Goal: Check status: Check status

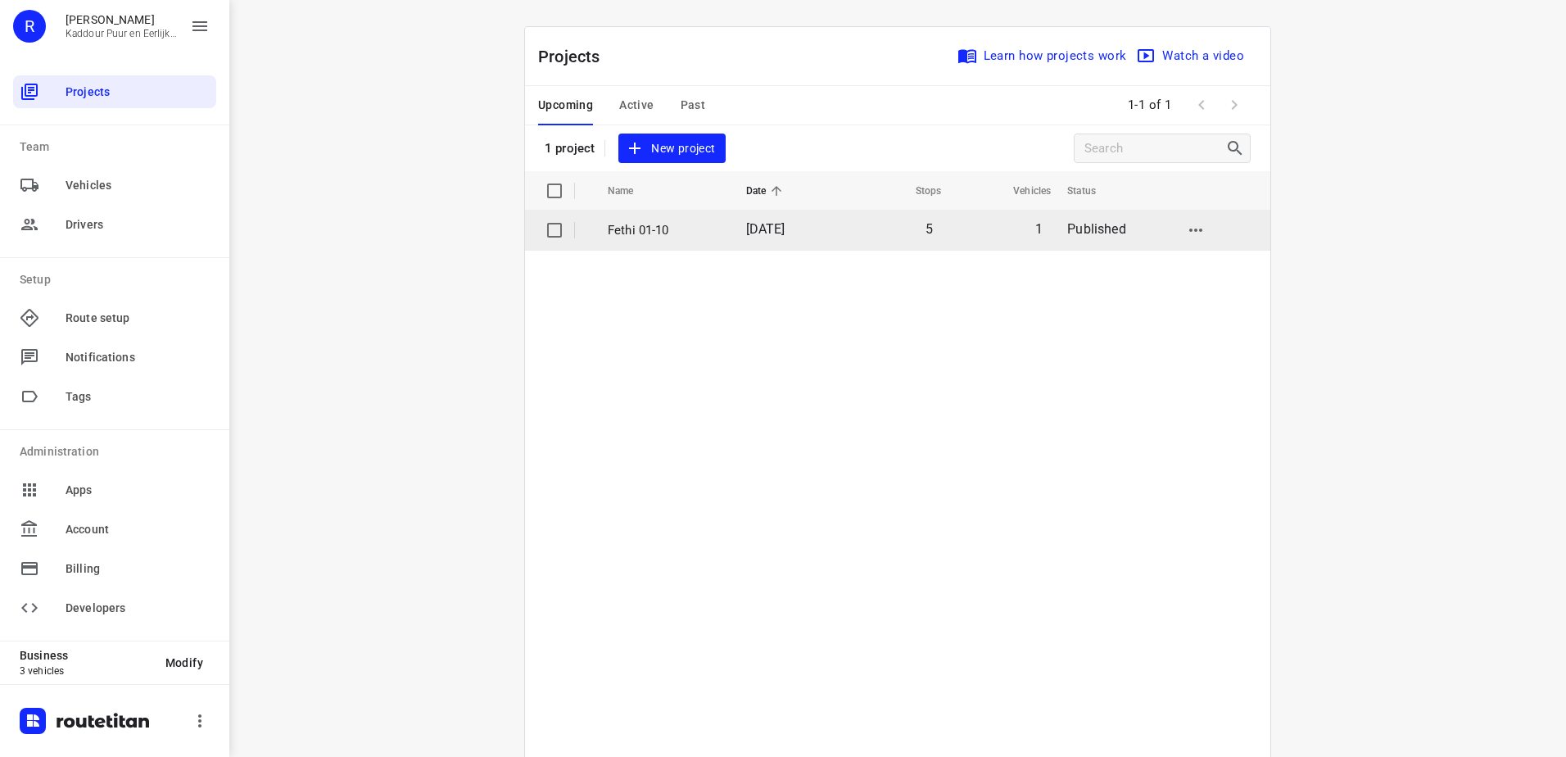
click at [652, 225] on p "Fethi 01-10" at bounding box center [665, 230] width 114 height 19
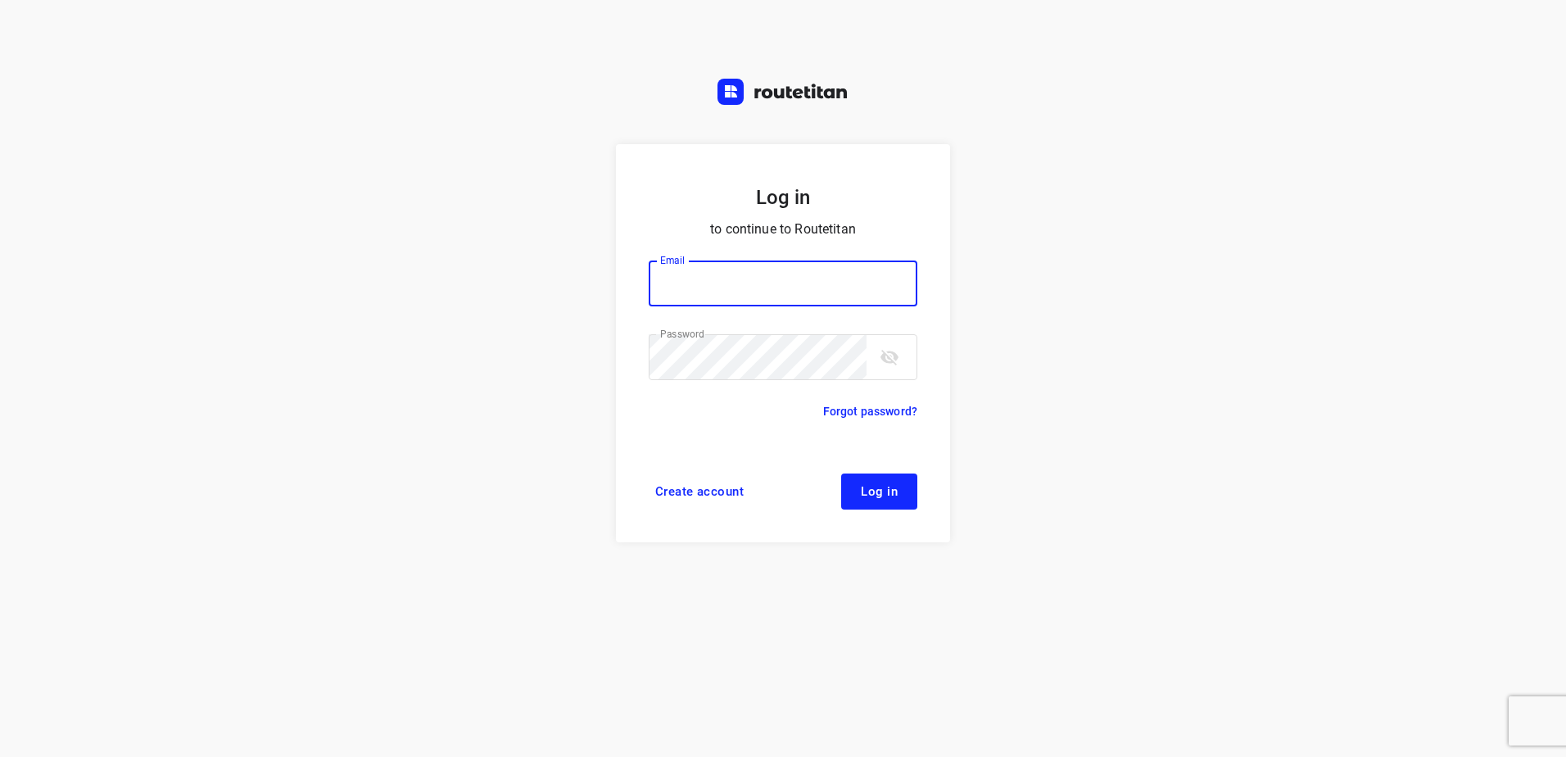
type input "horeca@kaddour.nl"
click at [847, 470] on form "Log in to continue to Routetitan Email horeca@kaddour.nl Email ​ Password Passw…" at bounding box center [783, 343] width 334 height 398
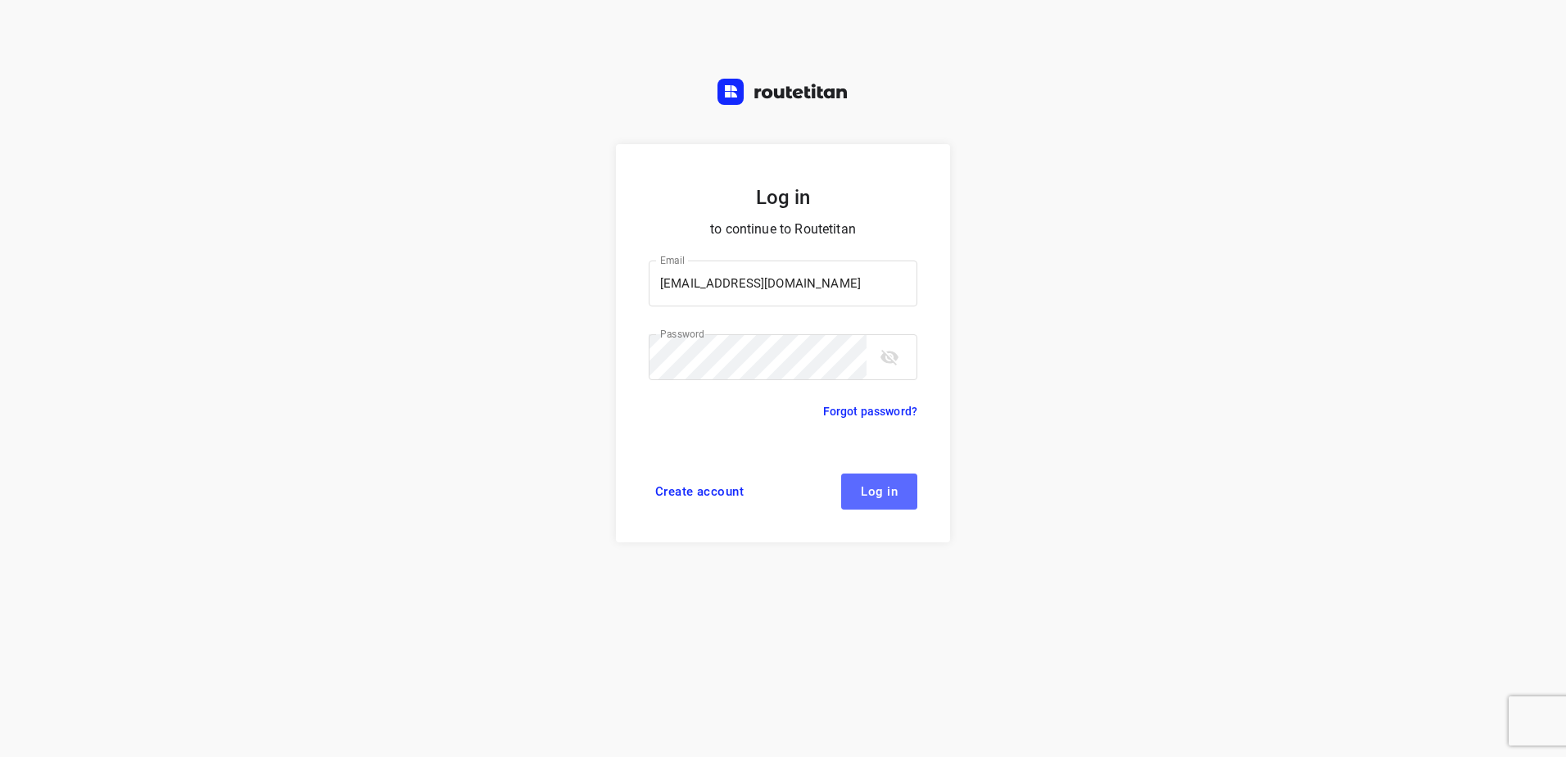
click at [866, 502] on button "Log in" at bounding box center [879, 491] width 76 height 36
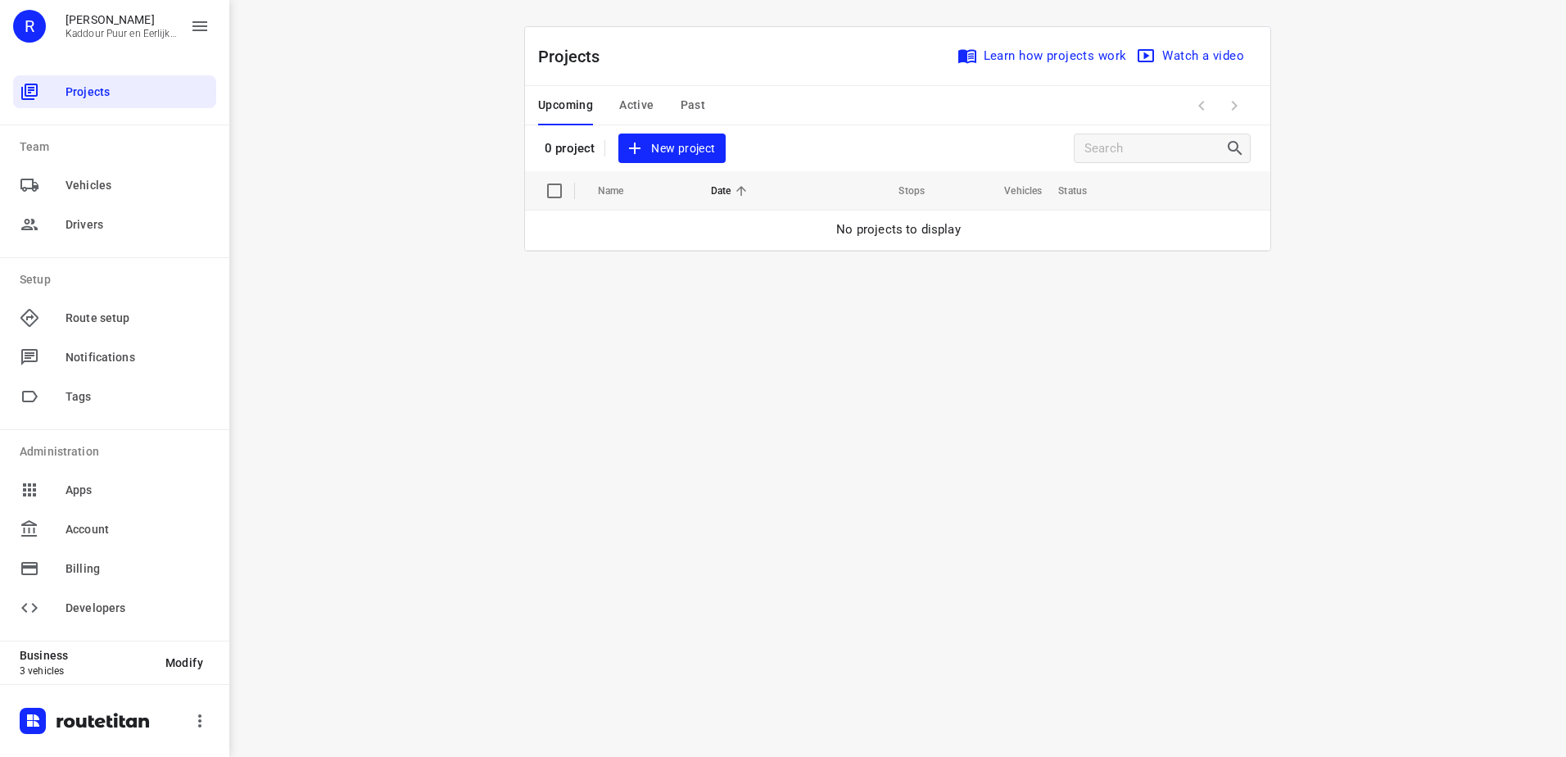
click at [624, 113] on span "Active" at bounding box center [636, 105] width 34 height 20
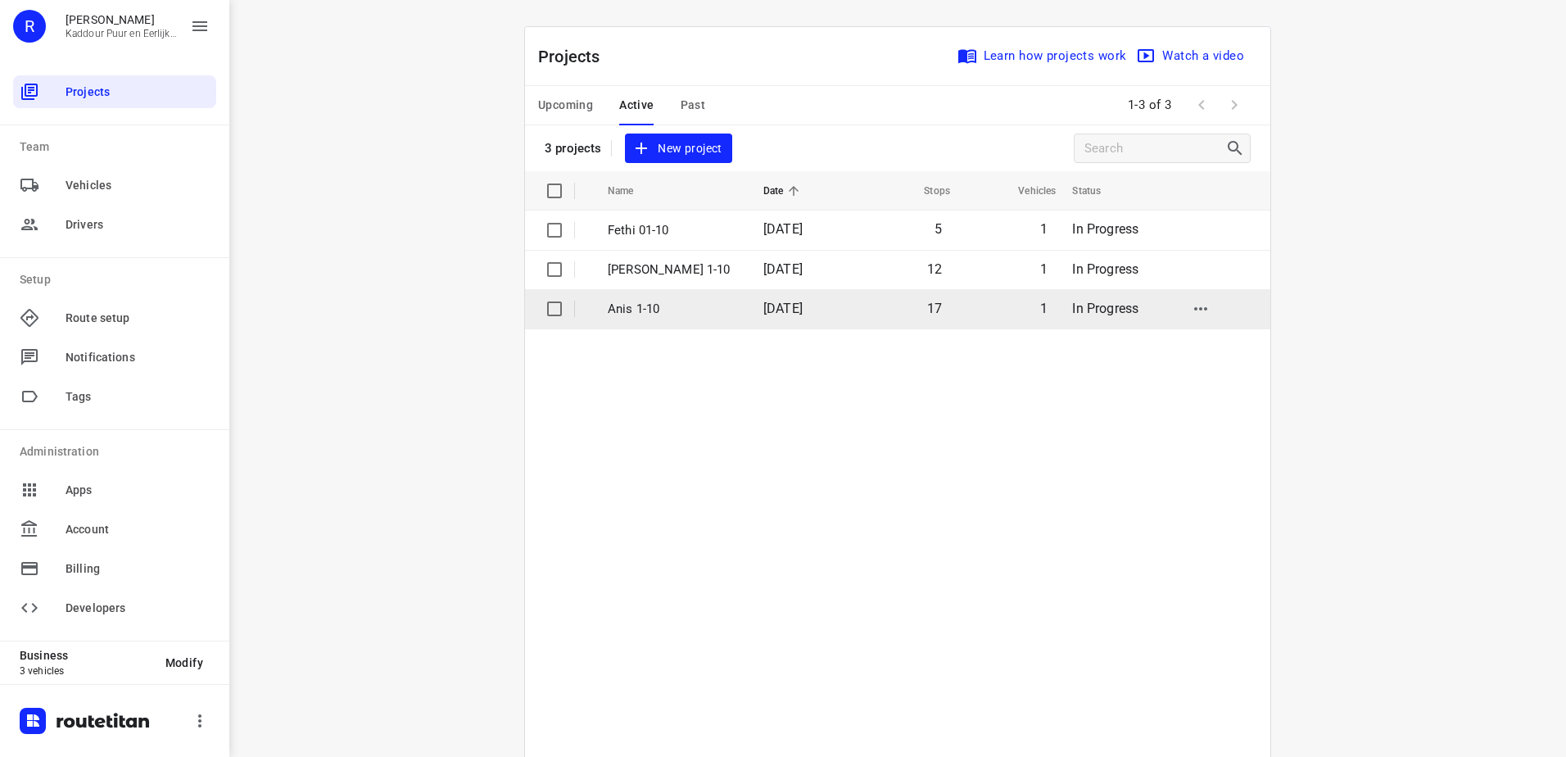
click at [661, 319] on td "Anis 1-10" at bounding box center [670, 308] width 159 height 39
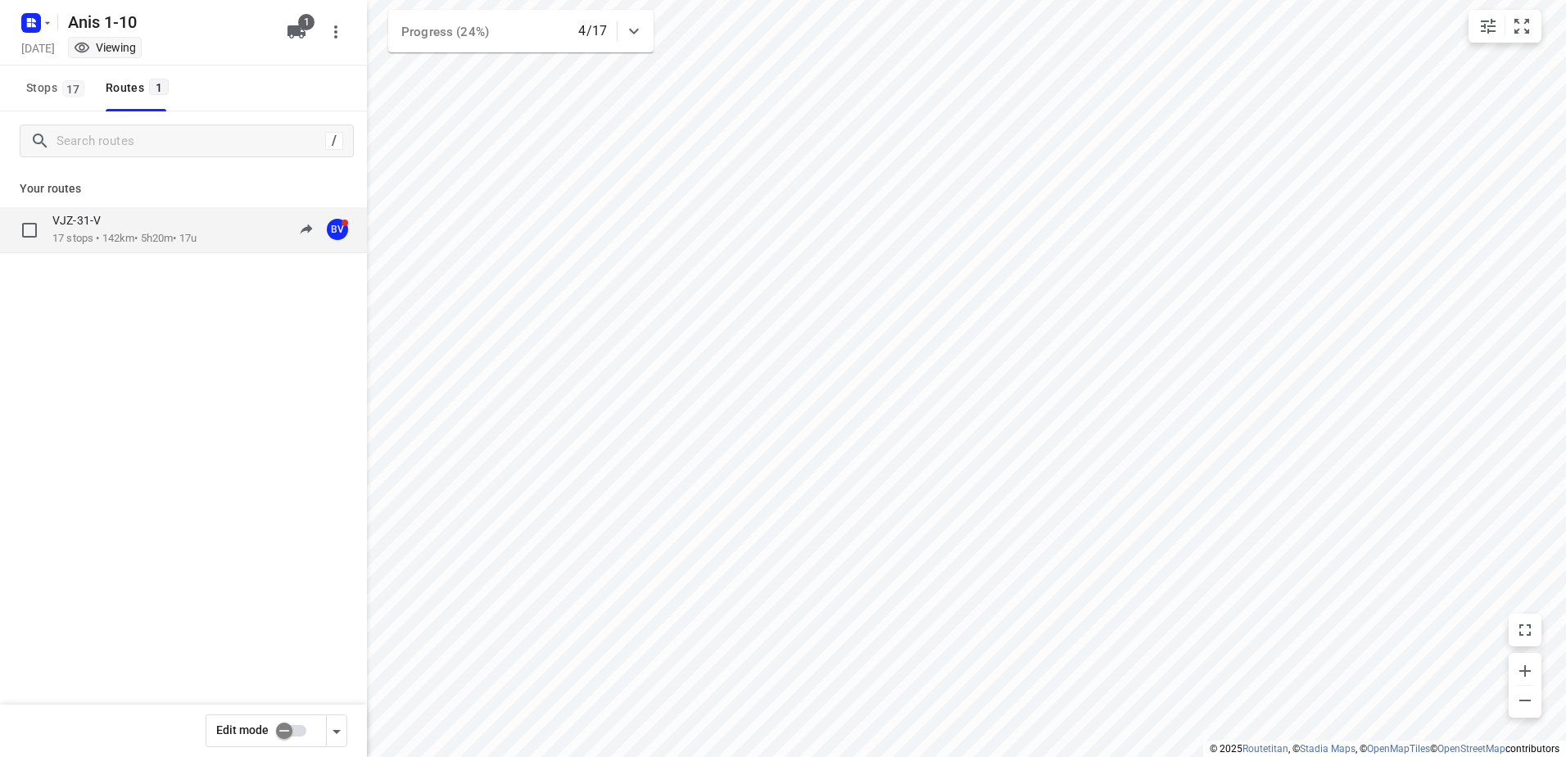
click at [152, 240] on p "17 stops • 142km • 5h20m • 17u" at bounding box center [124, 239] width 144 height 16
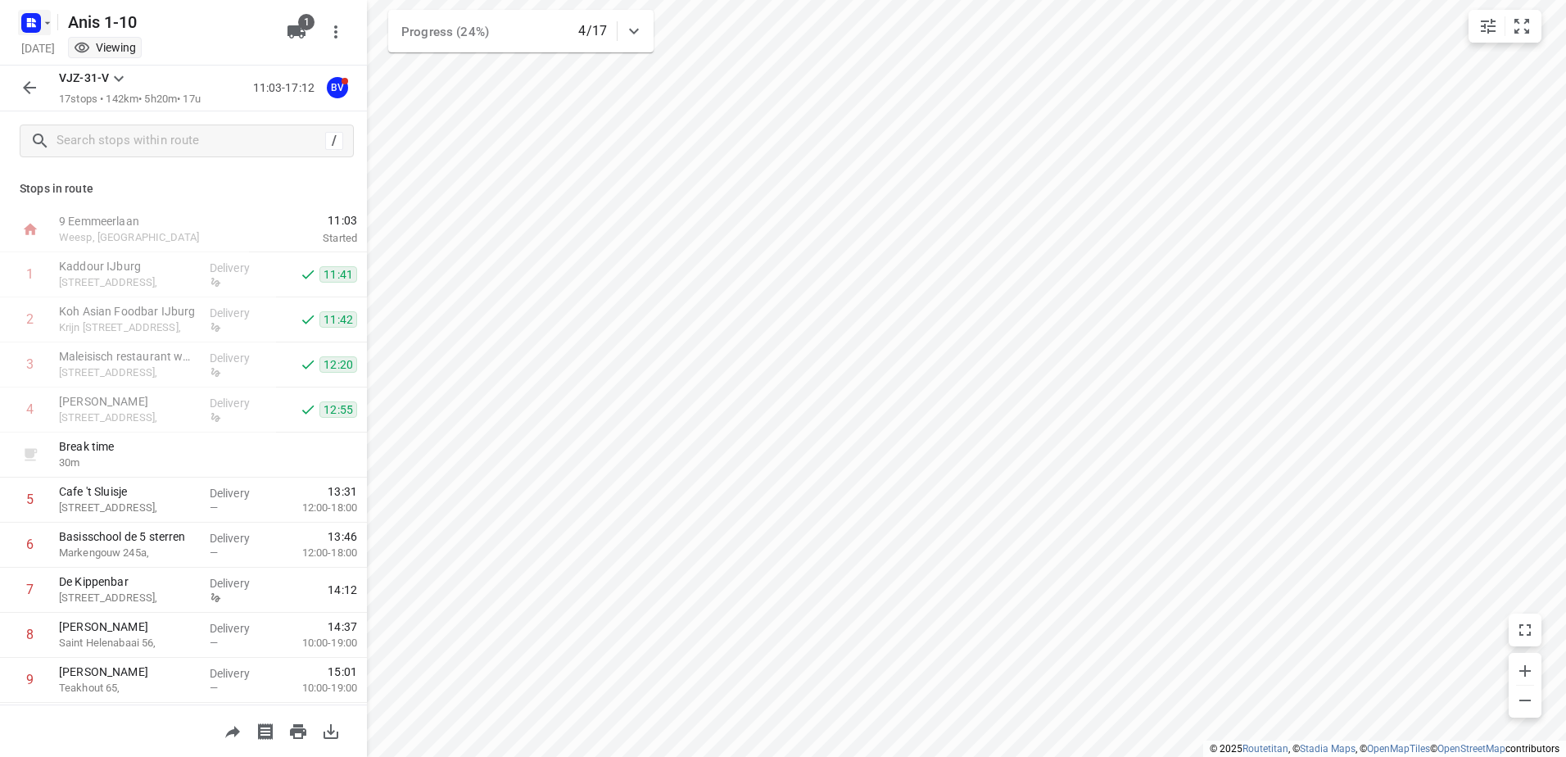
click at [26, 19] on rect "button" at bounding box center [31, 23] width 20 height 20
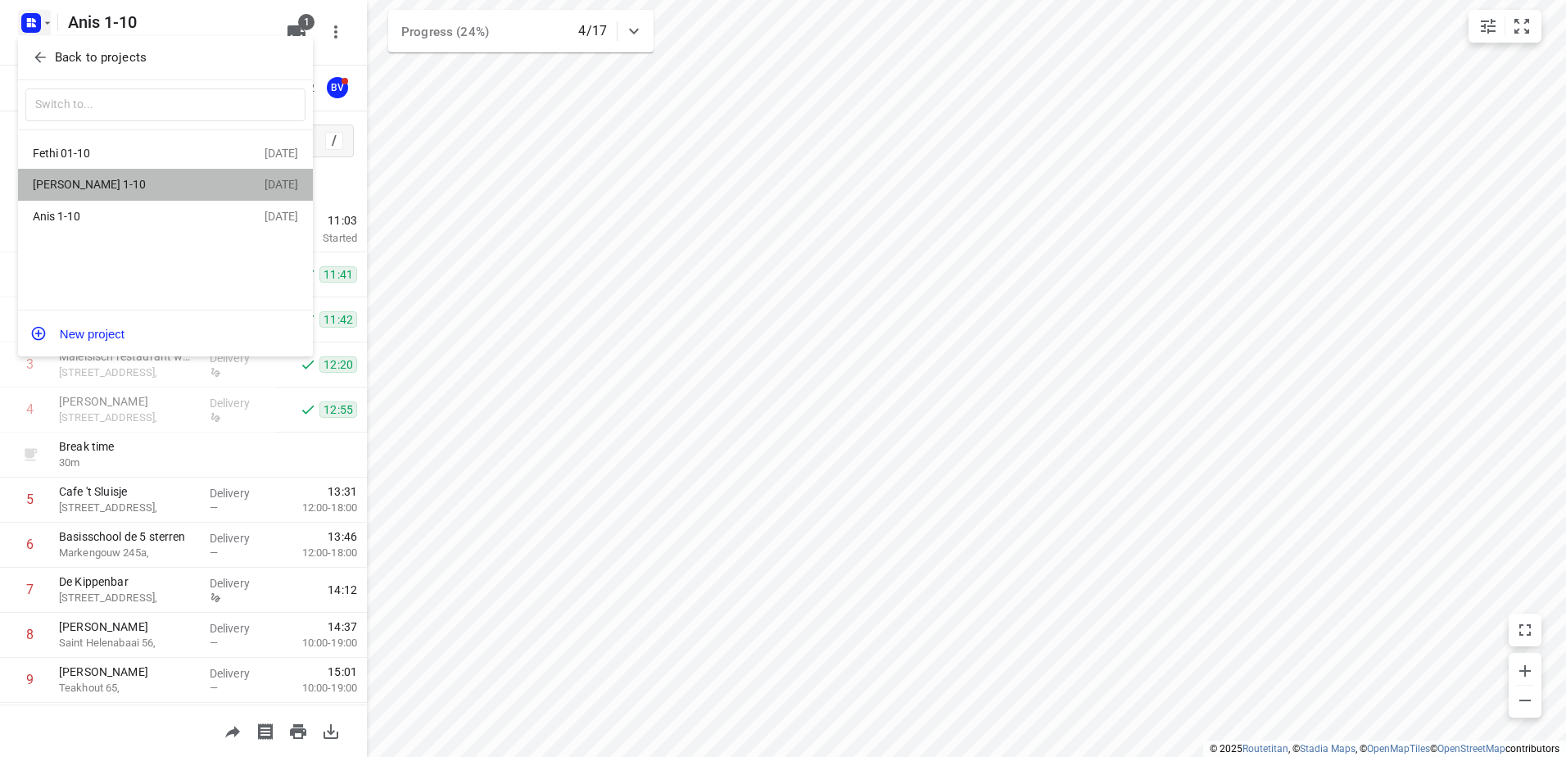
click at [111, 183] on div "[PERSON_NAME] 1-10" at bounding box center [127, 184] width 188 height 13
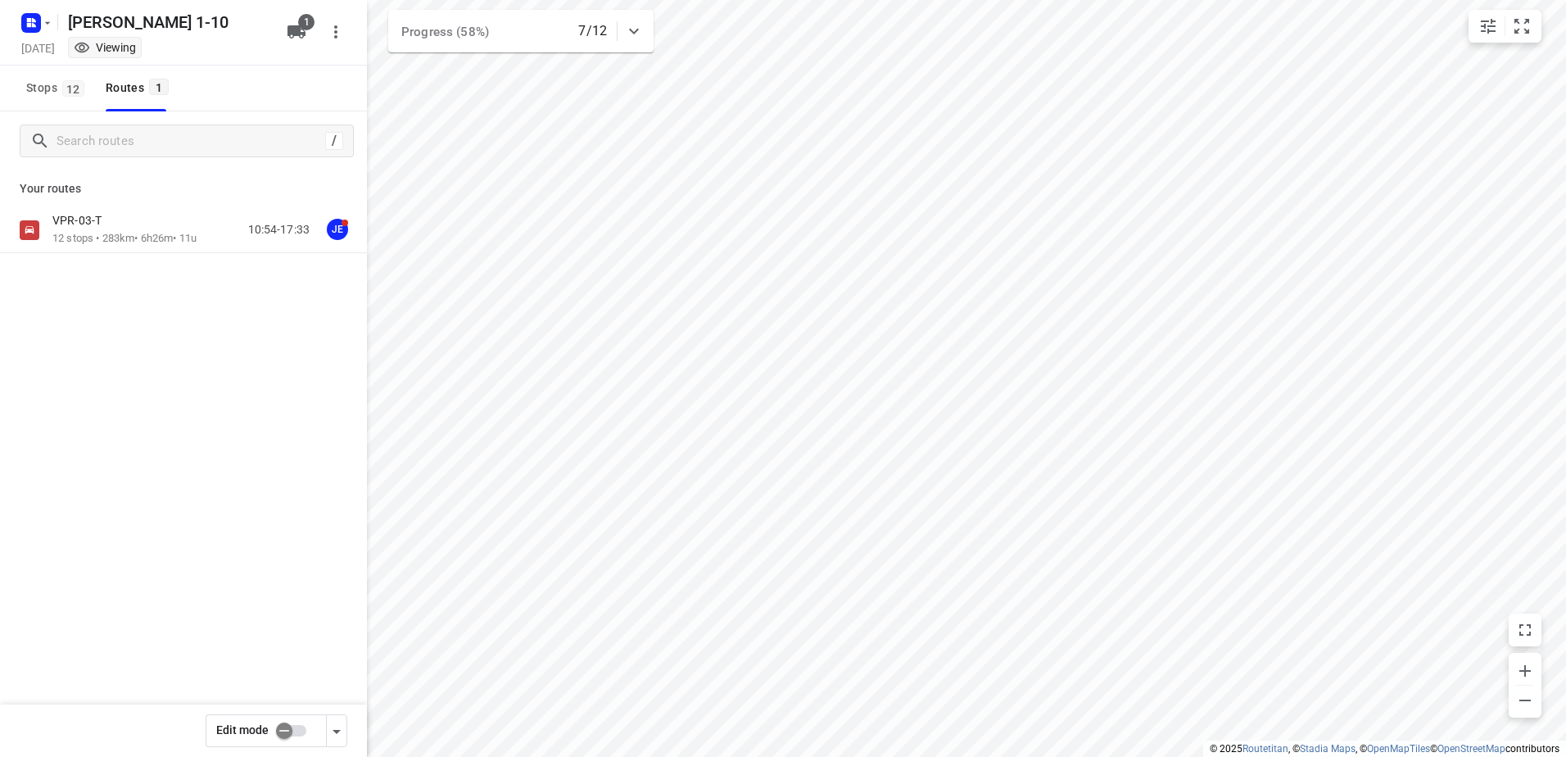
click at [117, 220] on div "VPR-03-T" at bounding box center [124, 222] width 144 height 18
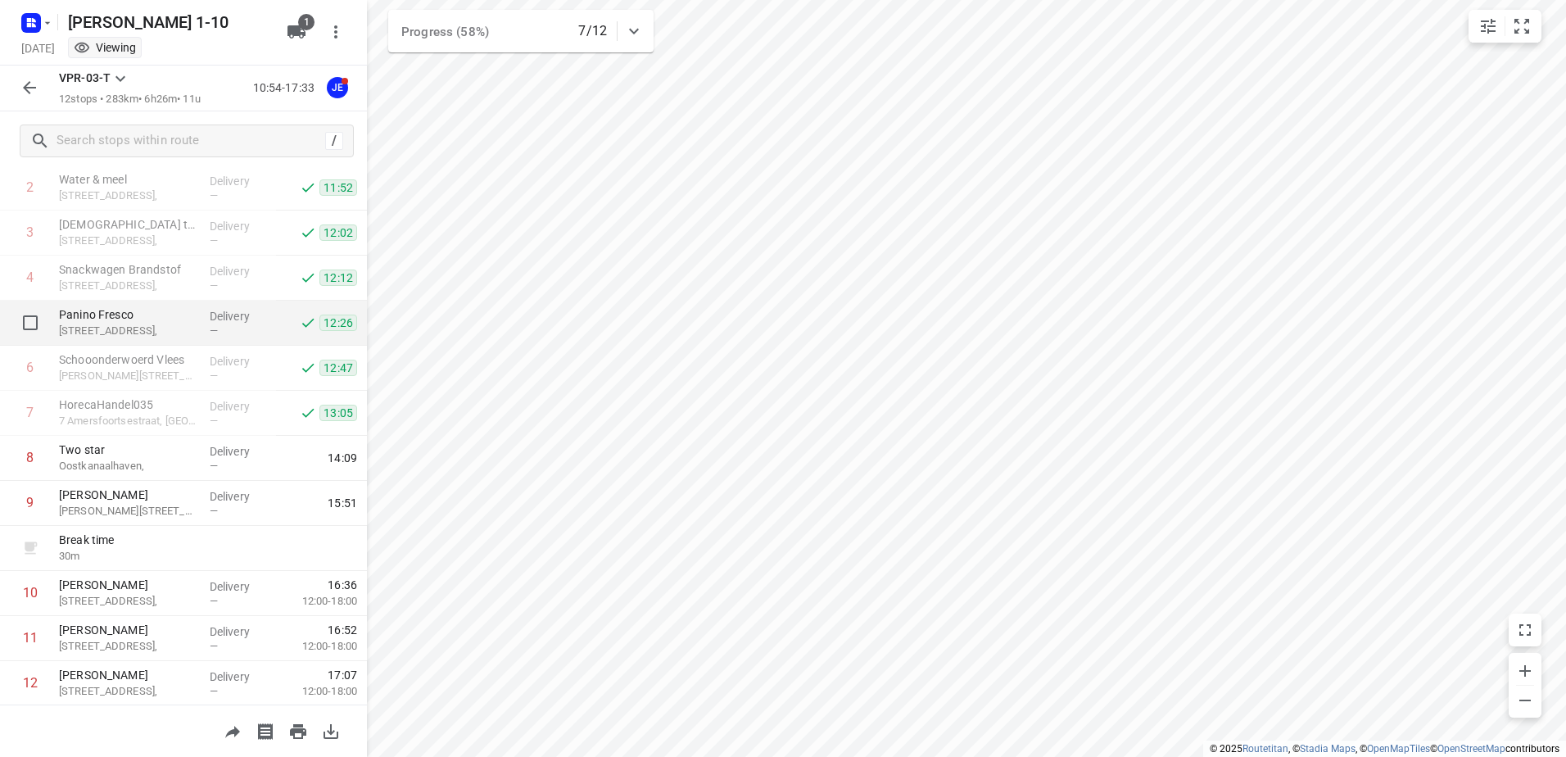
scroll to position [179, 0]
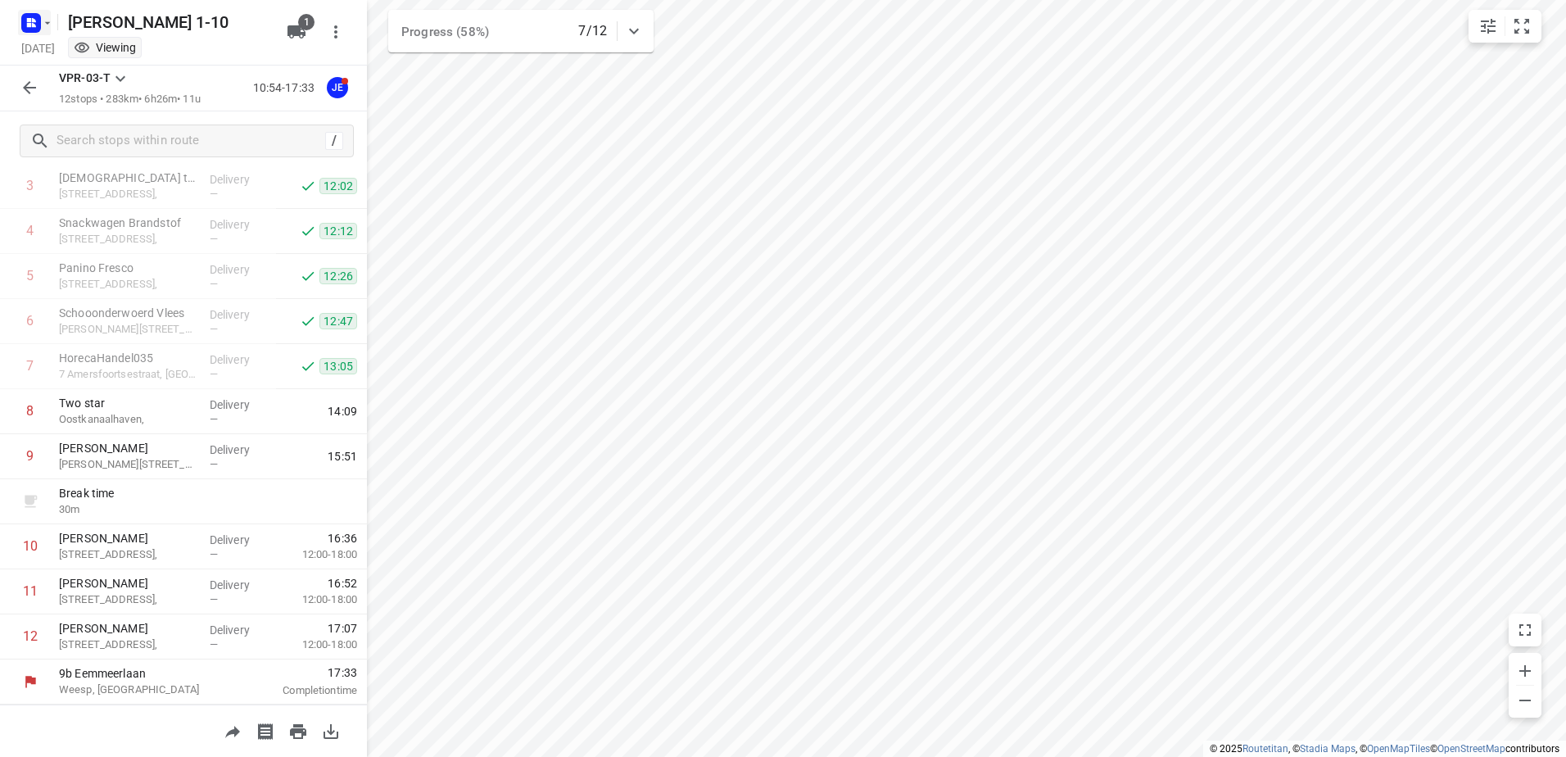
click at [32, 16] on rect "button" at bounding box center [31, 23] width 20 height 20
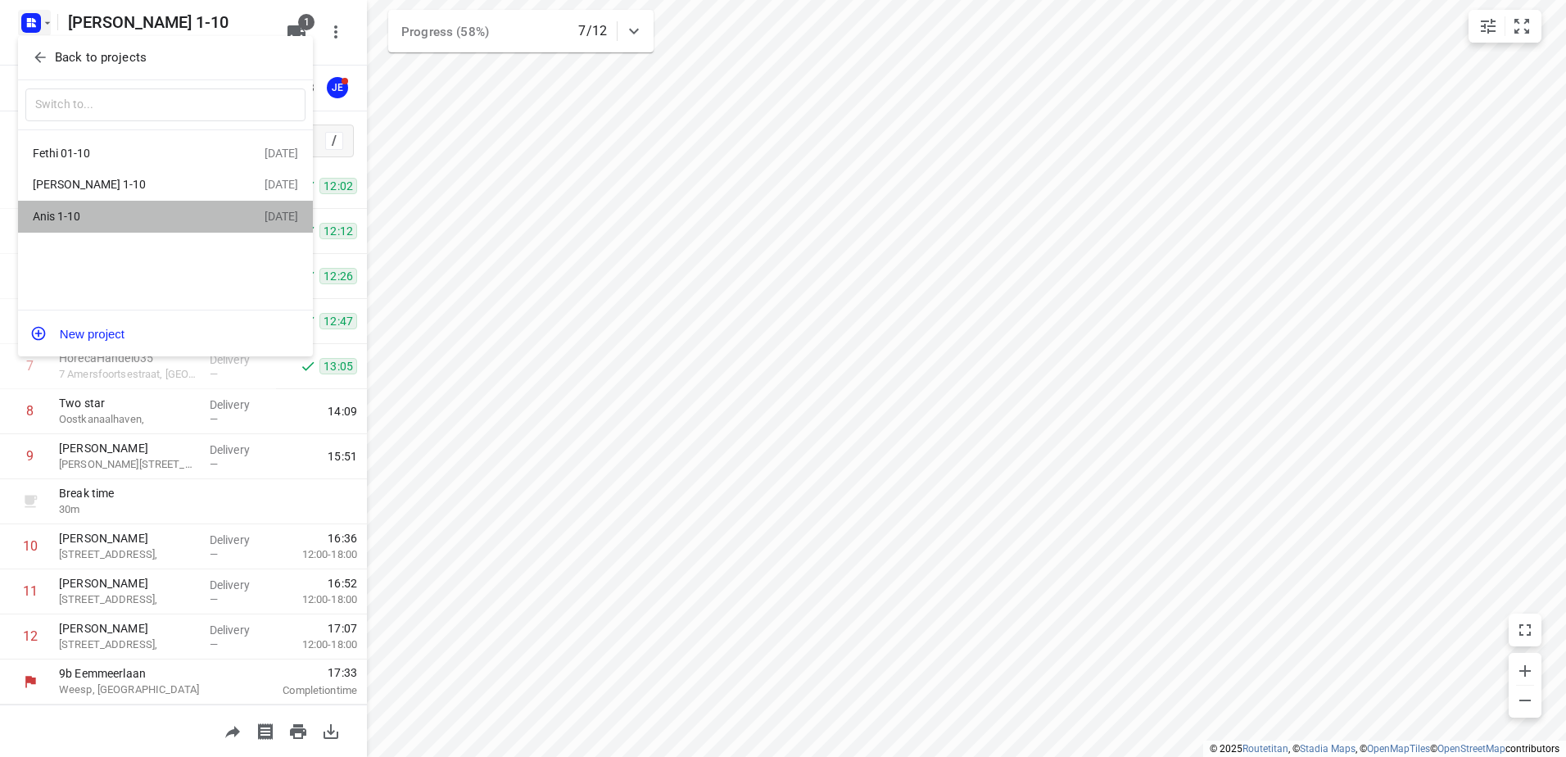
click at [127, 219] on div "Anis 1-10" at bounding box center [127, 216] width 188 height 13
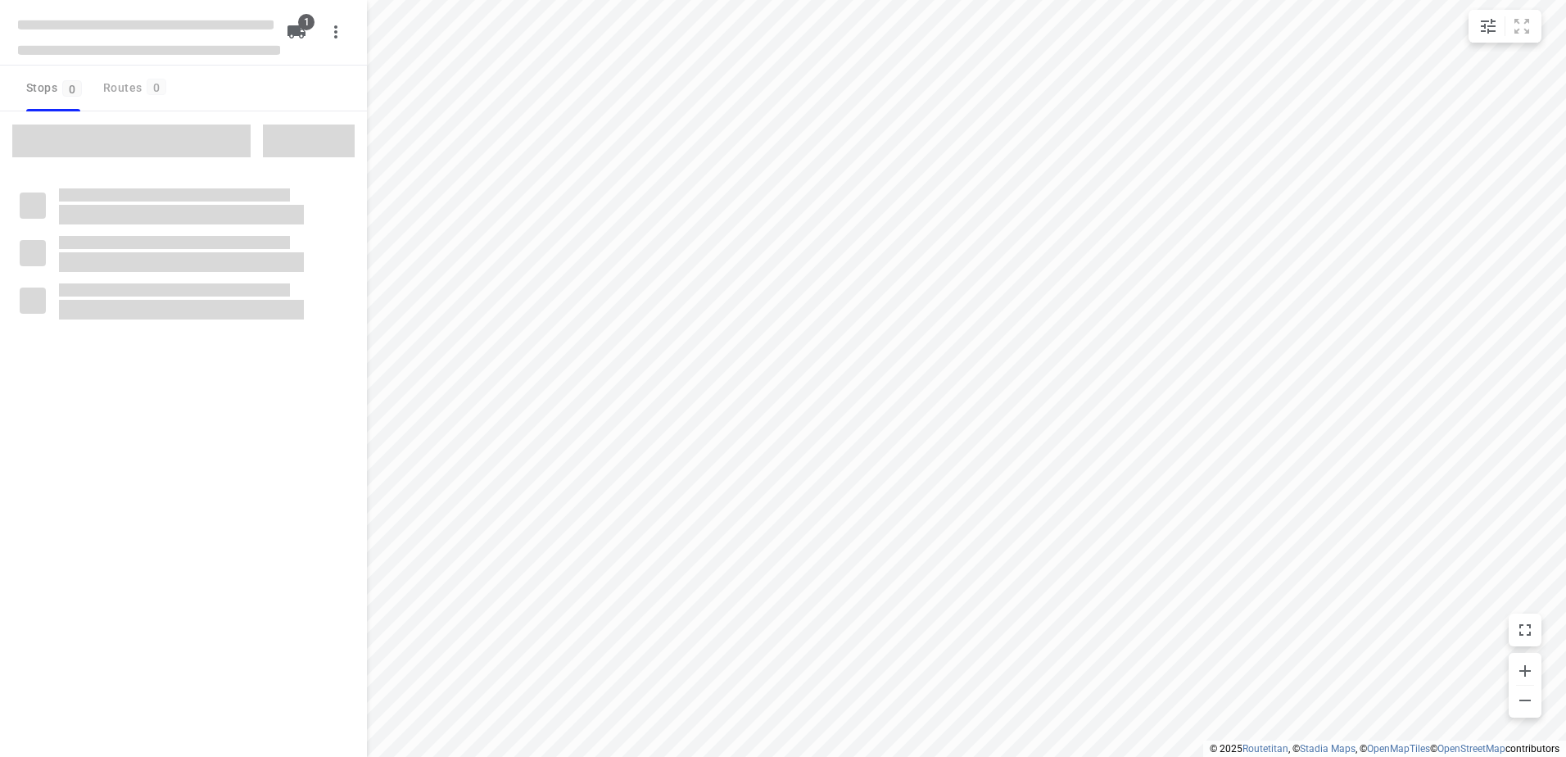
type input "distance"
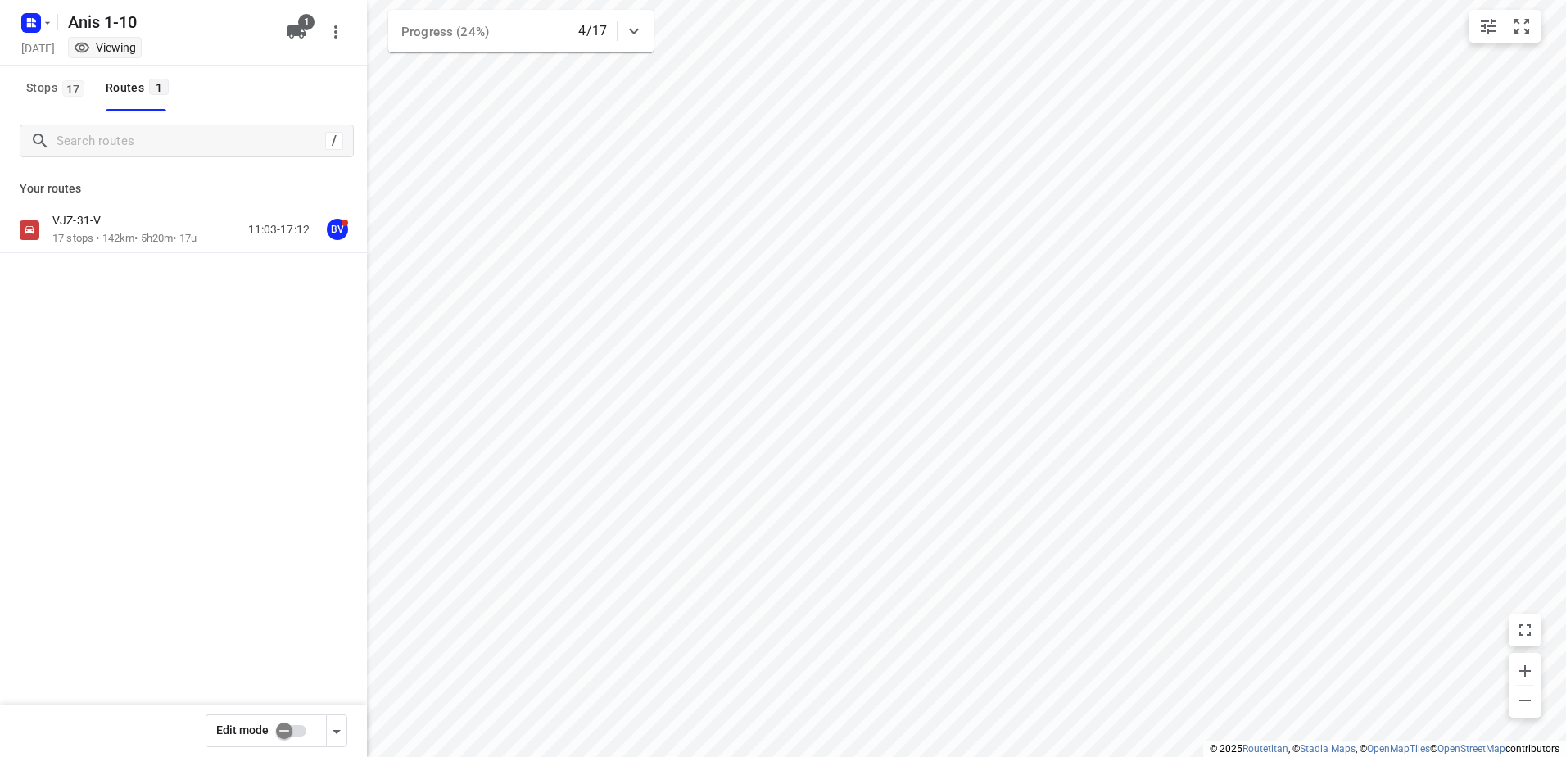
click at [167, 260] on div "VJZ-31-V 17 stops • 142km • 5h20m • 17u 11:03-17:12 BV" at bounding box center [183, 287] width 367 height 161
click at [137, 224] on div "VJZ-31-V" at bounding box center [124, 222] width 144 height 18
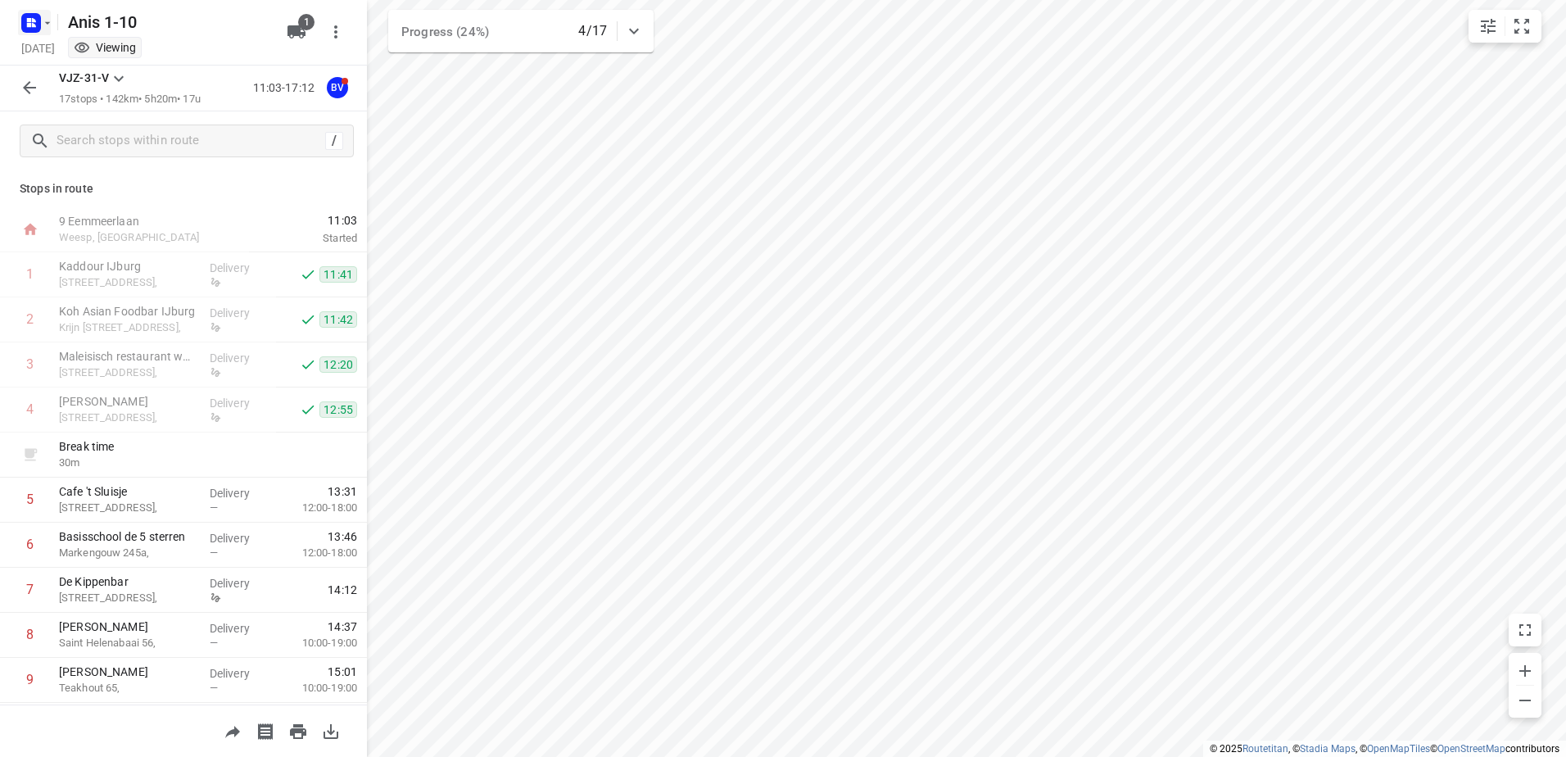
click at [27, 25] on icon "button" at bounding box center [29, 25] width 4 height 4
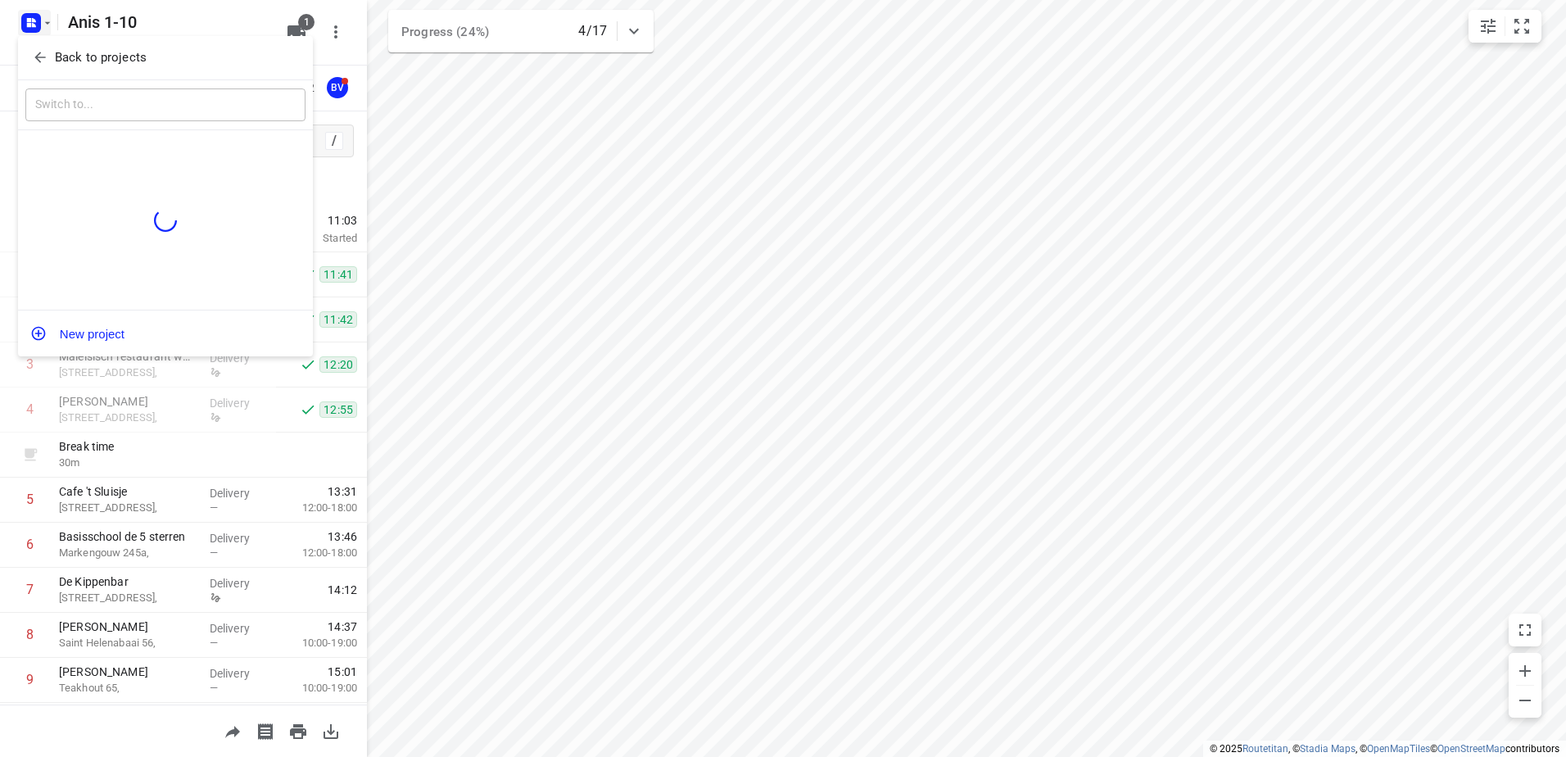
click at [157, 76] on div "Back to projects" at bounding box center [165, 58] width 295 height 44
click at [156, 60] on span "Back to projects" at bounding box center [165, 57] width 267 height 19
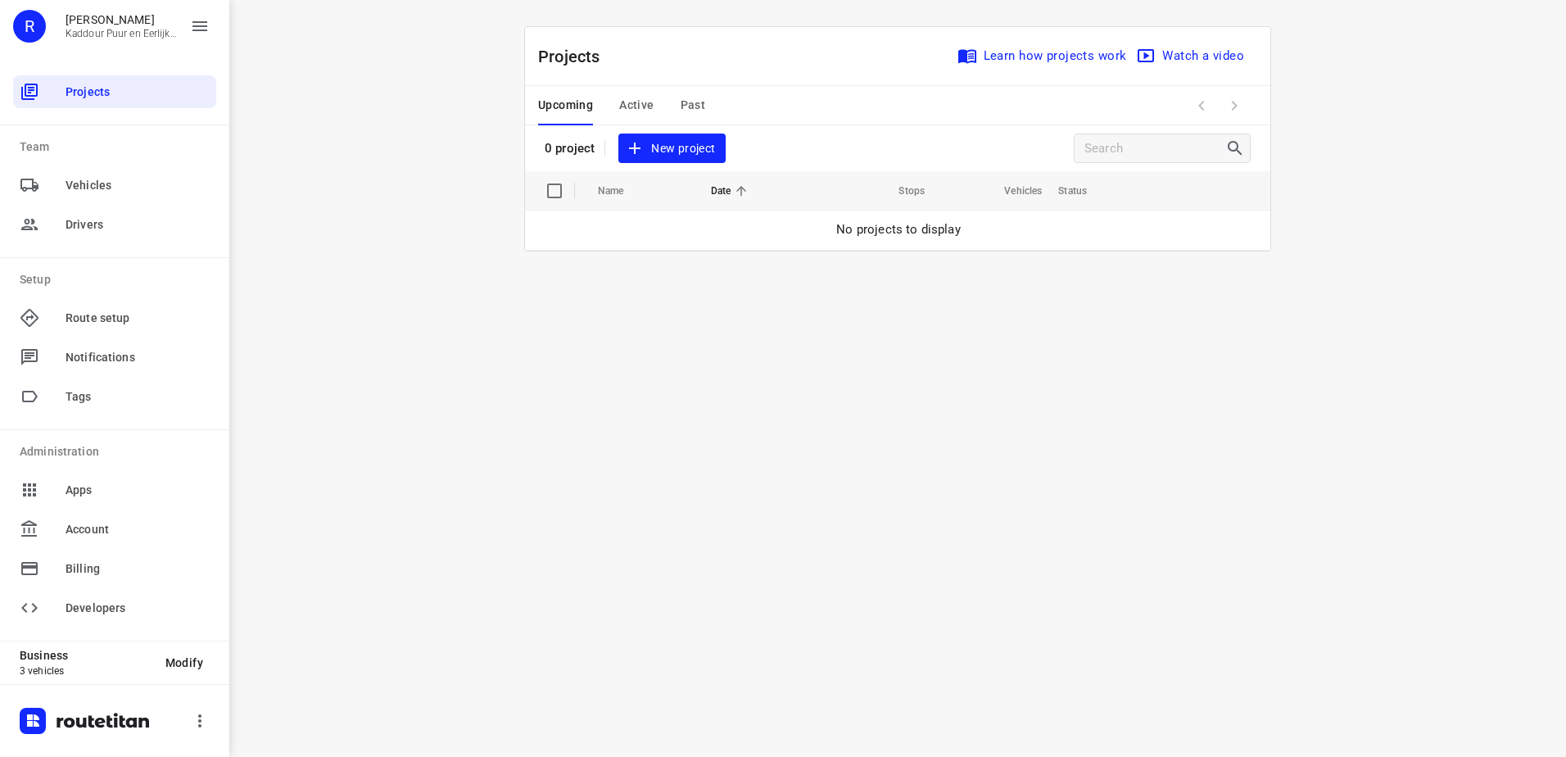
click at [630, 105] on span "Active" at bounding box center [636, 105] width 34 height 20
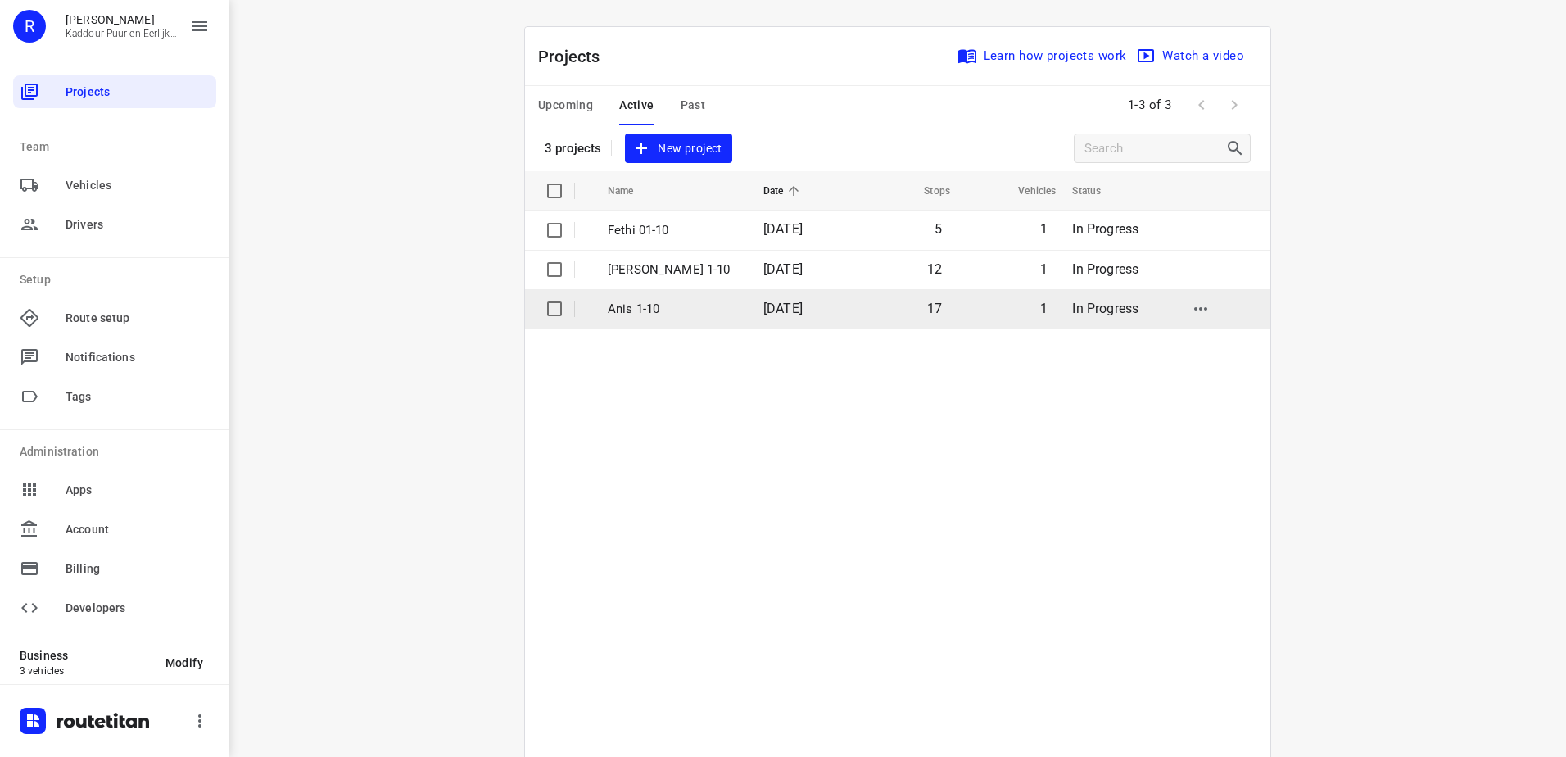
click at [652, 307] on p "Anis 1-10" at bounding box center [673, 309] width 131 height 19
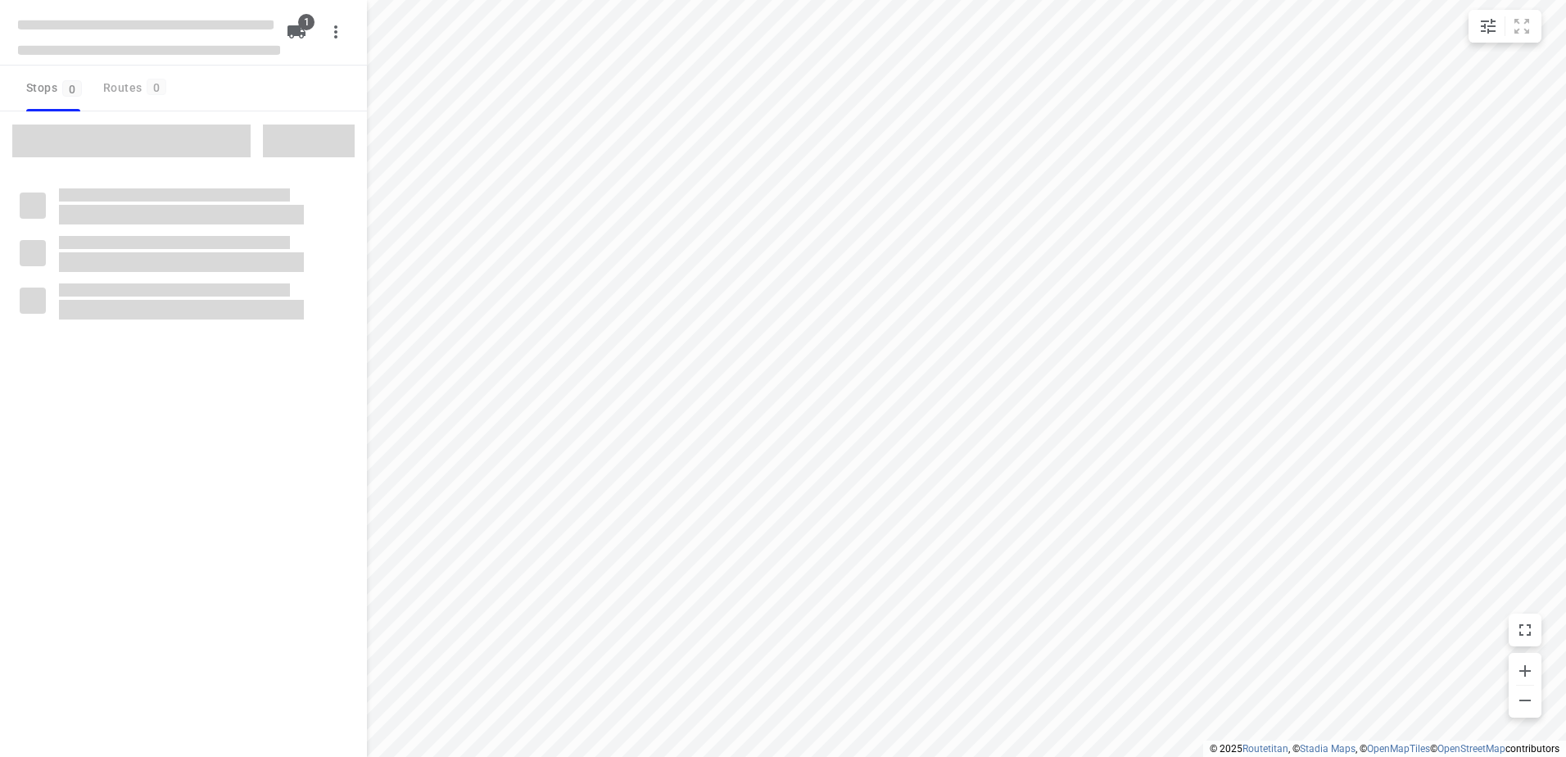
type input "distance"
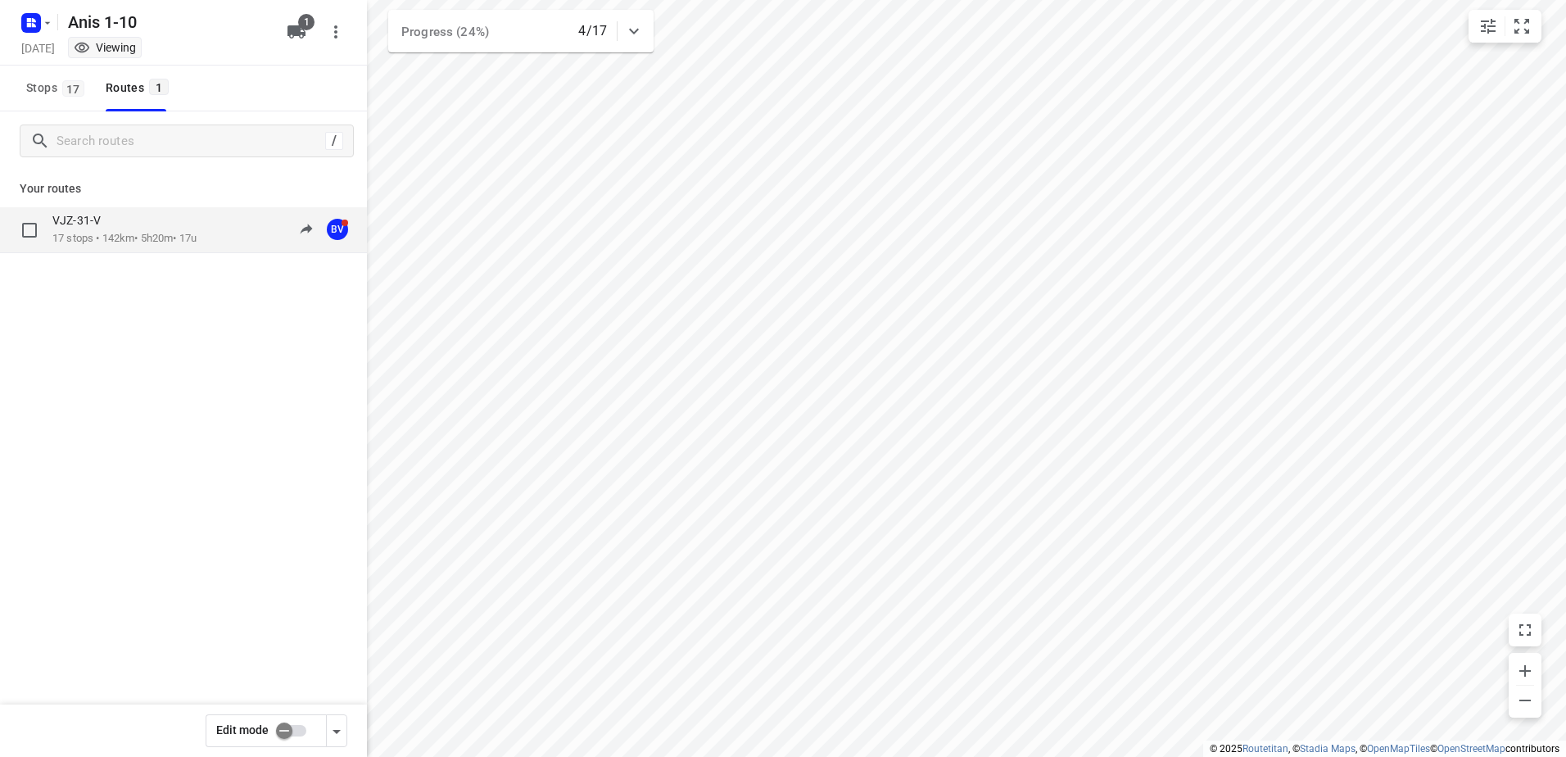
click at [107, 233] on p "17 stops • 142km • 5h20m • 17u" at bounding box center [124, 239] width 144 height 16
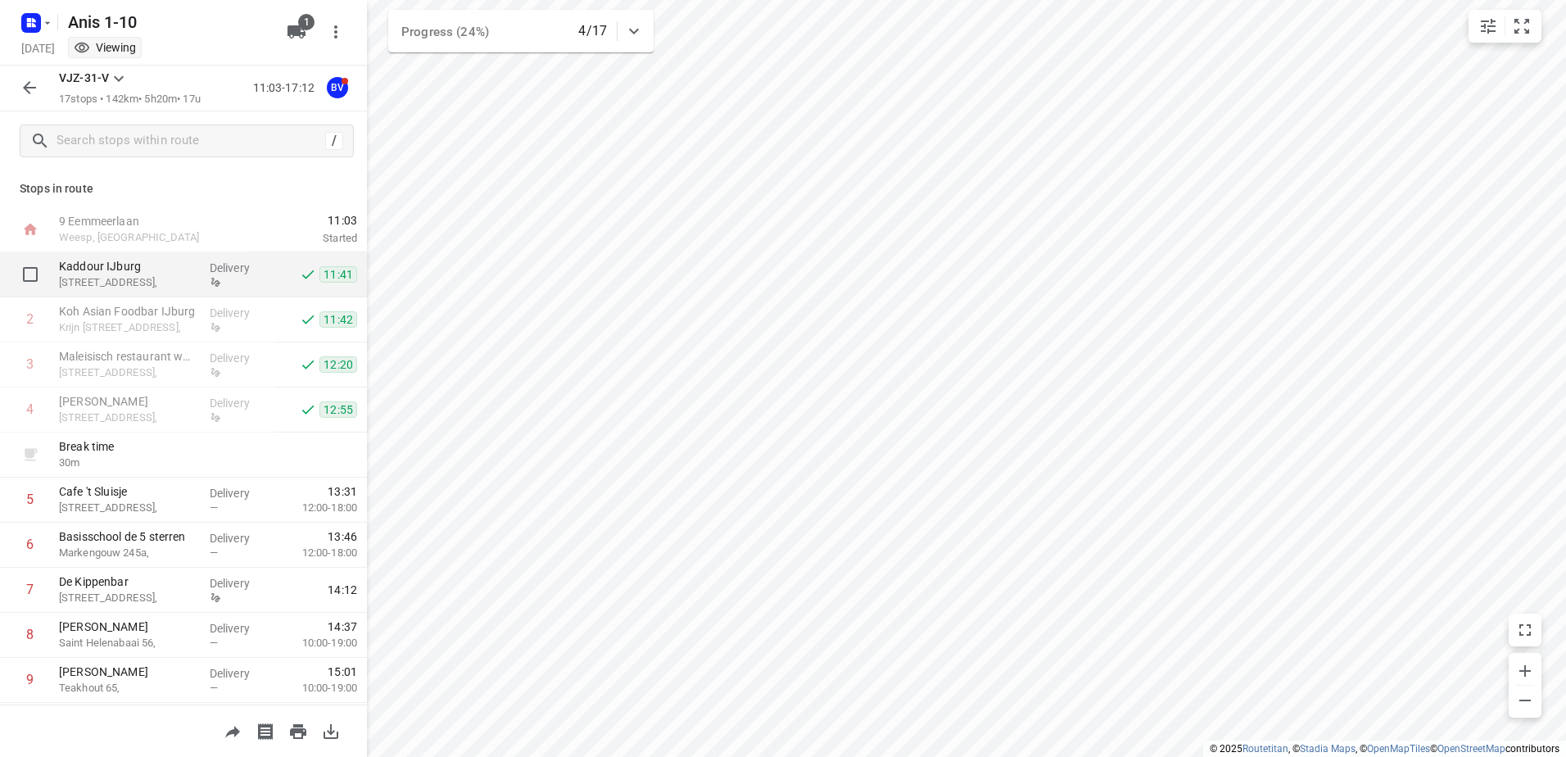
click at [139, 278] on p "[STREET_ADDRESS]," at bounding box center [128, 282] width 138 height 16
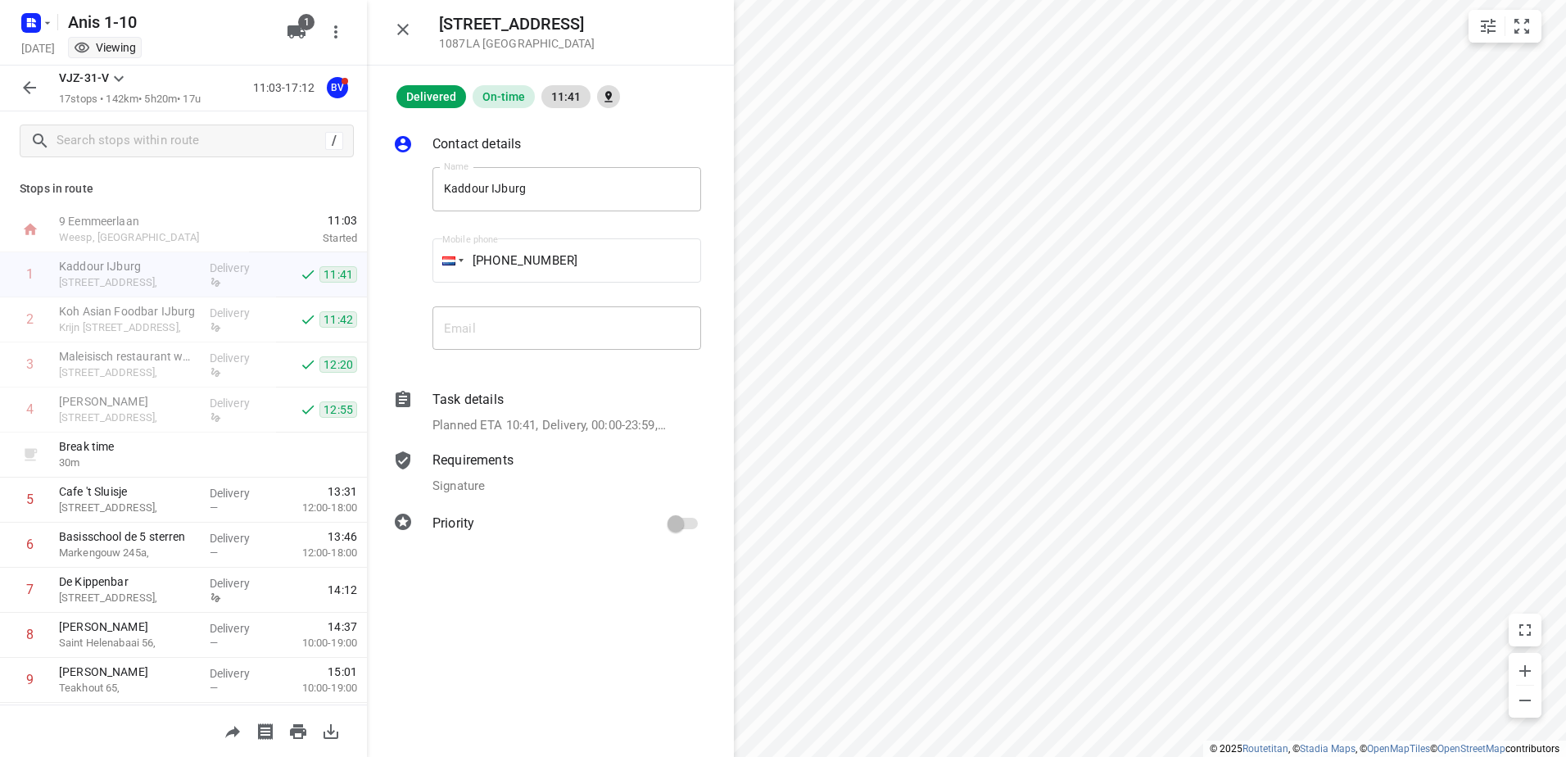
click at [490, 468] on p "Requirements" at bounding box center [472, 460] width 81 height 20
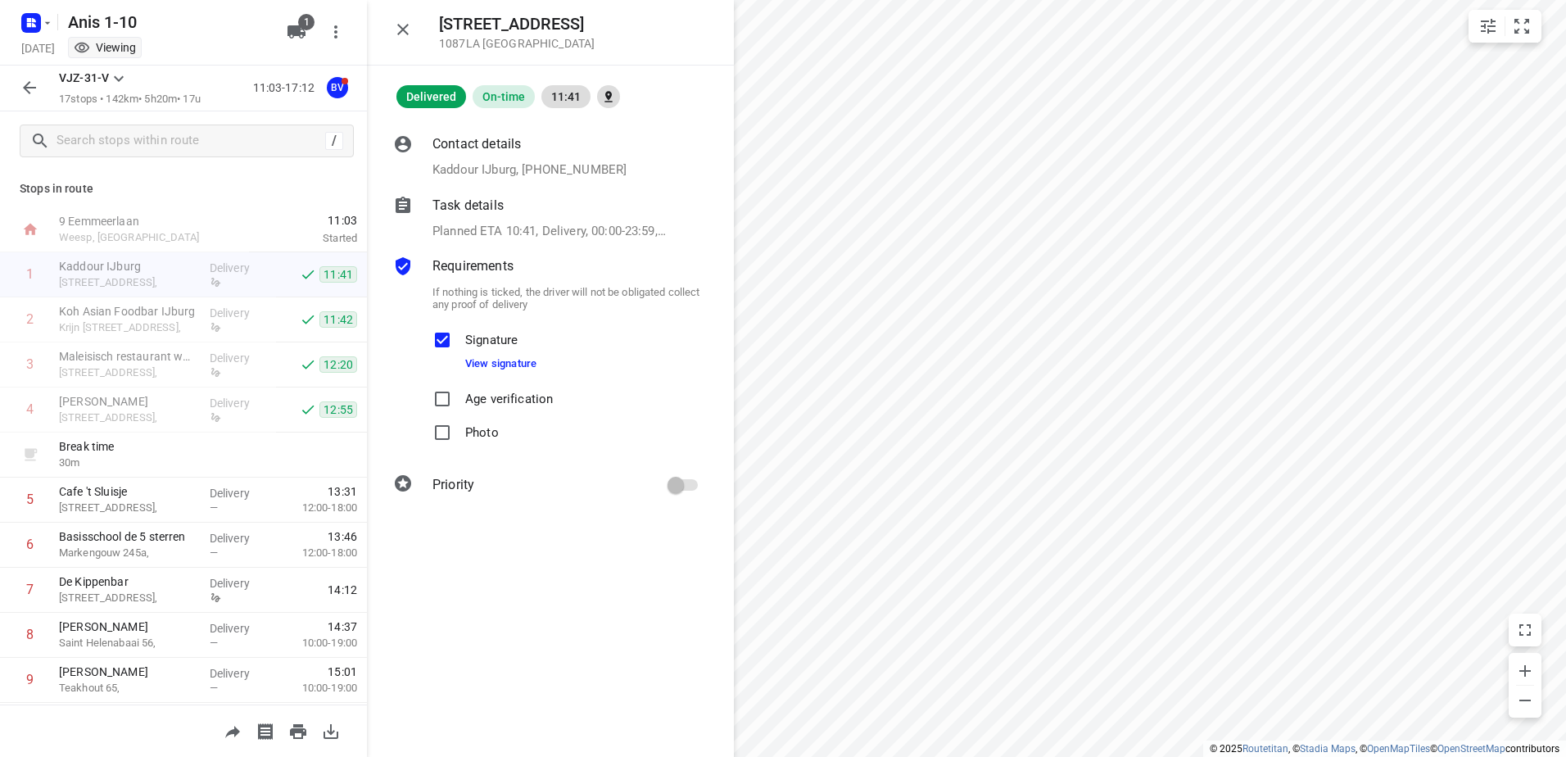
click at [512, 370] on span "Signature View signature" at bounding box center [500, 352] width 71 height 59
click at [512, 362] on link "View signature" at bounding box center [500, 363] width 71 height 12
click at [176, 309] on p "Koh Asian Foodbar IJburg" at bounding box center [128, 311] width 138 height 16
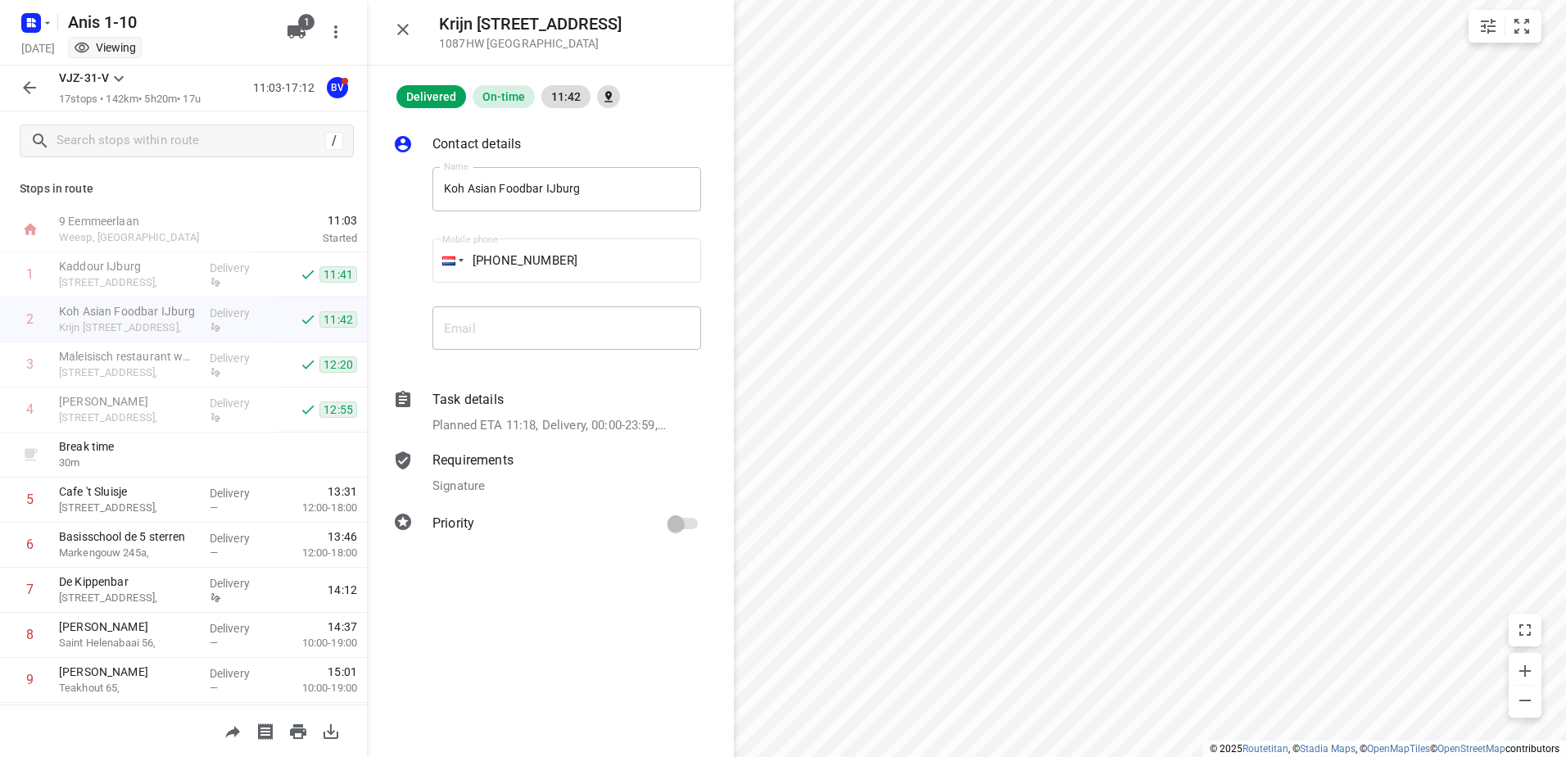
click at [475, 462] on p "Requirements" at bounding box center [472, 460] width 81 height 20
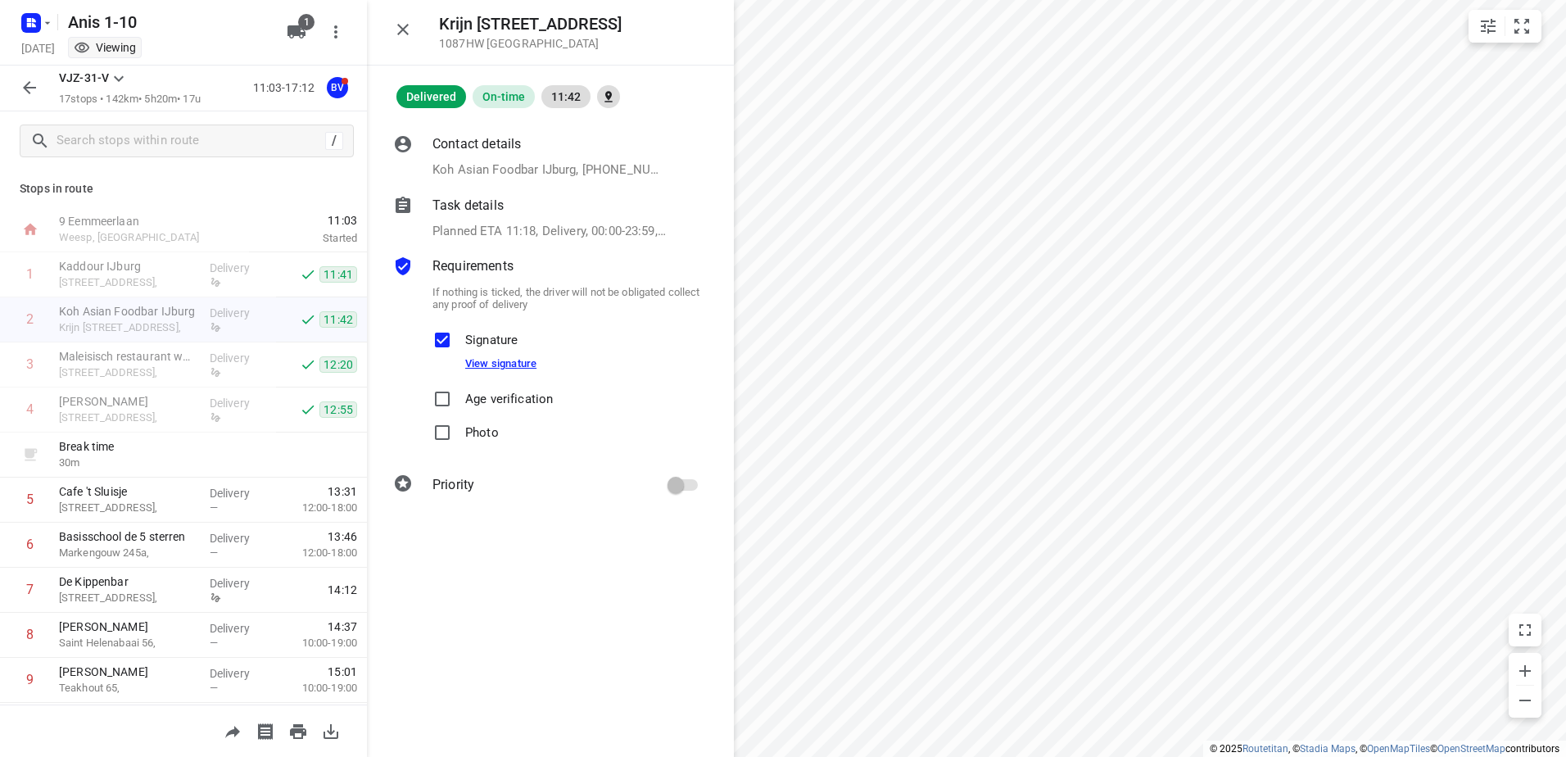
click at [491, 360] on link "View signature" at bounding box center [500, 363] width 71 height 12
click at [203, 369] on div "Delivery" at bounding box center [240, 364] width 74 height 45
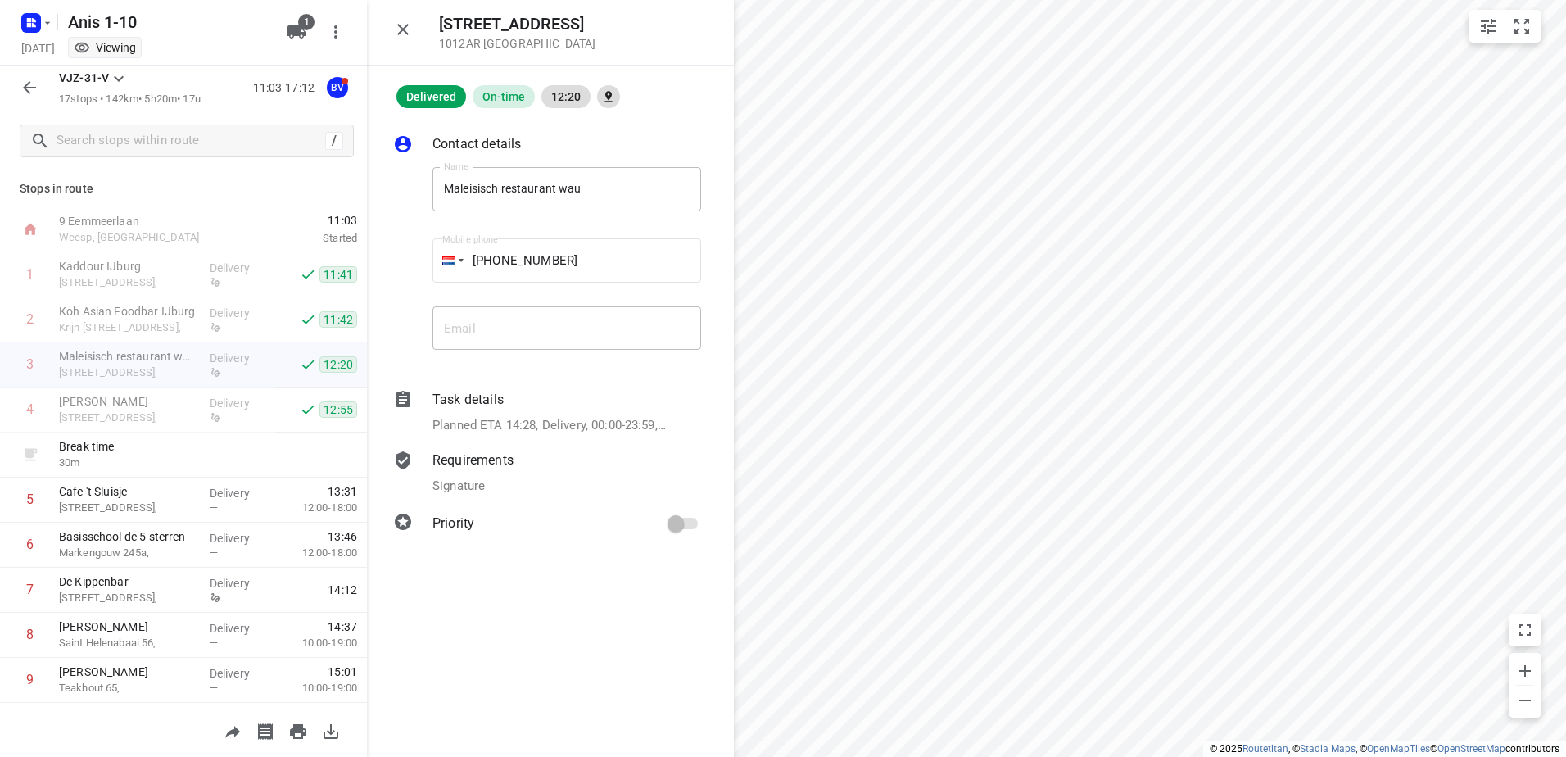
click at [513, 419] on p "Planned ETA 14:28, Delivery, 00:00-23:59, 1 Unit" at bounding box center [548, 425] width 233 height 19
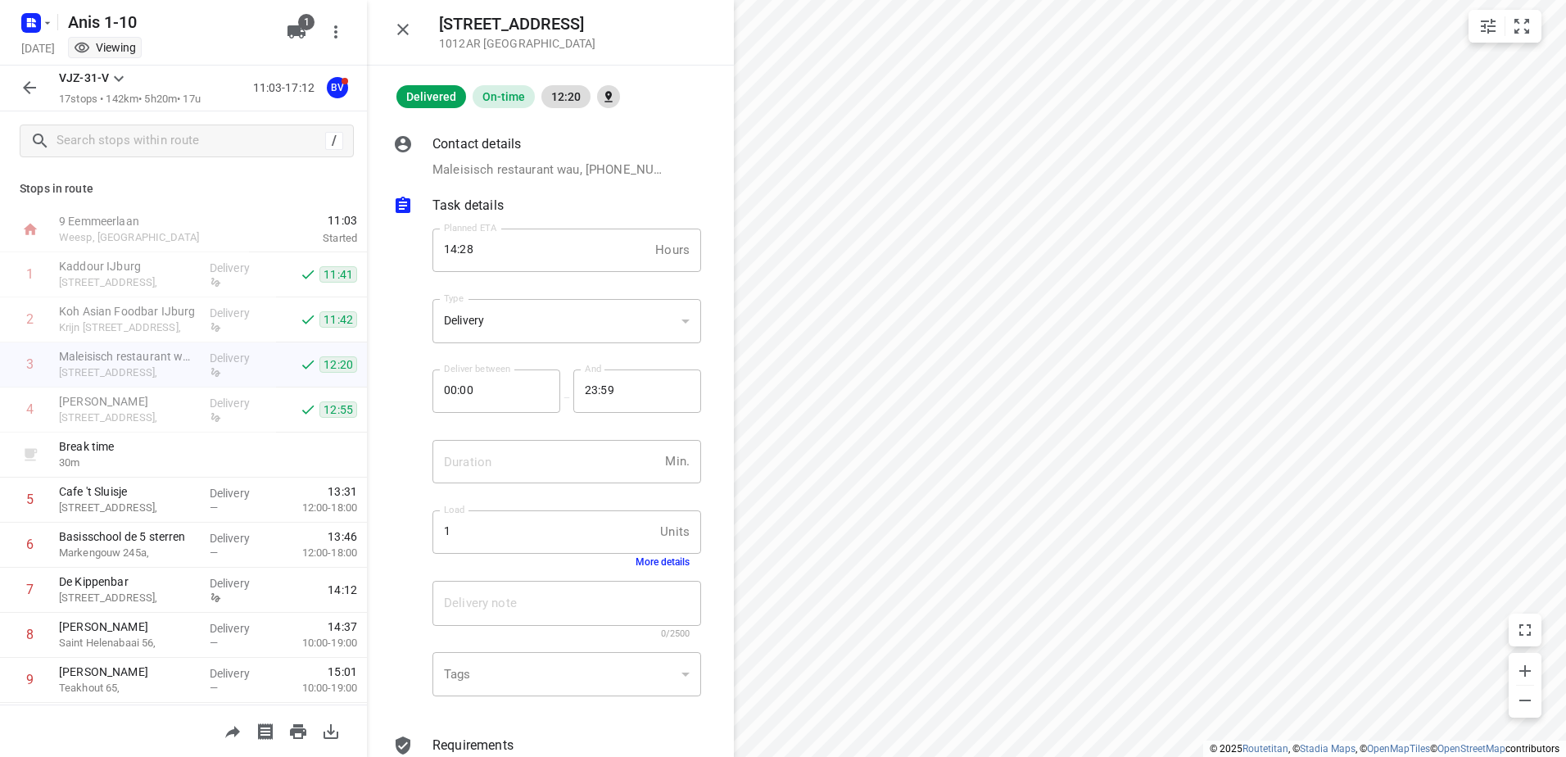
click at [488, 185] on div "Contact details [GEOGRAPHIC_DATA] restaurant wau, [PHONE_NUMBER] Name [GEOGRAPH…" at bounding box center [550, 432] width 367 height 649
click at [493, 204] on p "Task details" at bounding box center [467, 206] width 71 height 20
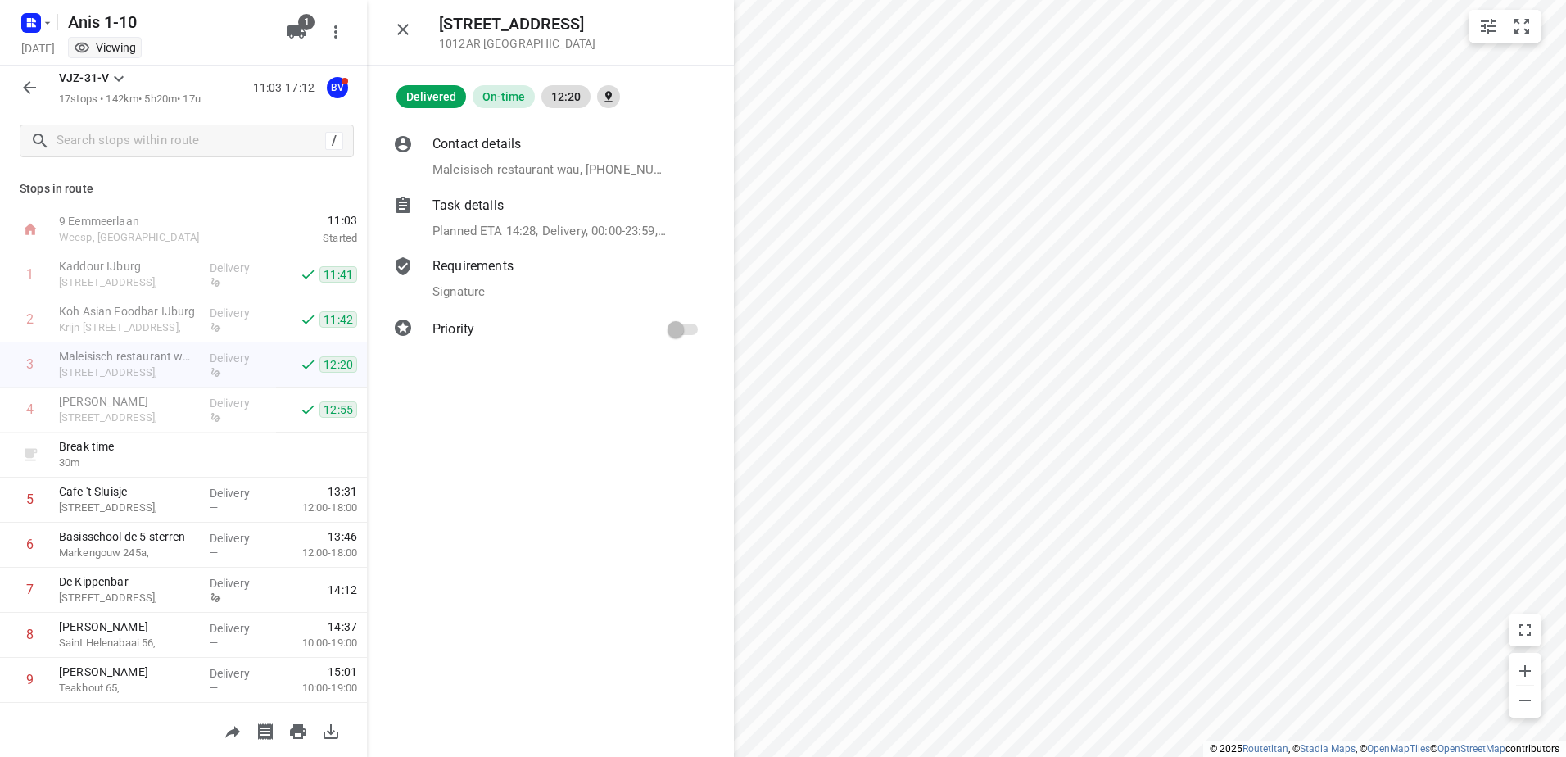
click at [478, 283] on p "Signature" at bounding box center [458, 292] width 52 height 19
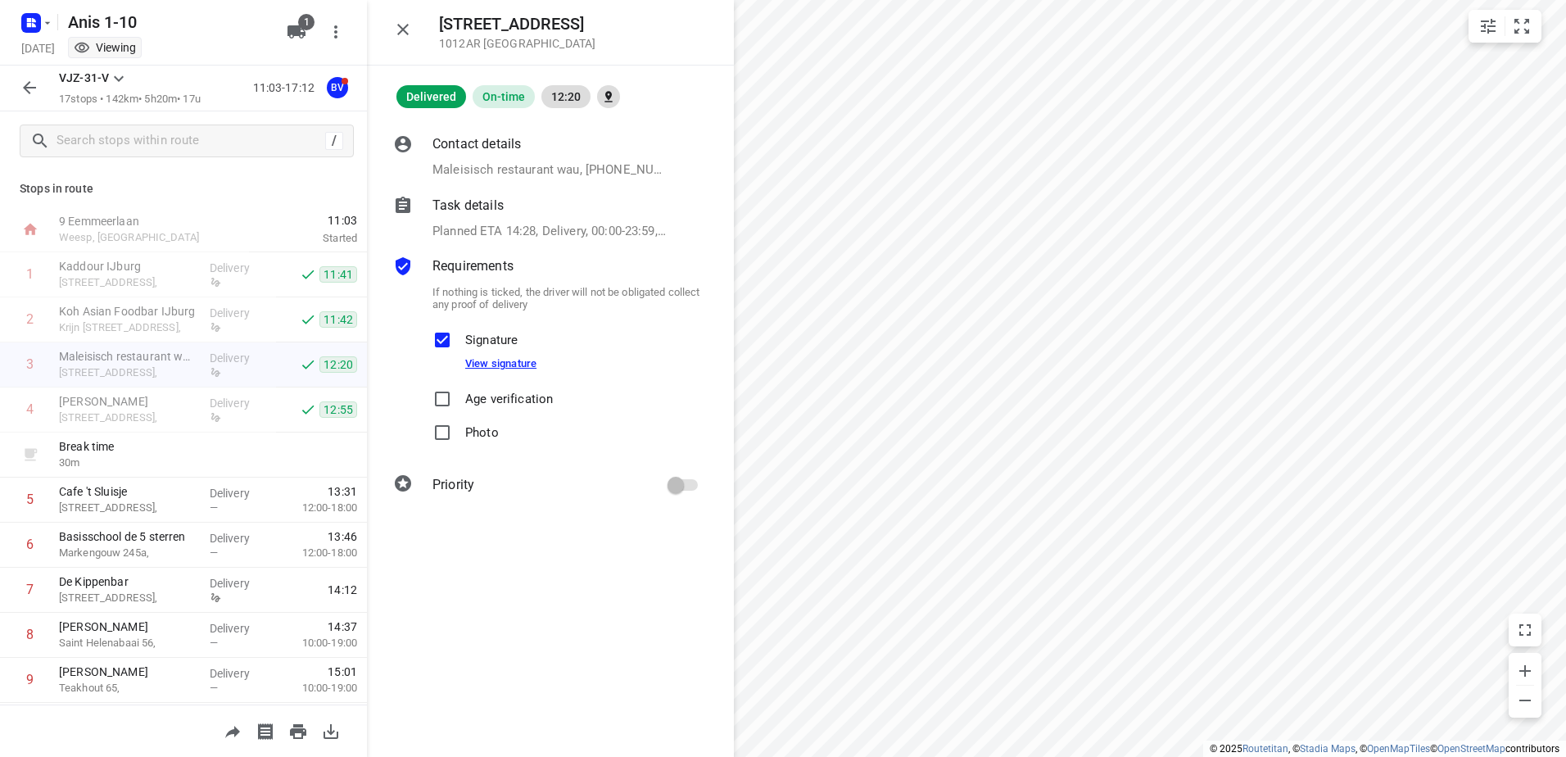
click at [504, 368] on link "View signature" at bounding box center [500, 363] width 71 height 12
click at [240, 424] on div "Delivery" at bounding box center [240, 409] width 74 height 45
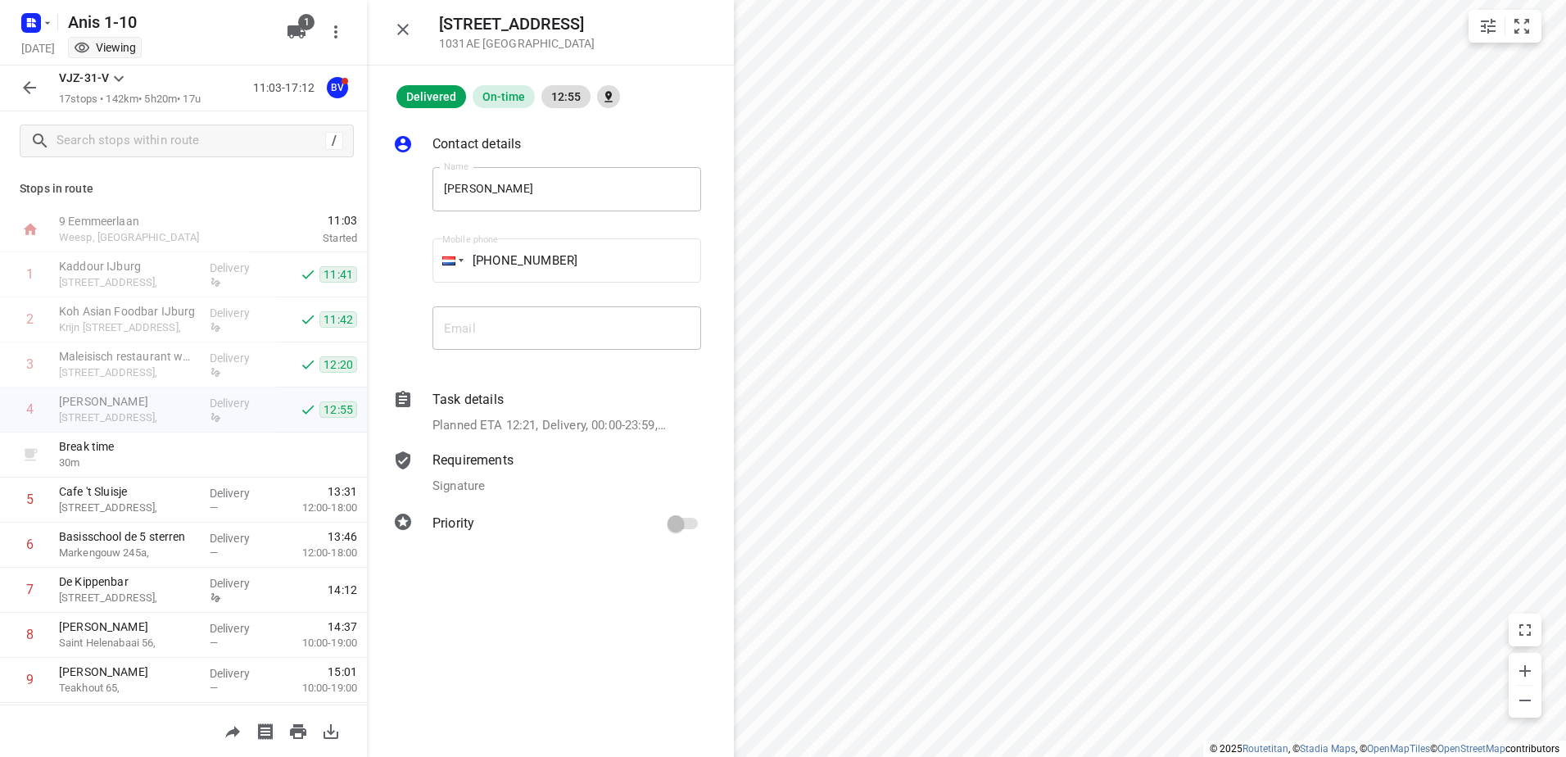
click at [515, 411] on div "Task details Planned ETA 12:21, Delivery, 00:00-23:59, 1 Unit" at bounding box center [566, 413] width 275 height 52
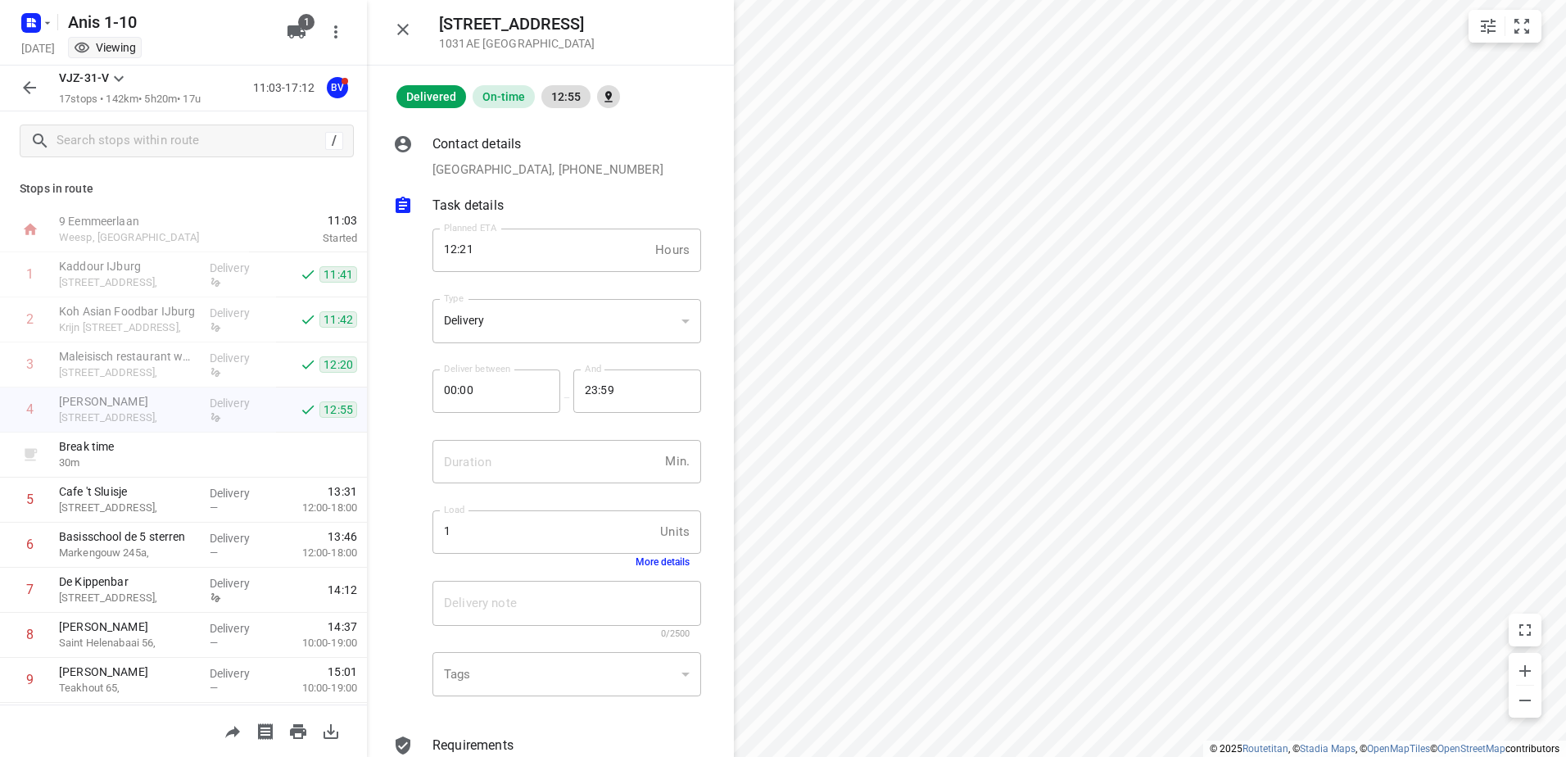
click at [482, 210] on p "Task details" at bounding box center [467, 206] width 71 height 20
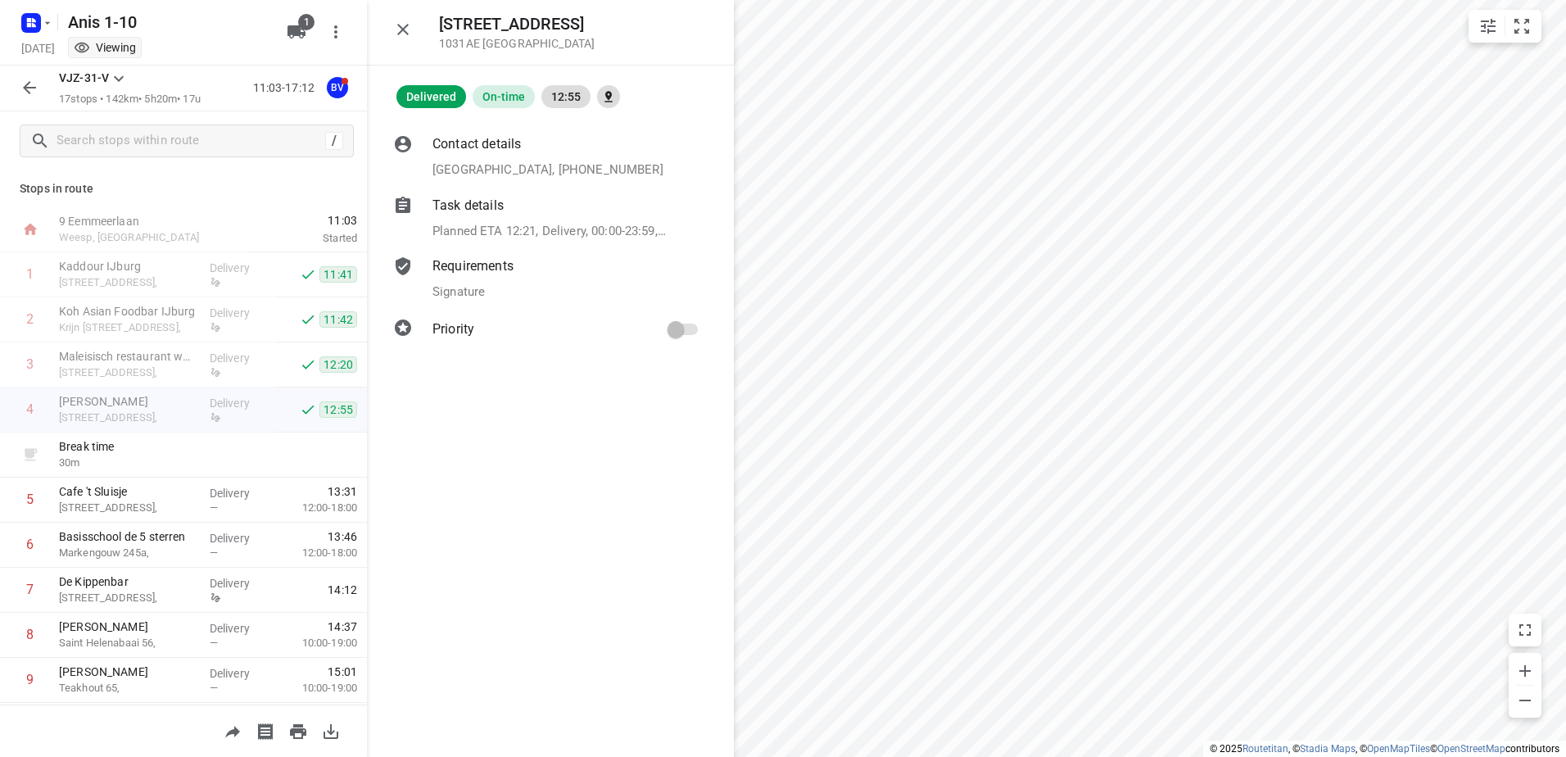
click at [496, 264] on p "Requirements" at bounding box center [472, 266] width 81 height 20
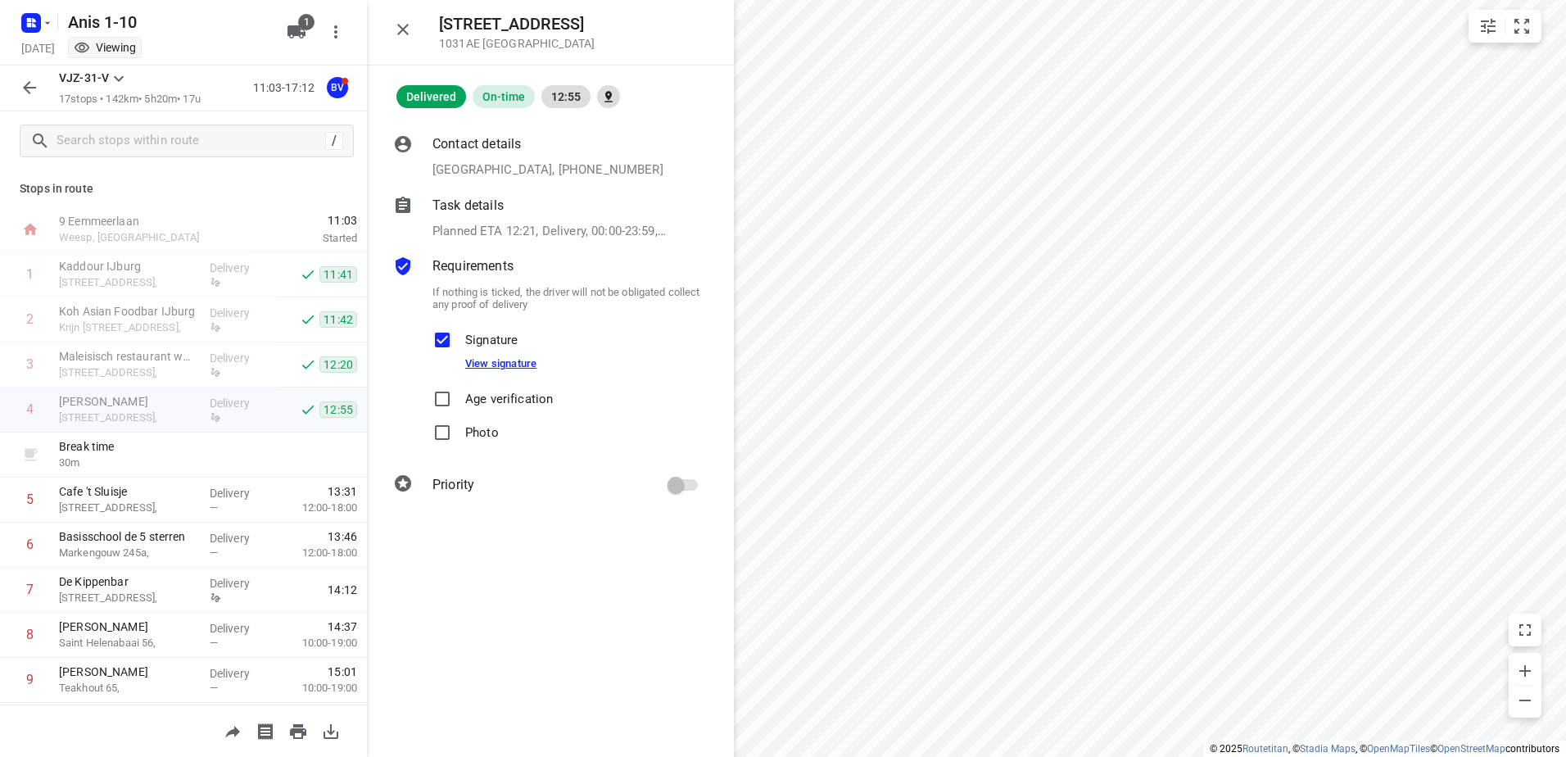
click at [500, 364] on link "View signature" at bounding box center [500, 363] width 71 height 12
click at [203, 368] on div "Delivery" at bounding box center [240, 364] width 74 height 45
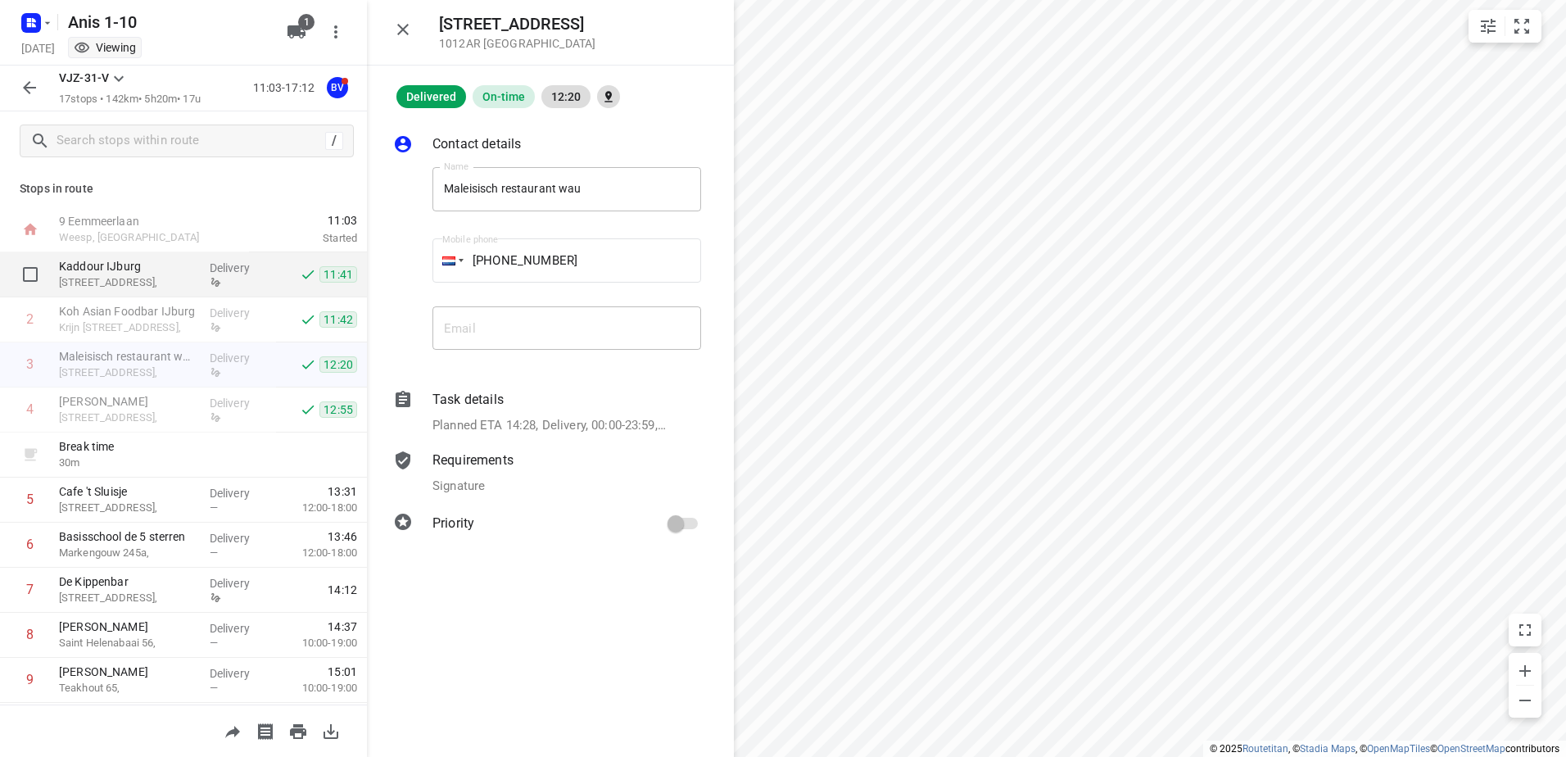
click at [152, 258] on p "Kaddour IJburg" at bounding box center [128, 266] width 138 height 16
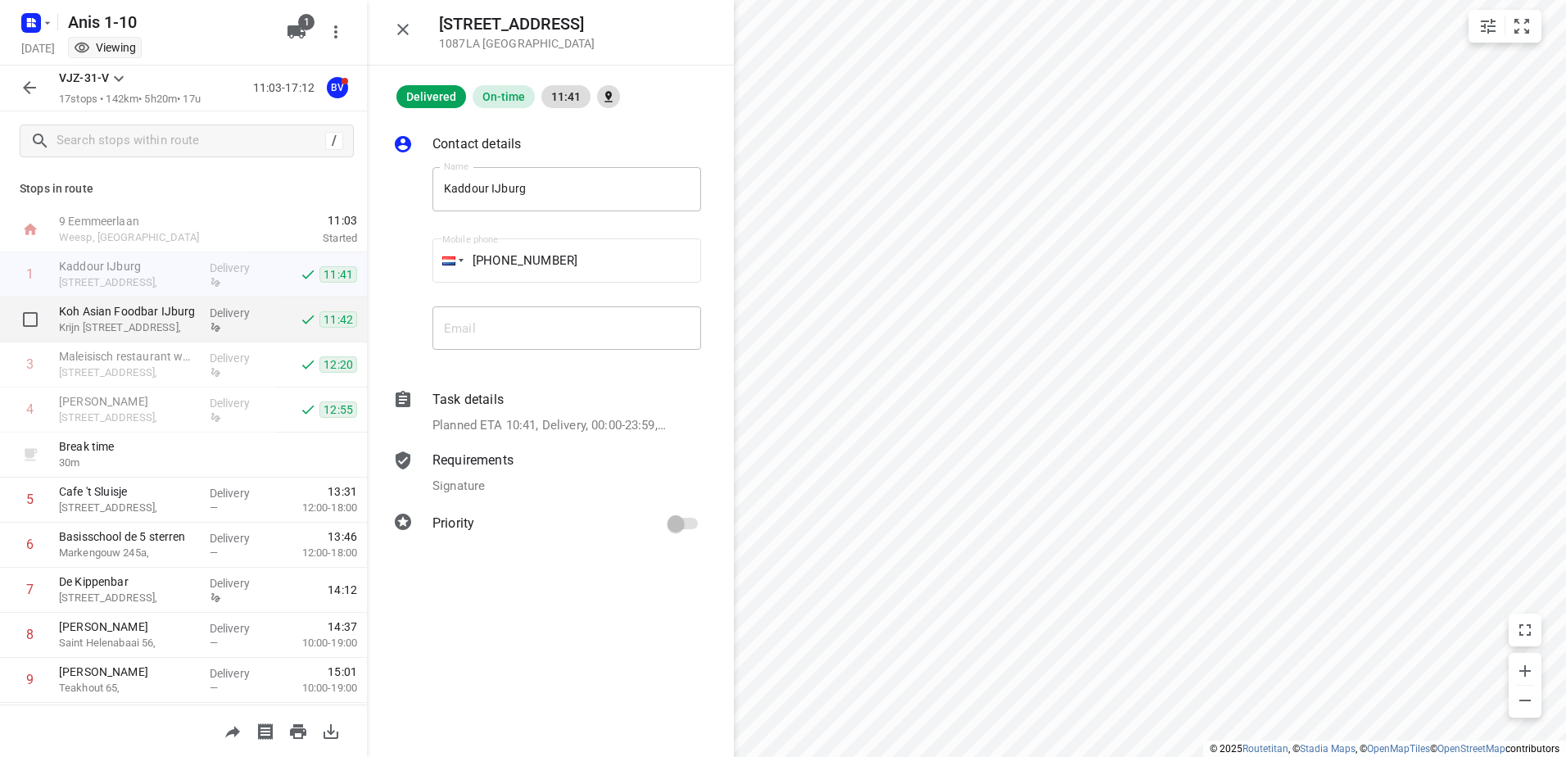
click at [176, 324] on p "Krijn [STREET_ADDRESS]," at bounding box center [128, 327] width 138 height 16
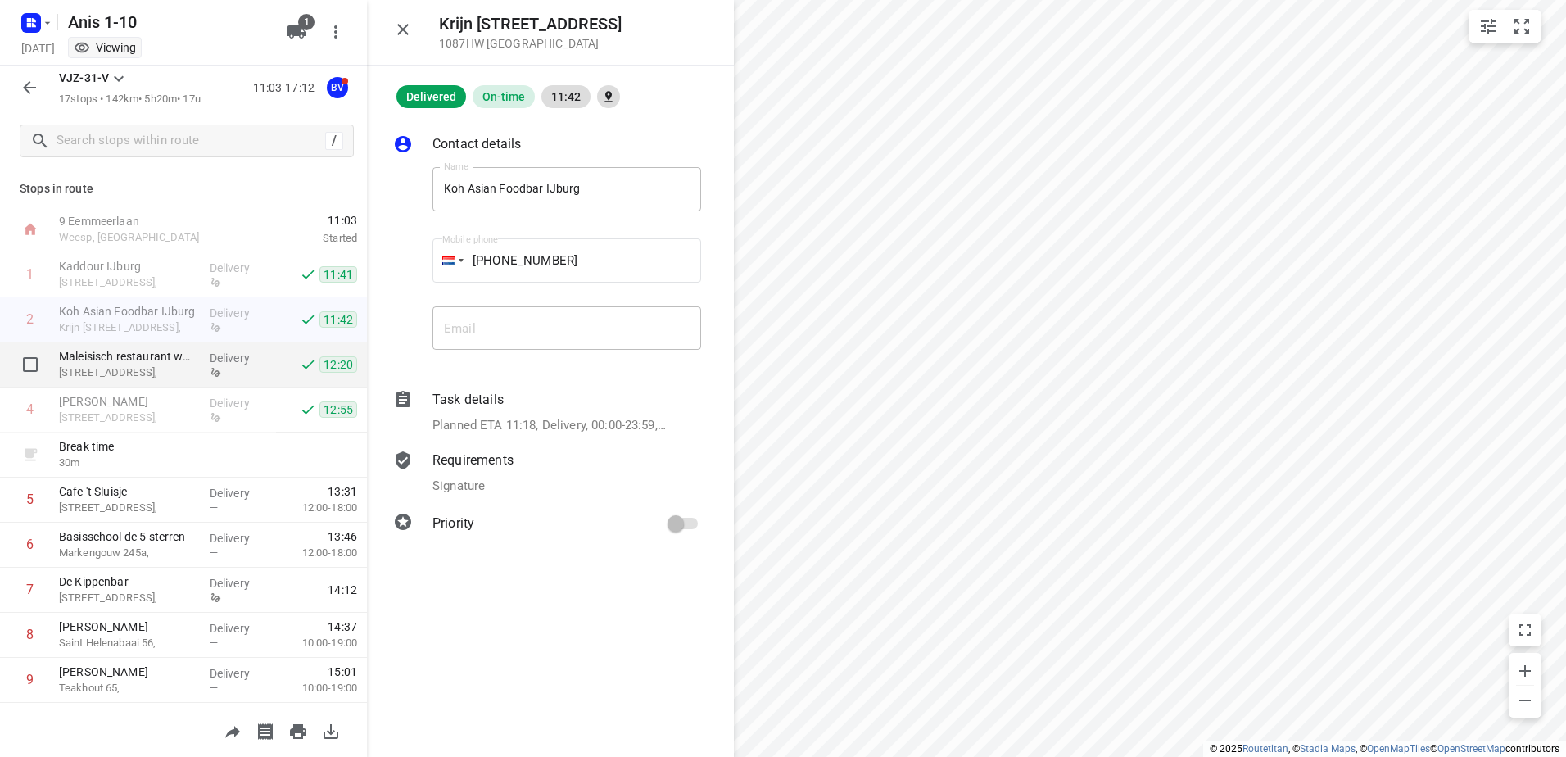
click at [203, 369] on div "Delivery" at bounding box center [240, 364] width 74 height 45
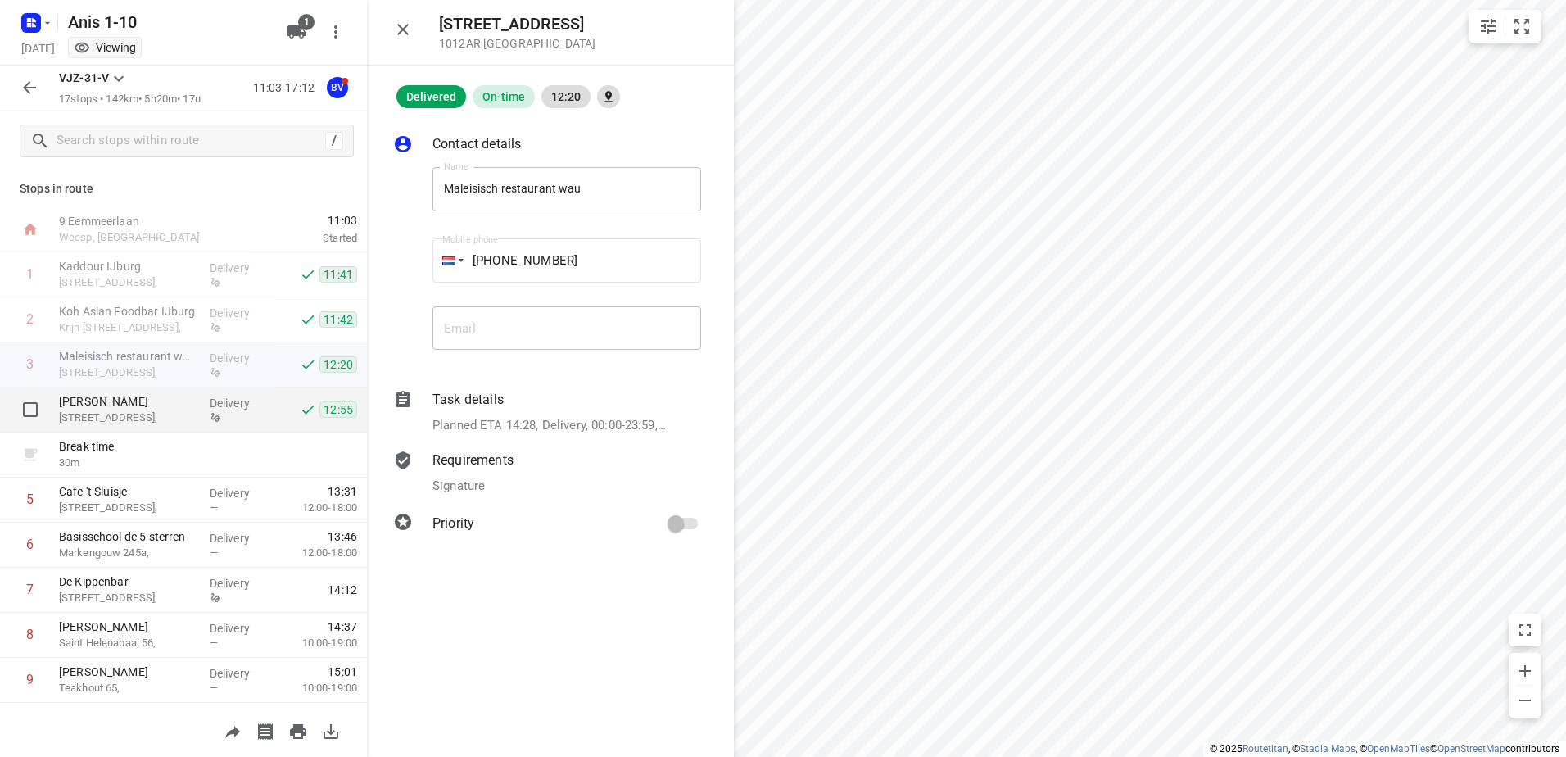
click at [215, 405] on p "Delivery" at bounding box center [240, 403] width 61 height 16
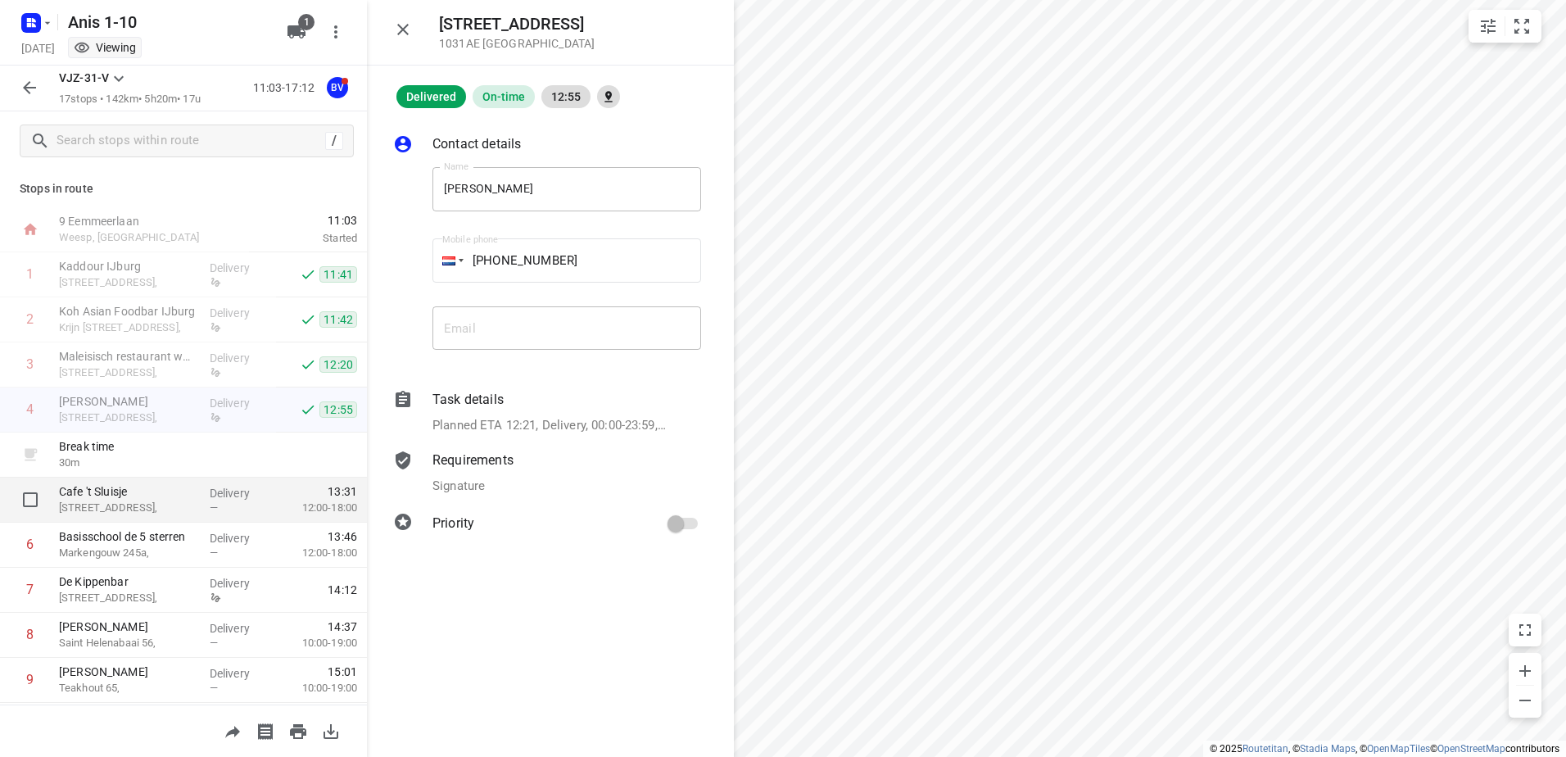
click at [216, 499] on p "Delivery" at bounding box center [240, 493] width 61 height 16
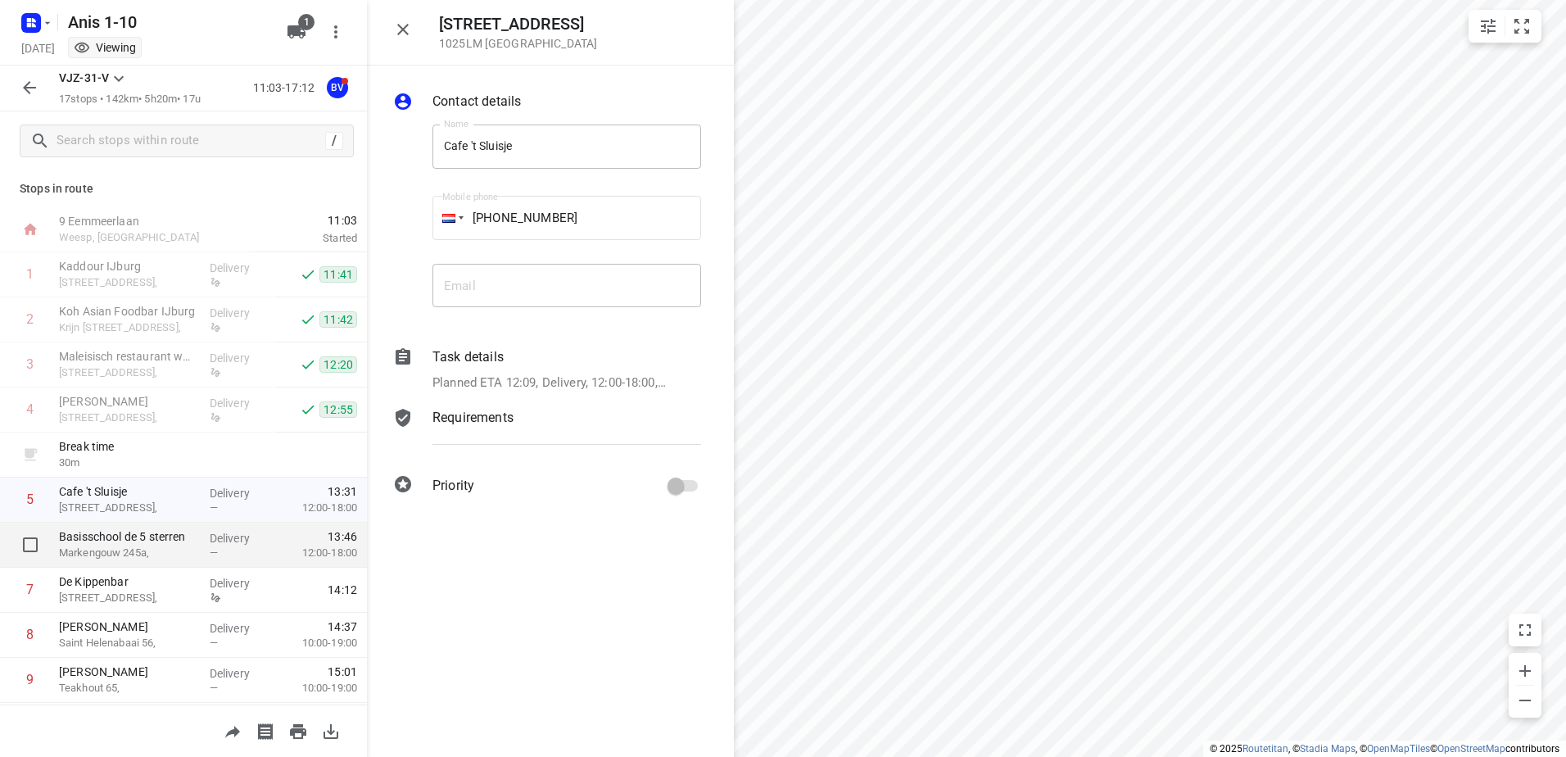
click at [226, 556] on div "—" at bounding box center [240, 552] width 61 height 12
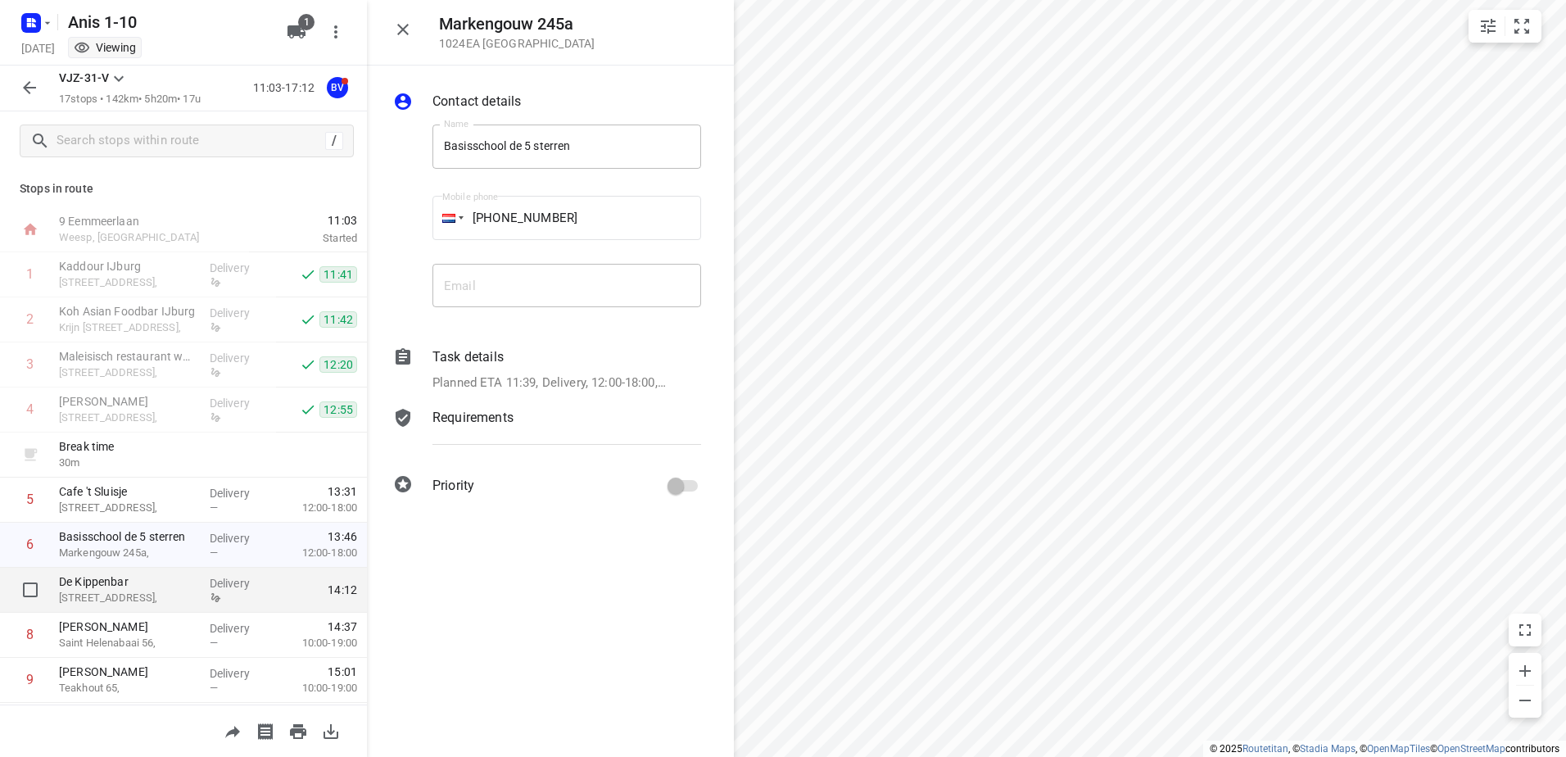
click at [239, 591] on div at bounding box center [240, 597] width 61 height 12
click at [527, 423] on div "Requirements" at bounding box center [566, 418] width 269 height 20
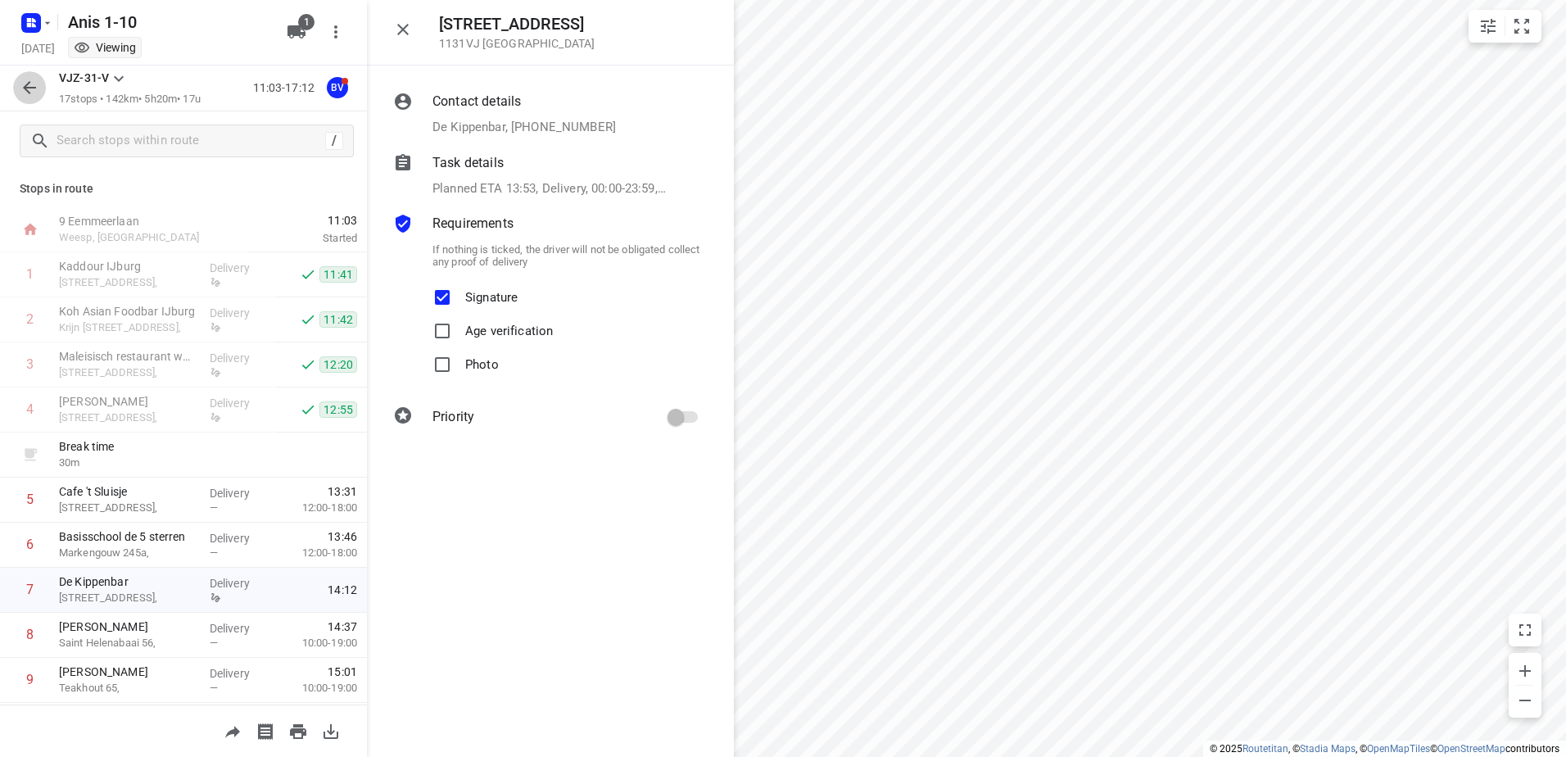
click at [38, 85] on icon "button" at bounding box center [30, 88] width 20 height 20
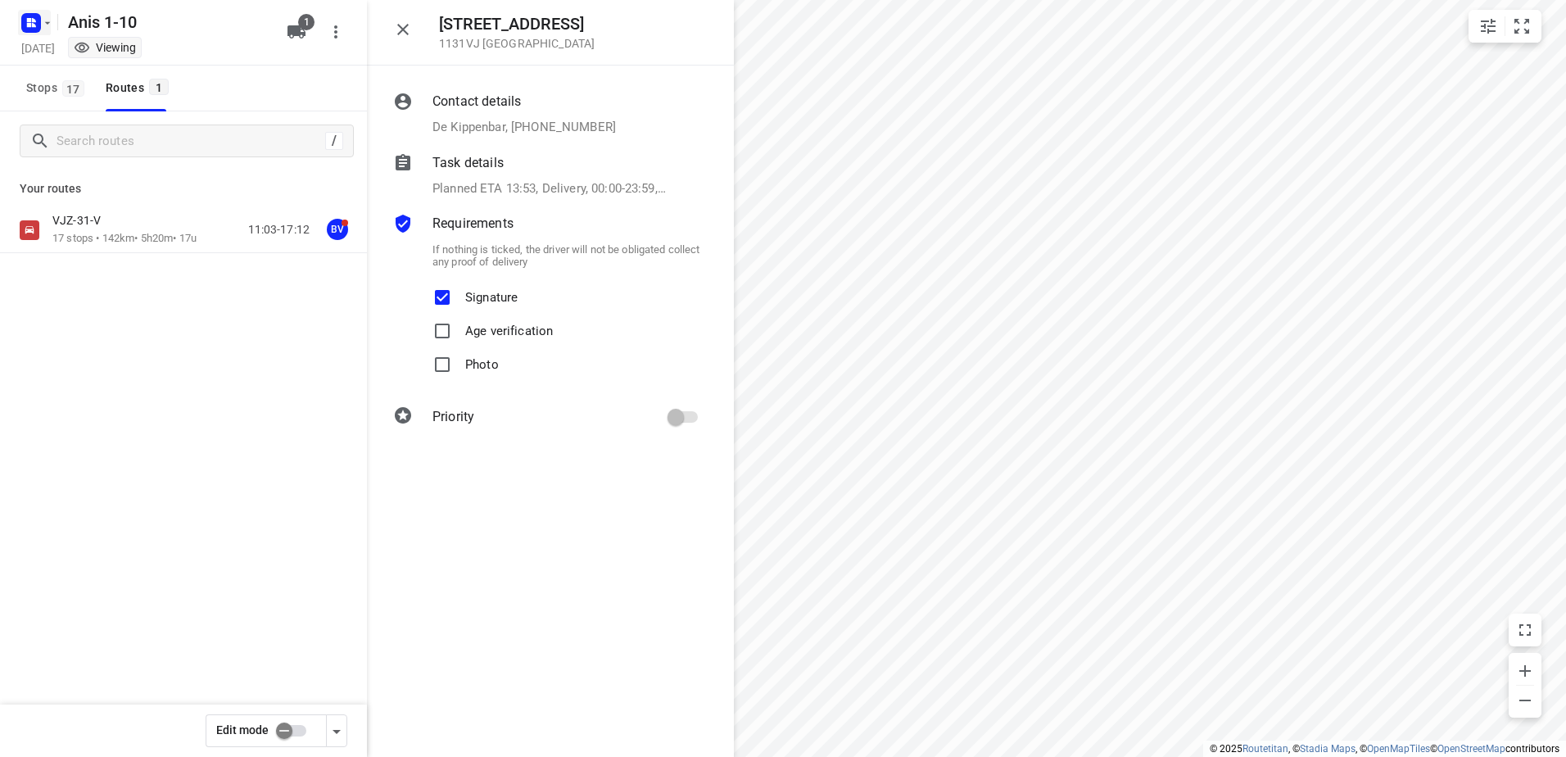
click at [30, 16] on rect "button" at bounding box center [31, 23] width 20 height 20
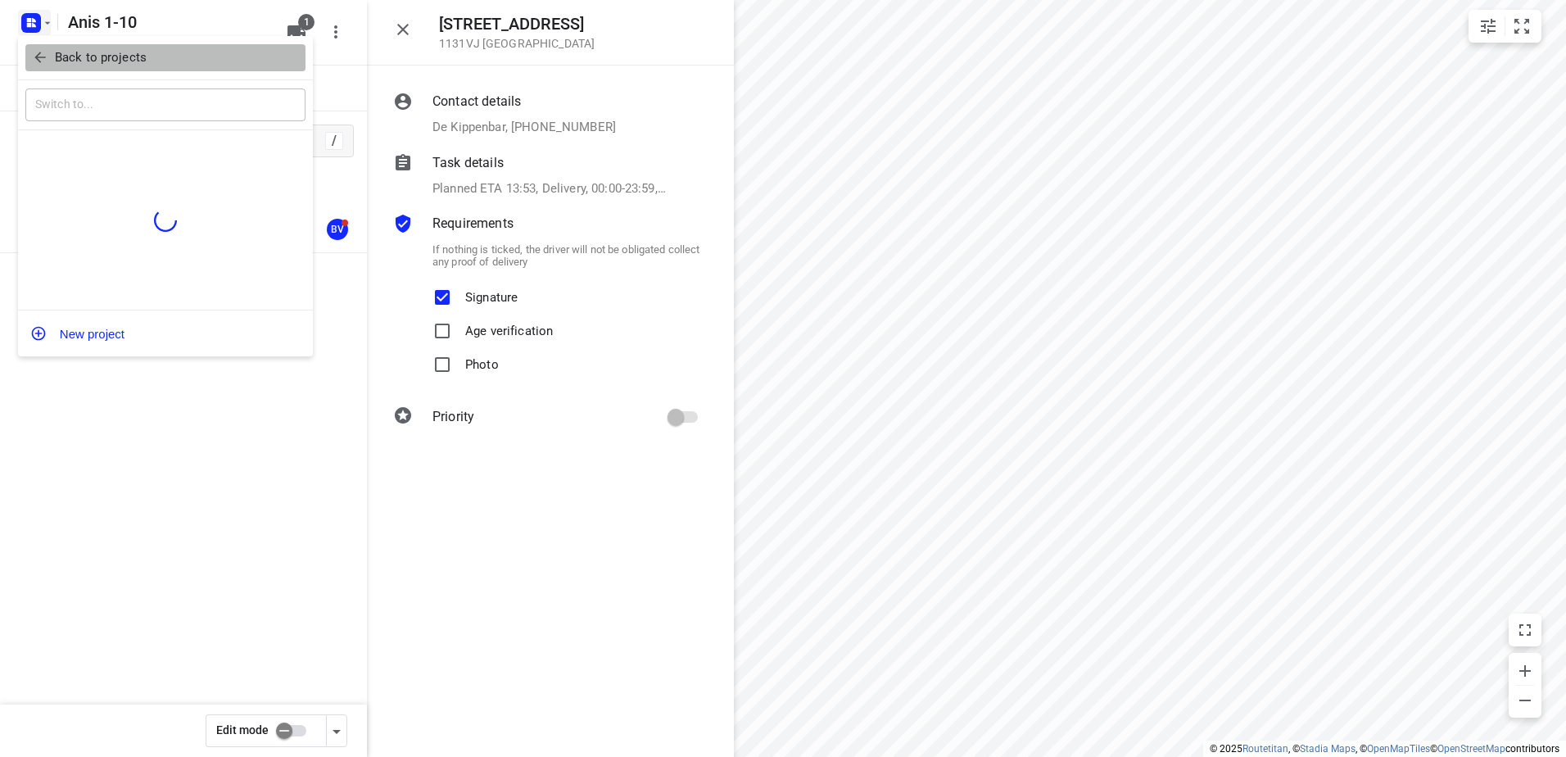
click at [67, 47] on button "Back to projects" at bounding box center [165, 57] width 280 height 27
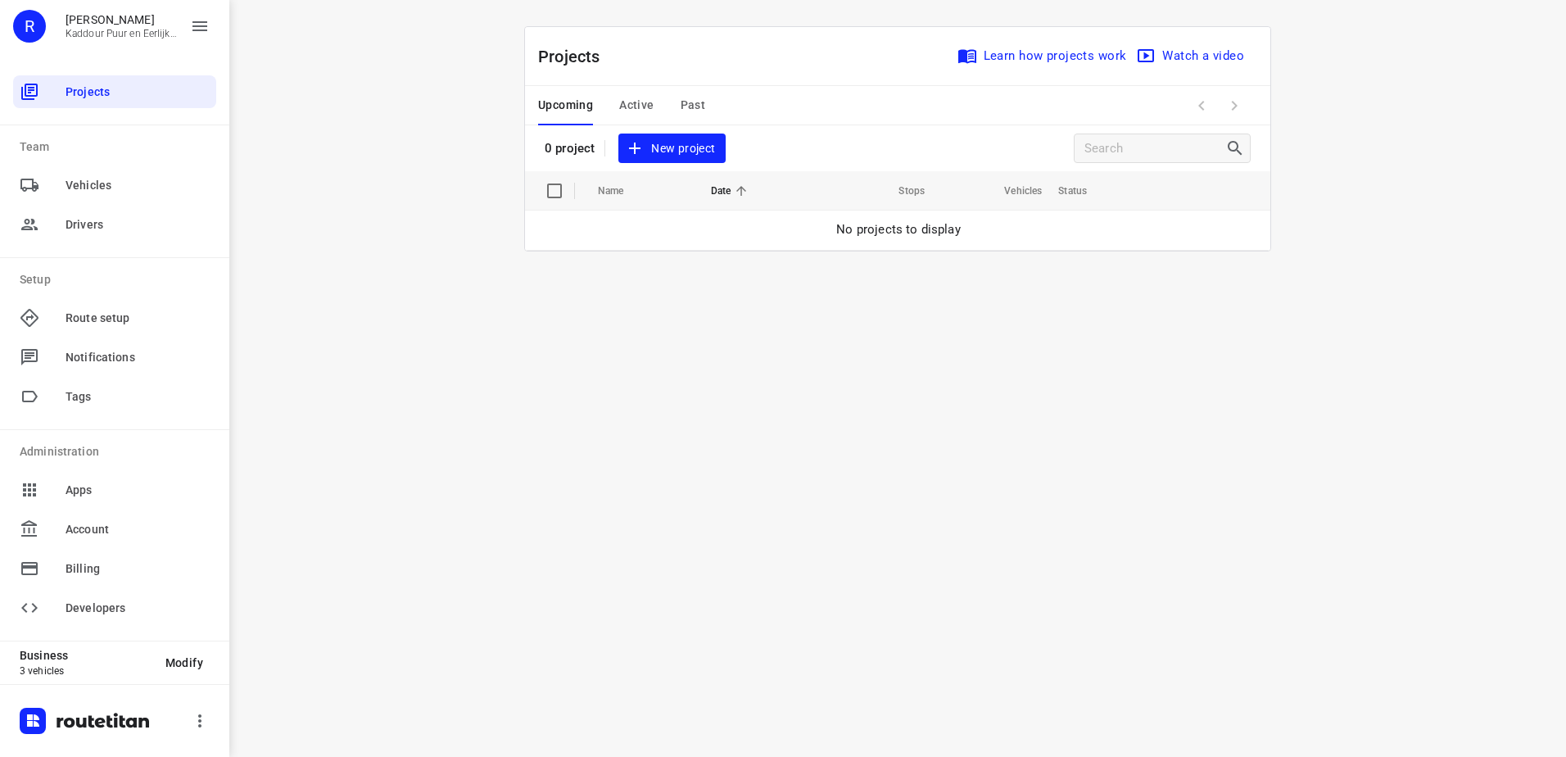
click at [747, 319] on div "i © 2025 Routetitan , © Stadia Maps , © OpenMapTiles © OpenStreetMap contributo…" at bounding box center [897, 378] width 1337 height 757
click at [682, 109] on span "Past" at bounding box center [693, 105] width 25 height 20
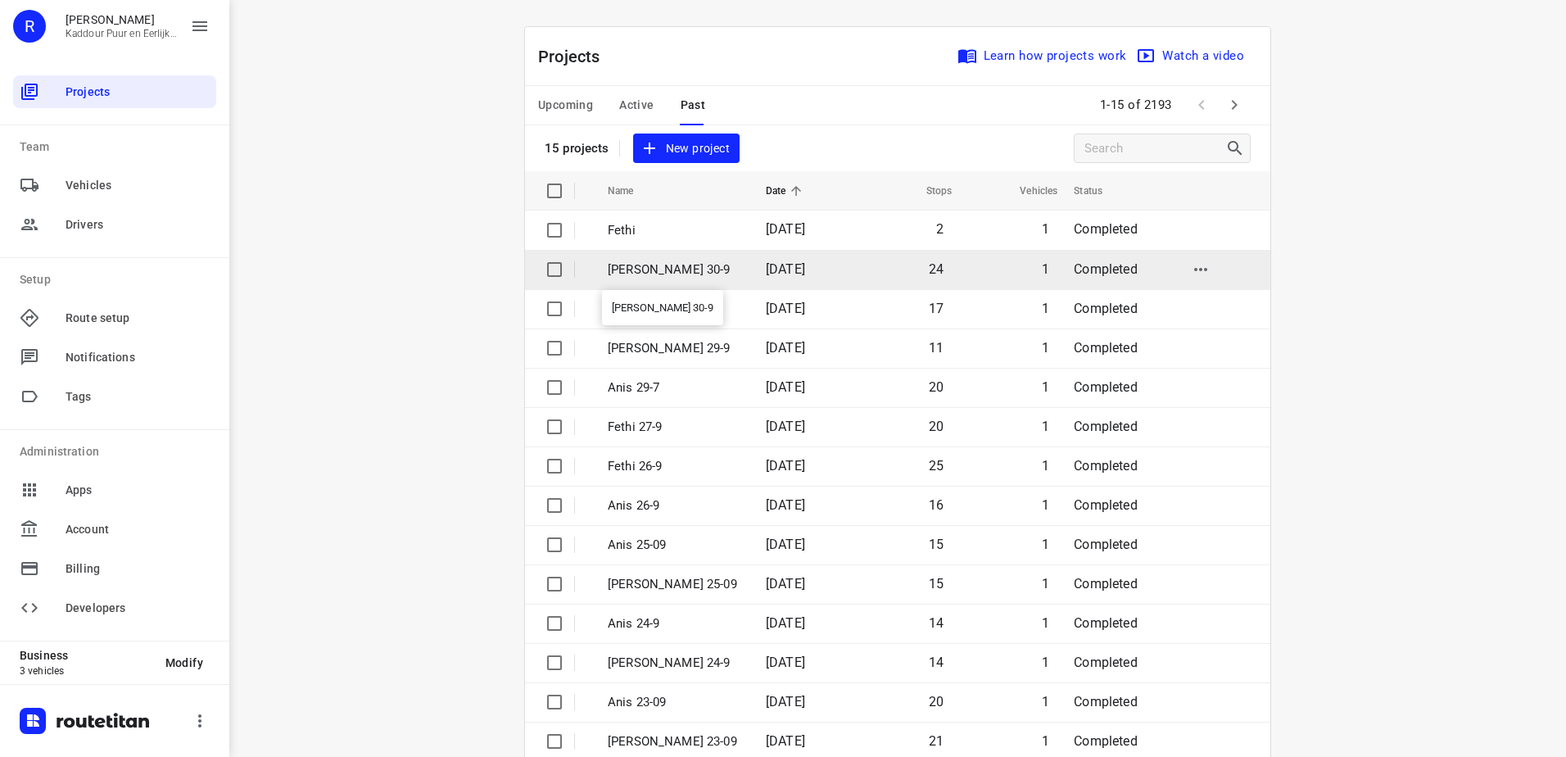
click at [694, 277] on p "[PERSON_NAME] 30-9" at bounding box center [674, 269] width 133 height 19
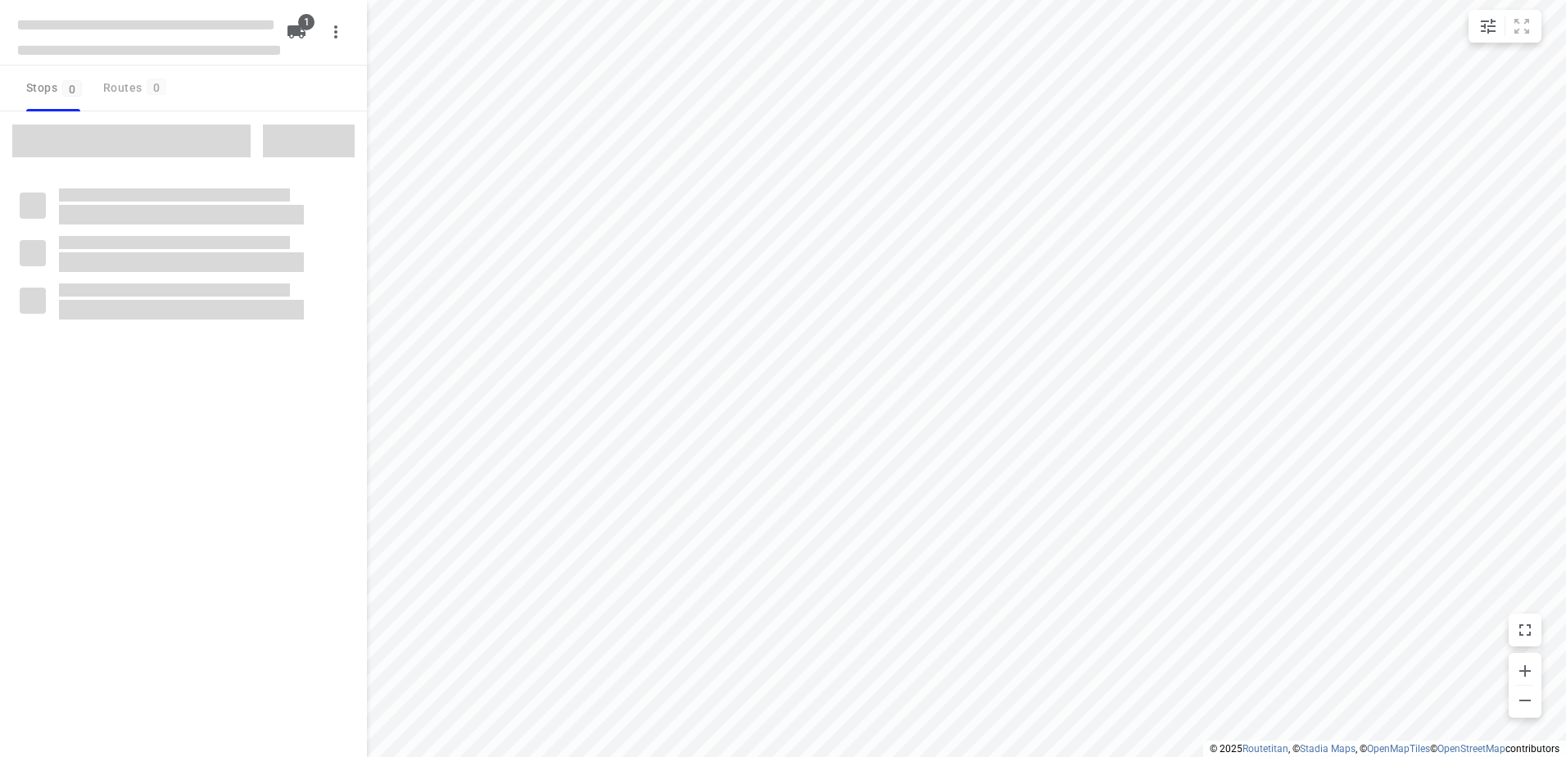
type input "distance"
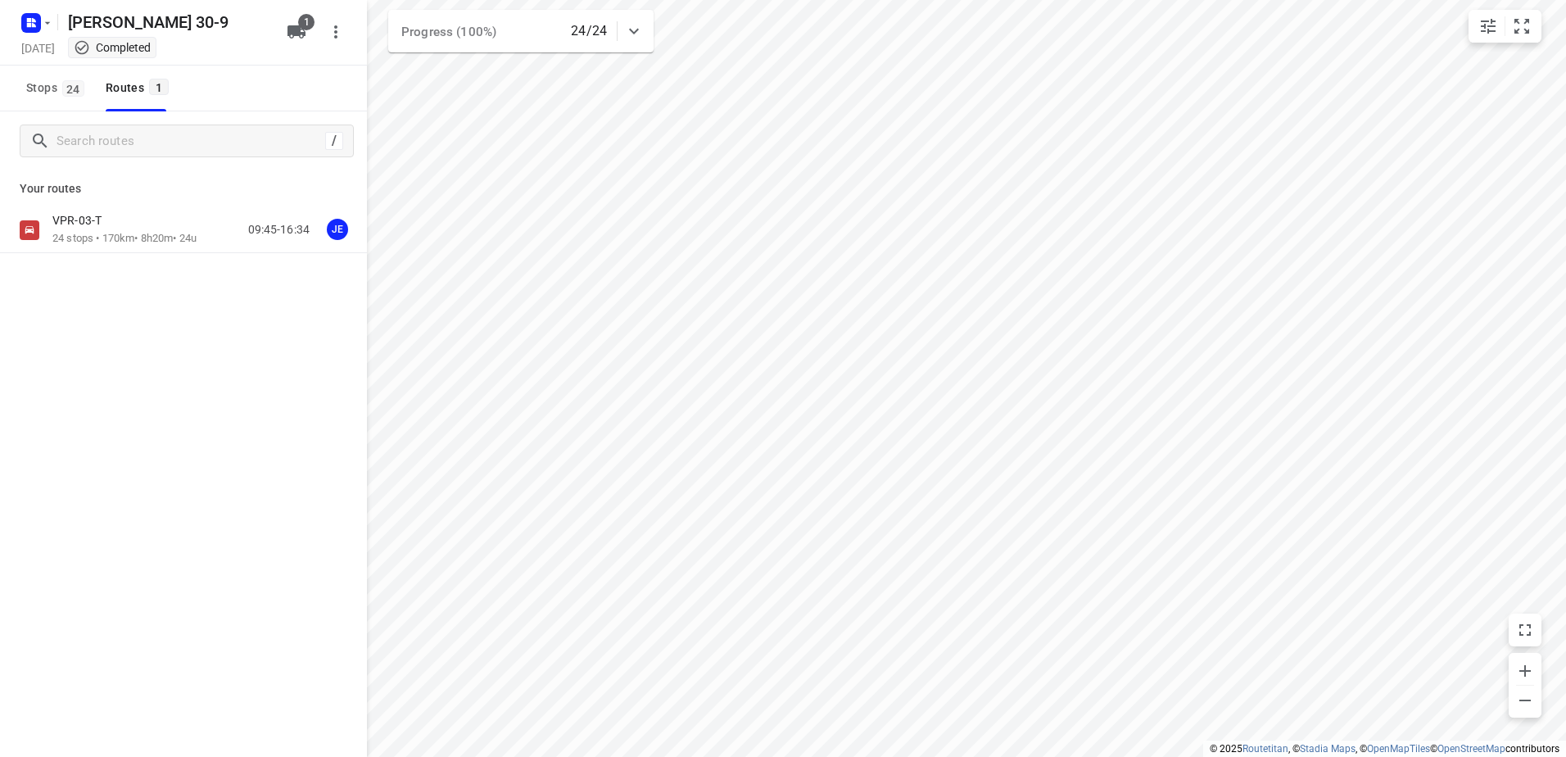
click at [98, 233] on p "24 stops • 170km • 8h20m • 24u" at bounding box center [124, 239] width 144 height 16
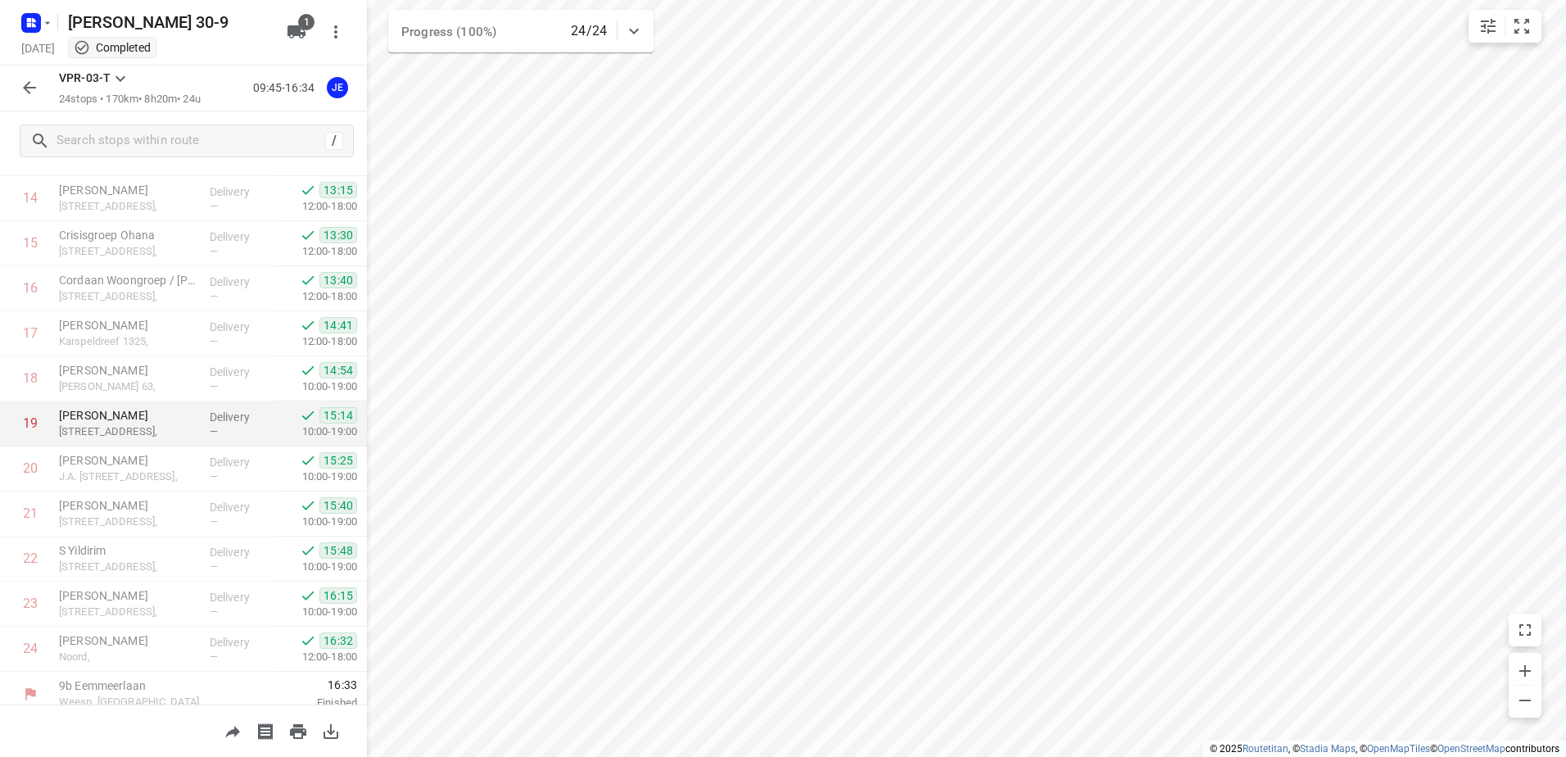
scroll to position [719, 0]
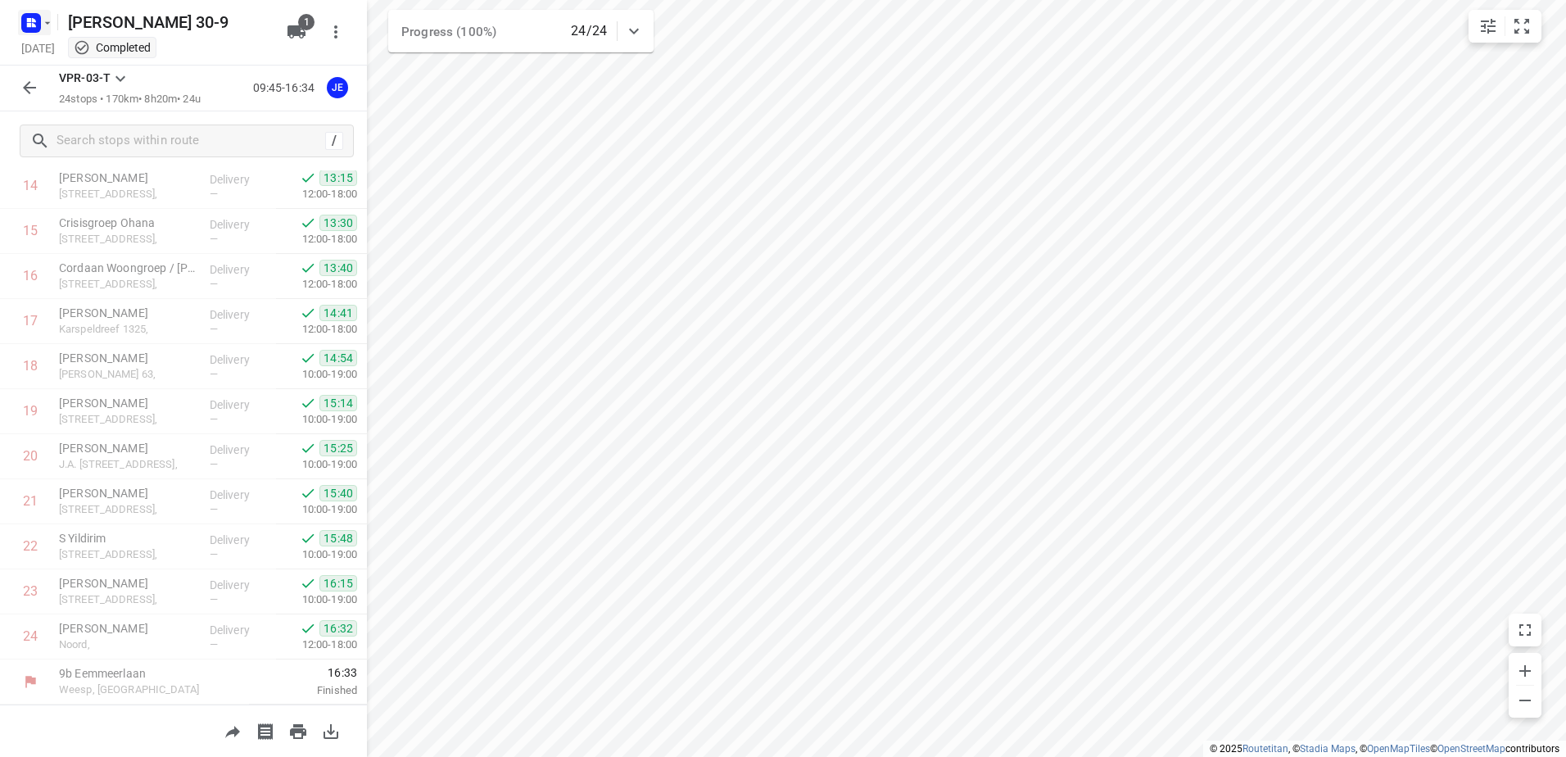
click at [33, 29] on rect "button" at bounding box center [31, 23] width 20 height 20
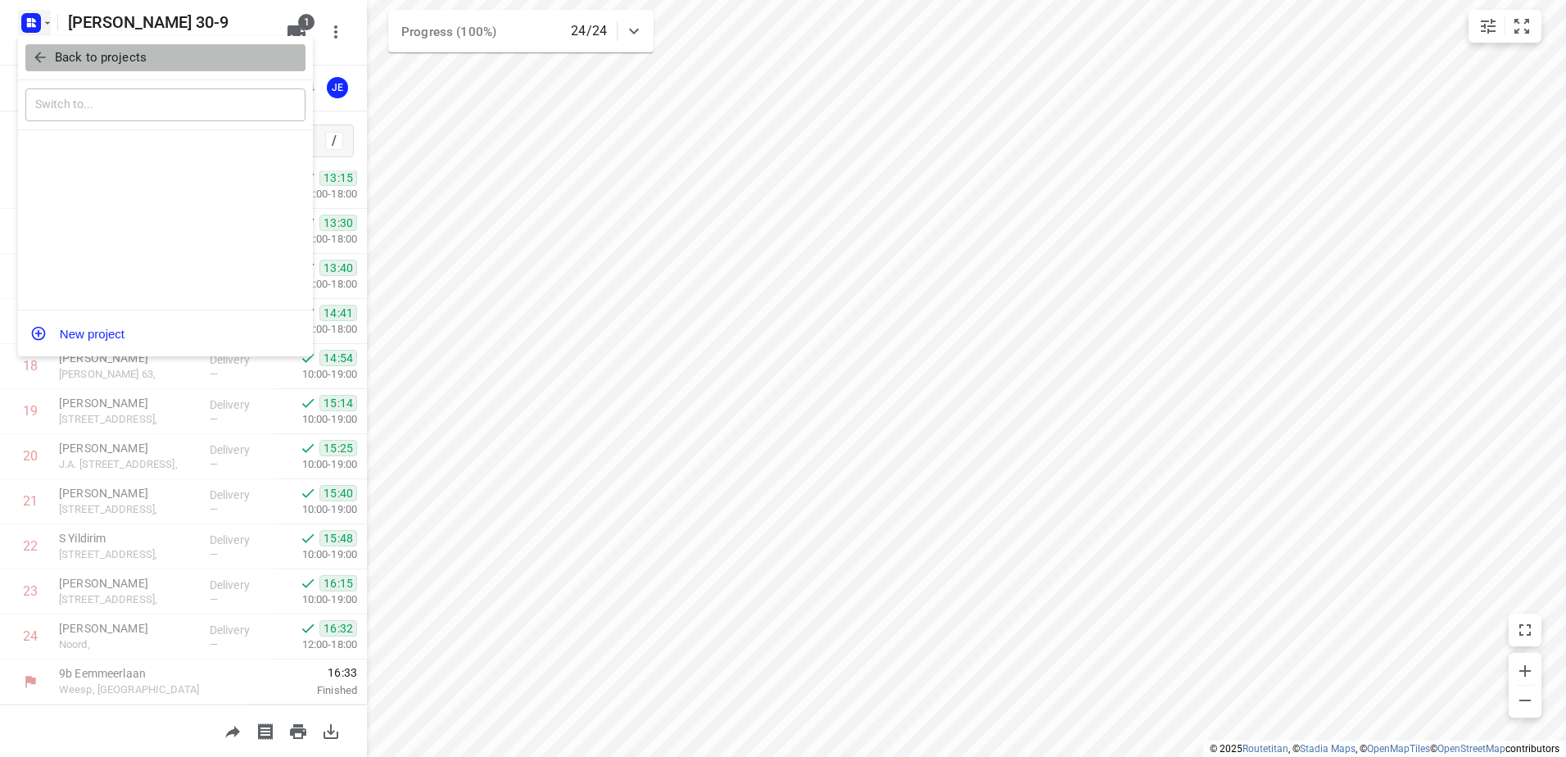
click at [86, 60] on p "Back to projects" at bounding box center [101, 57] width 92 height 19
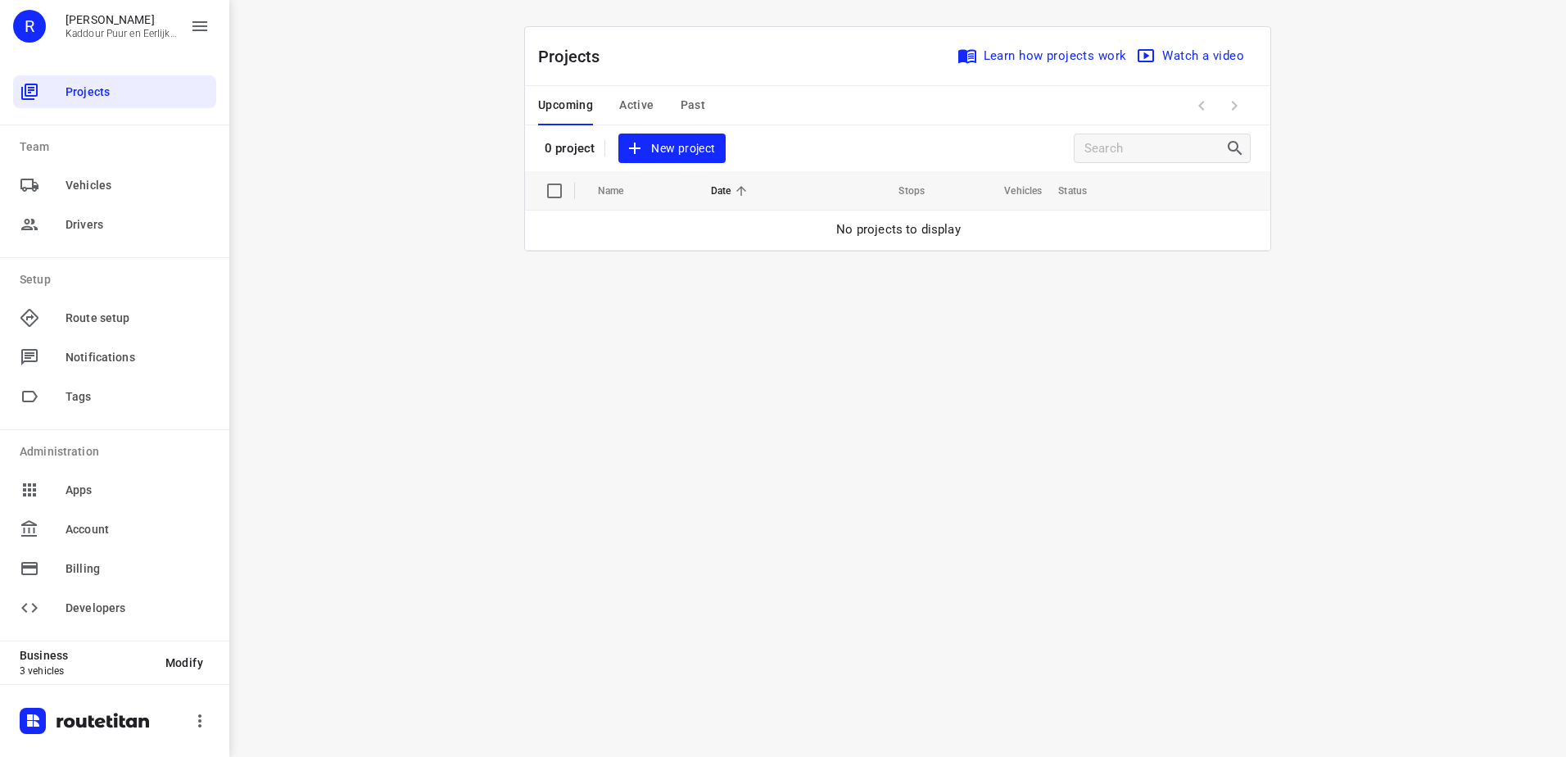
click at [617, 88] on div "Upcoming Active Past" at bounding box center [634, 105] width 193 height 39
click at [626, 96] on span "Active" at bounding box center [636, 105] width 34 height 20
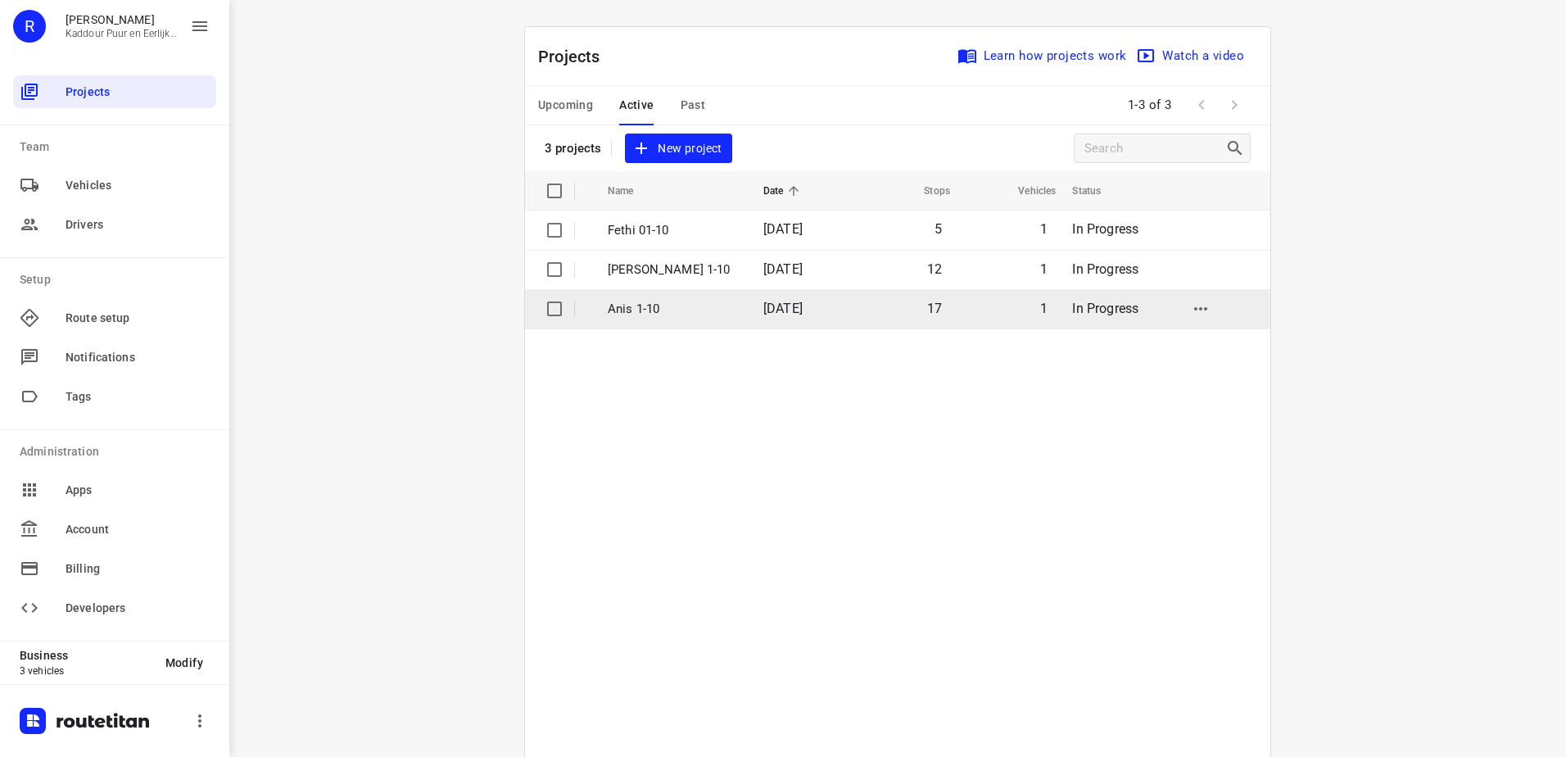
click at [674, 328] on td "Anis 1-10" at bounding box center [670, 308] width 159 height 39
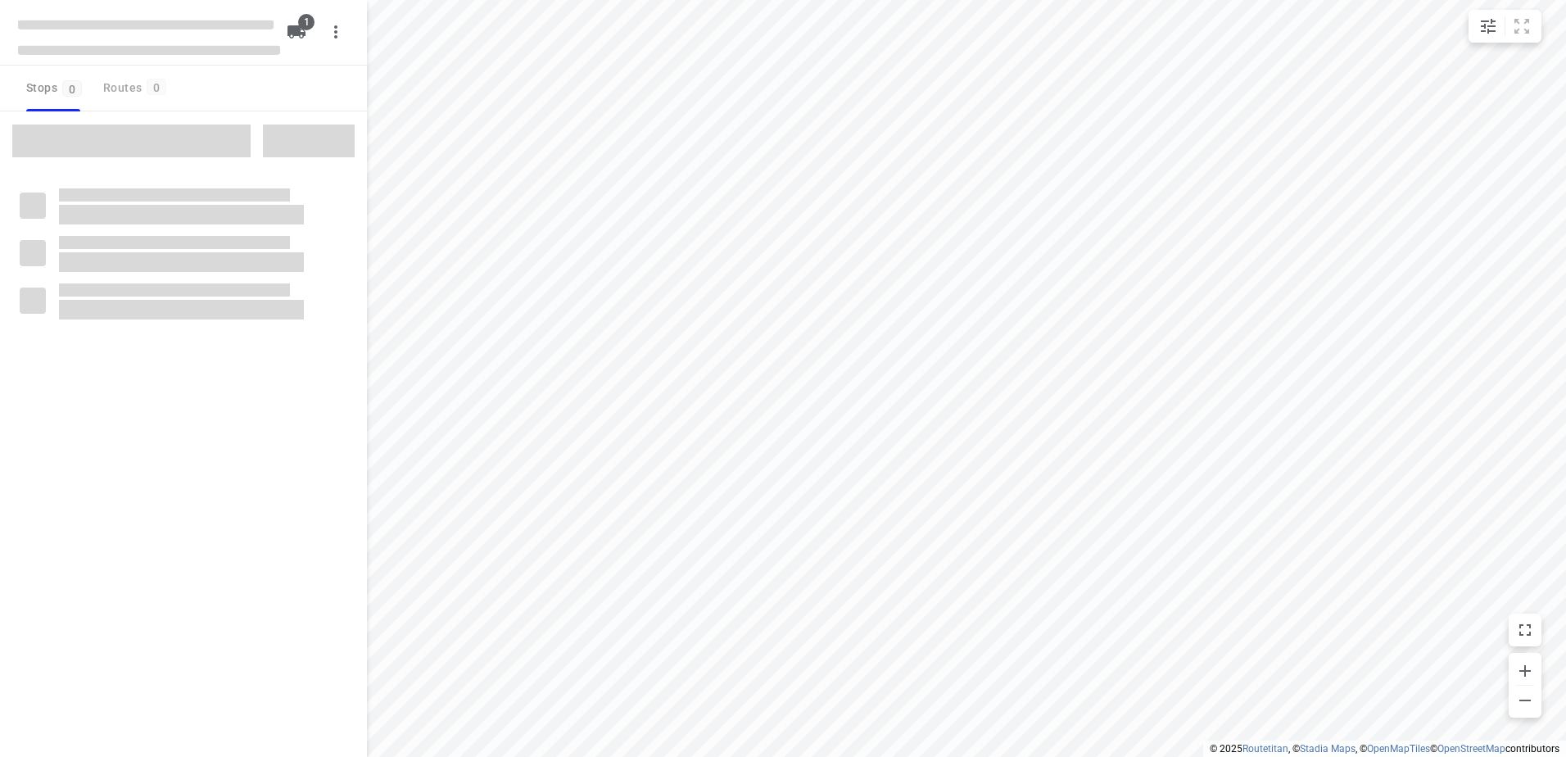
type input "distance"
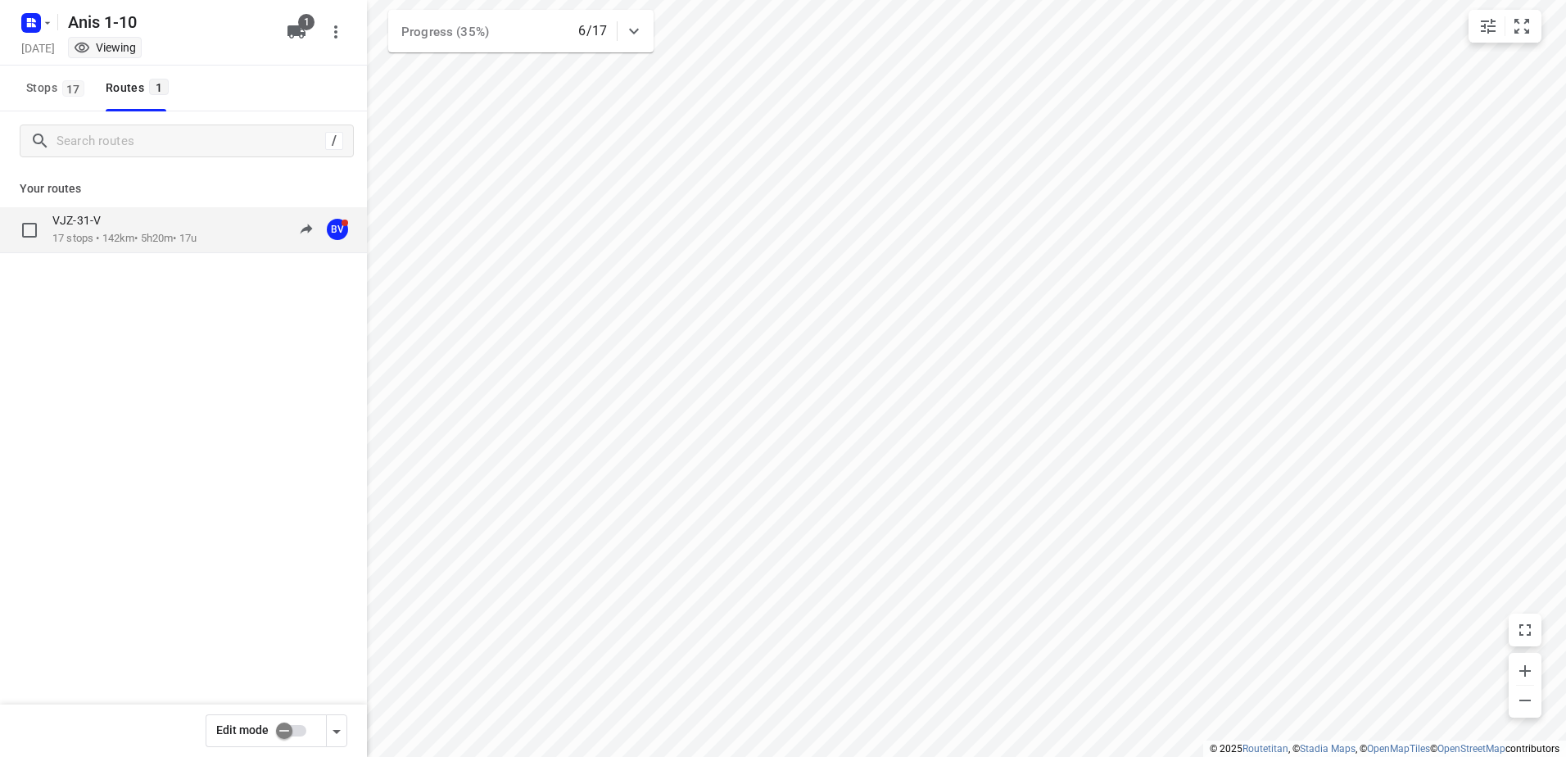
click at [103, 217] on p "VJZ-31-V" at bounding box center [81, 220] width 58 height 15
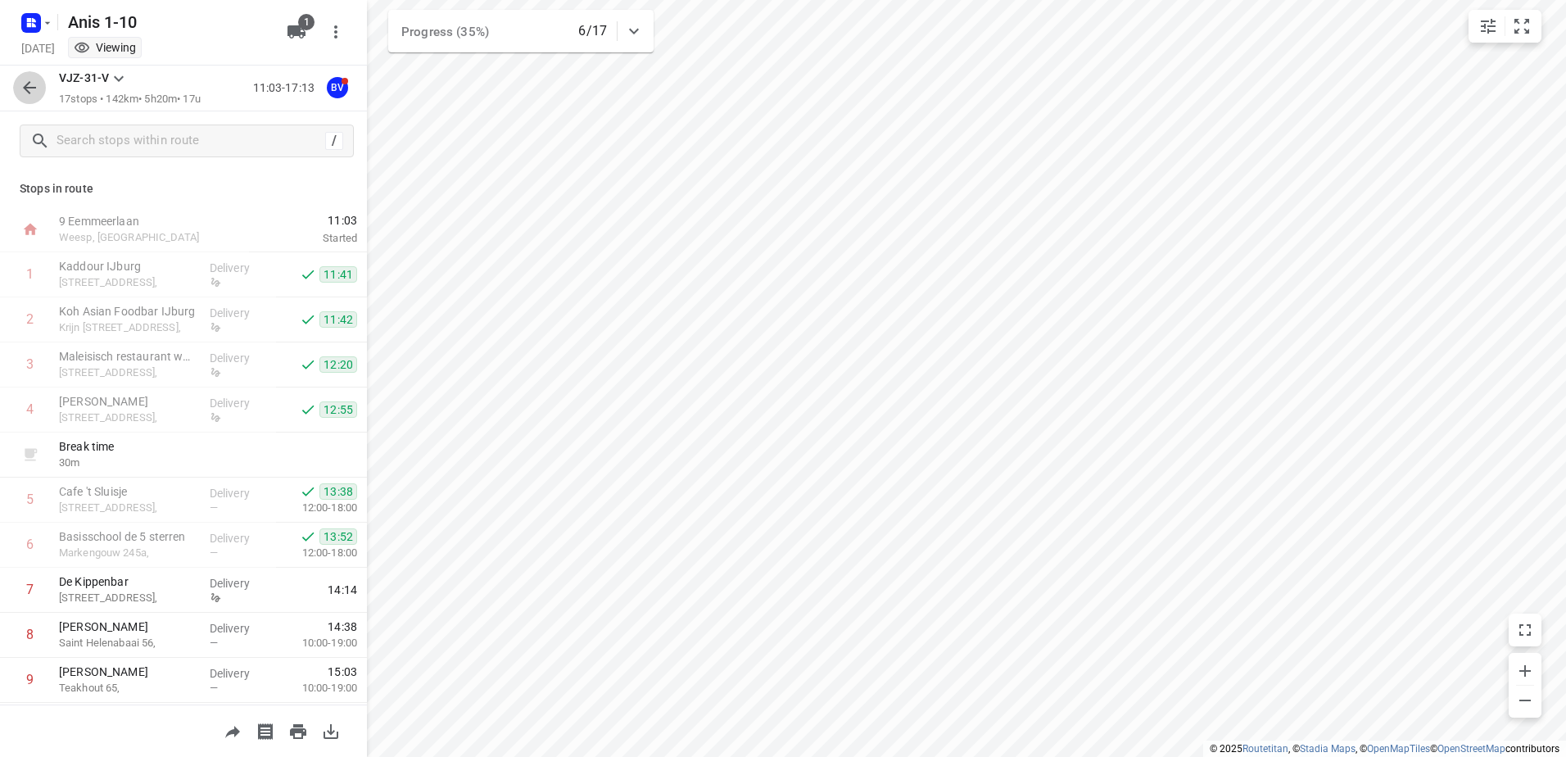
click at [21, 84] on icon "button" at bounding box center [30, 88] width 20 height 20
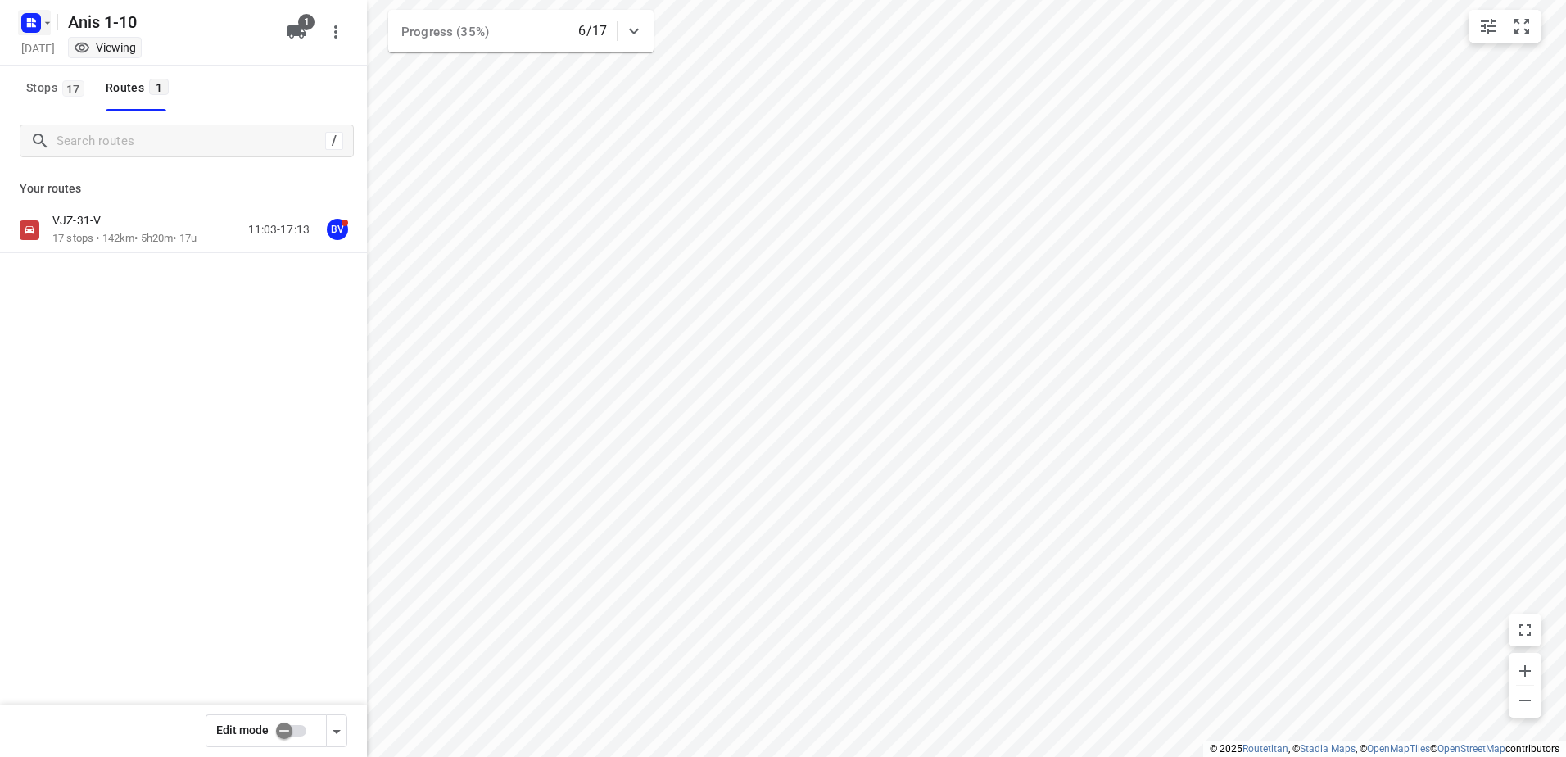
click at [18, 29] on icon "button" at bounding box center [31, 23] width 26 height 26
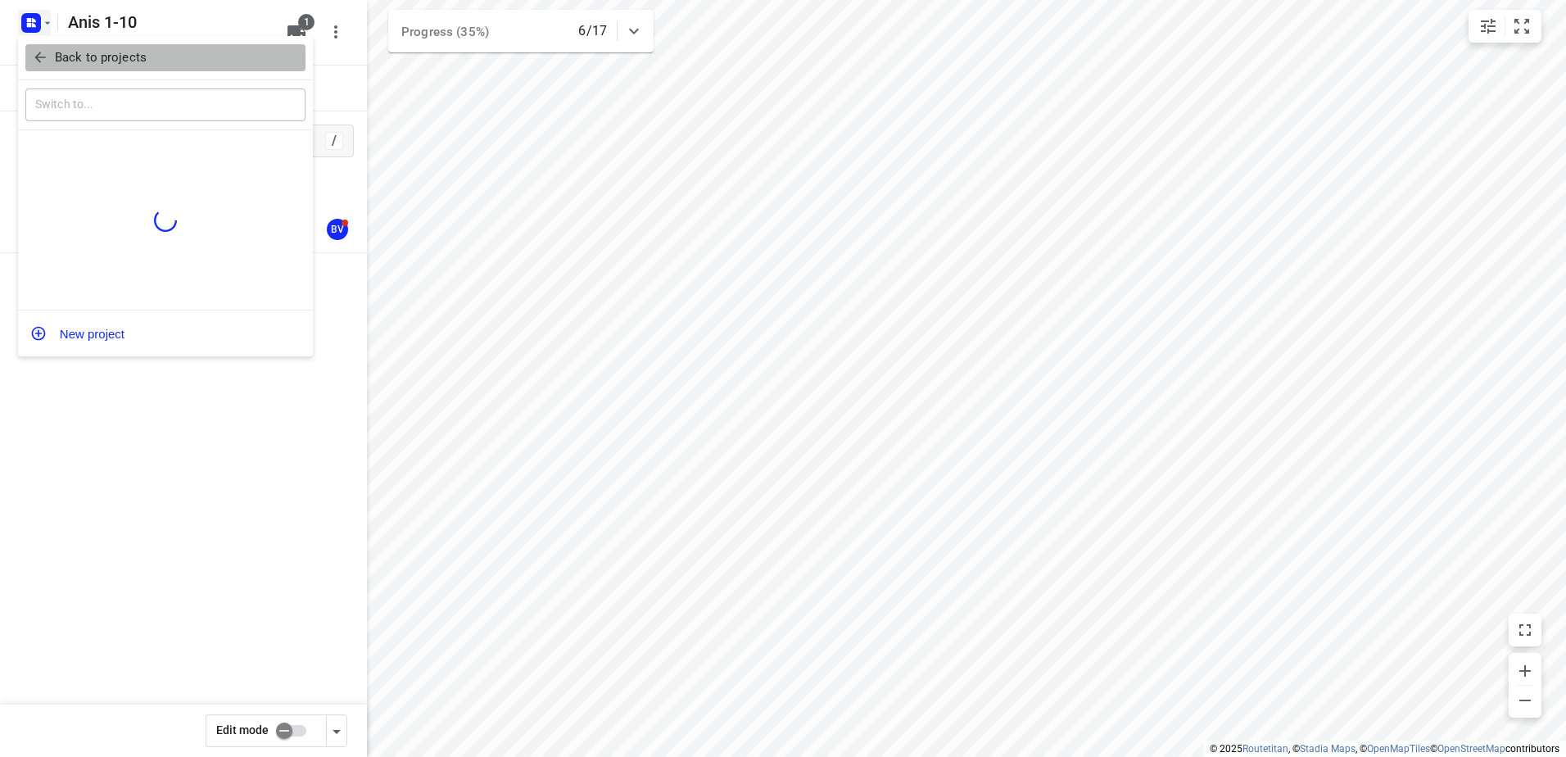
click at [66, 56] on p "Back to projects" at bounding box center [101, 57] width 92 height 19
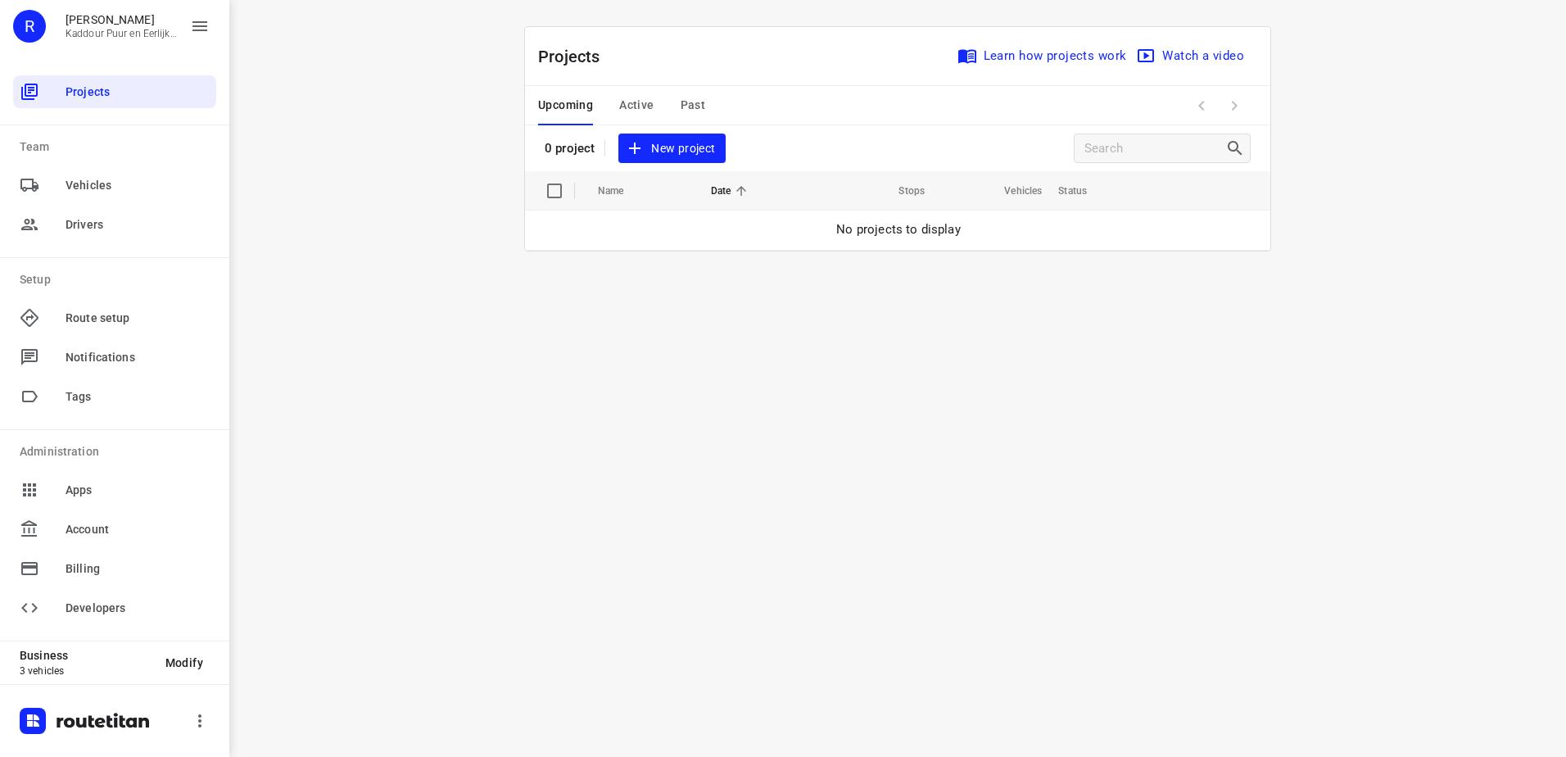
click at [613, 102] on div "Upcoming Active Past" at bounding box center [634, 105] width 193 height 39
click at [626, 101] on span "Active" at bounding box center [636, 105] width 34 height 20
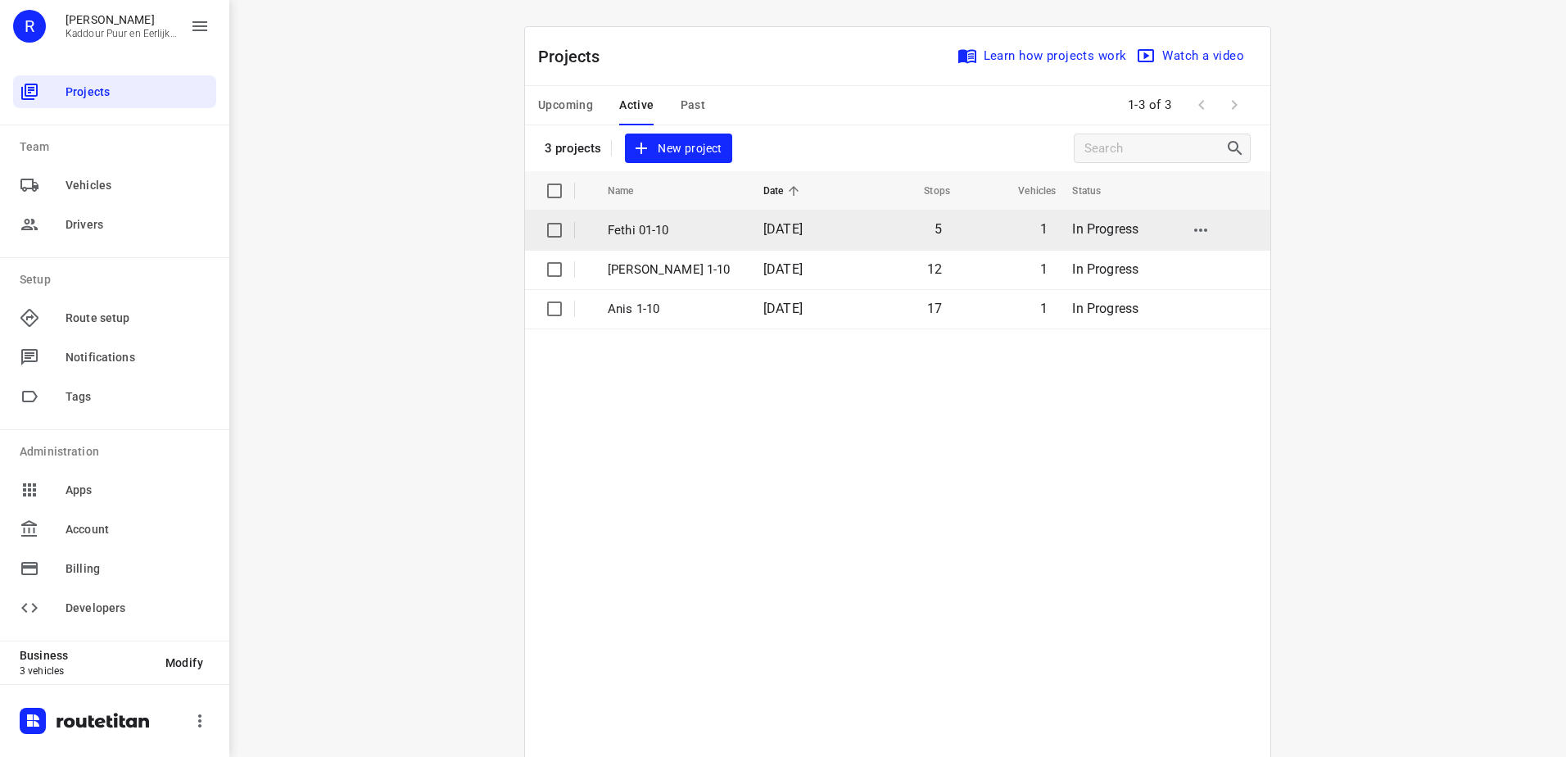
click at [637, 237] on p "Fethi 01-10" at bounding box center [673, 230] width 131 height 19
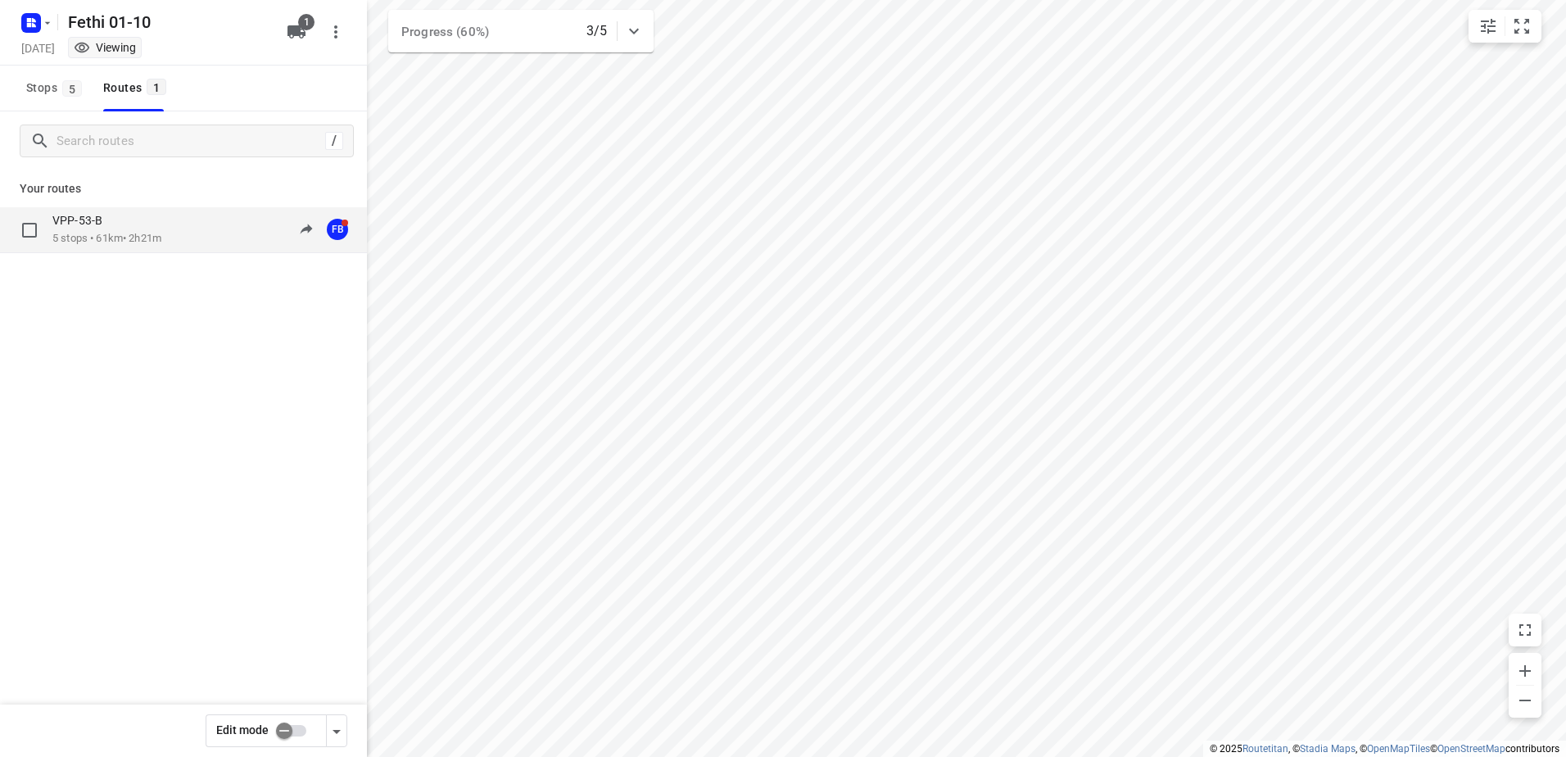
click at [134, 212] on div "VPP-53-B 5 stops • 61km • 2h21m 12:56-15:17 FB" at bounding box center [183, 230] width 367 height 46
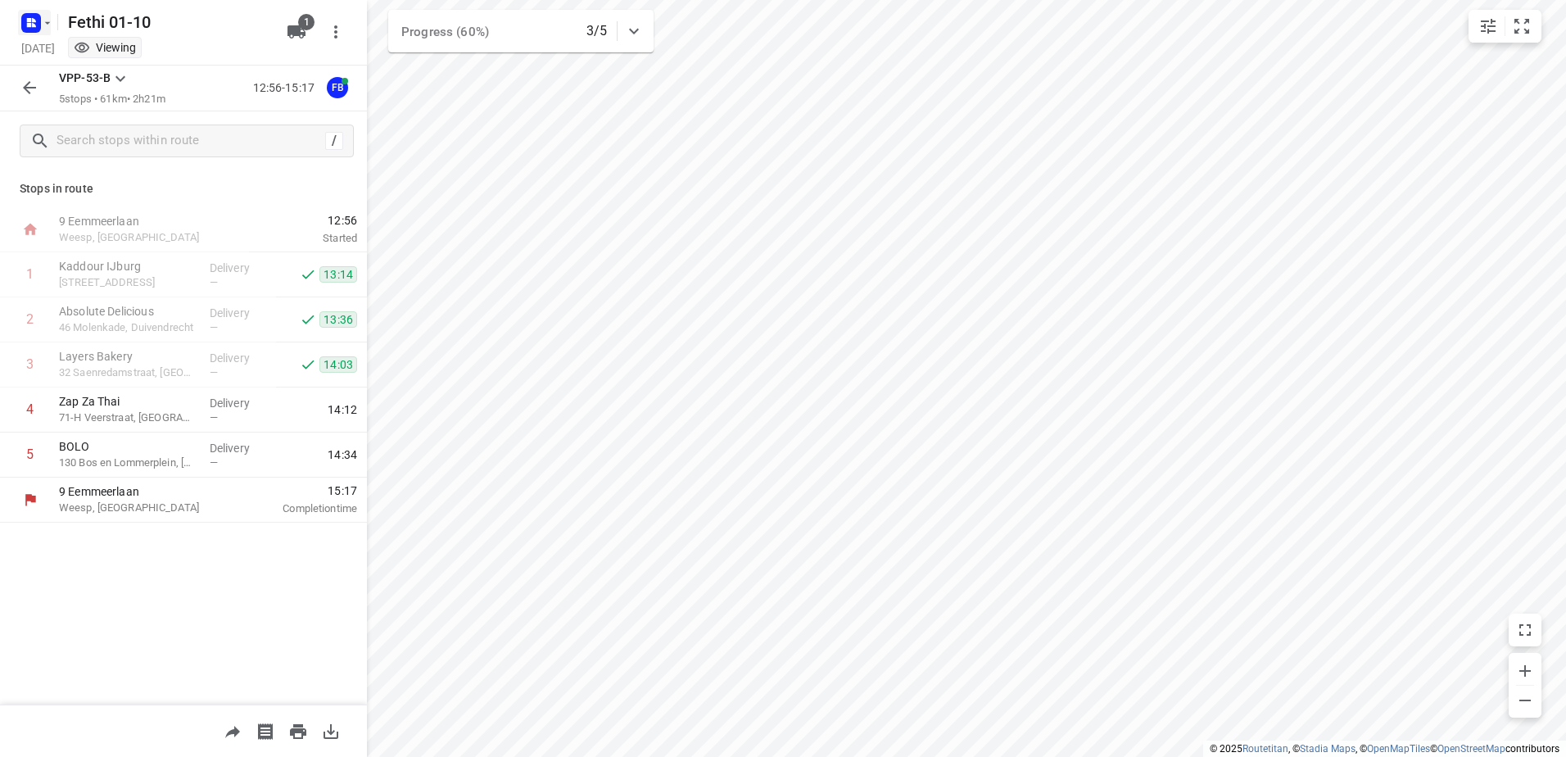
click at [39, 18] on rect "button" at bounding box center [31, 23] width 20 height 20
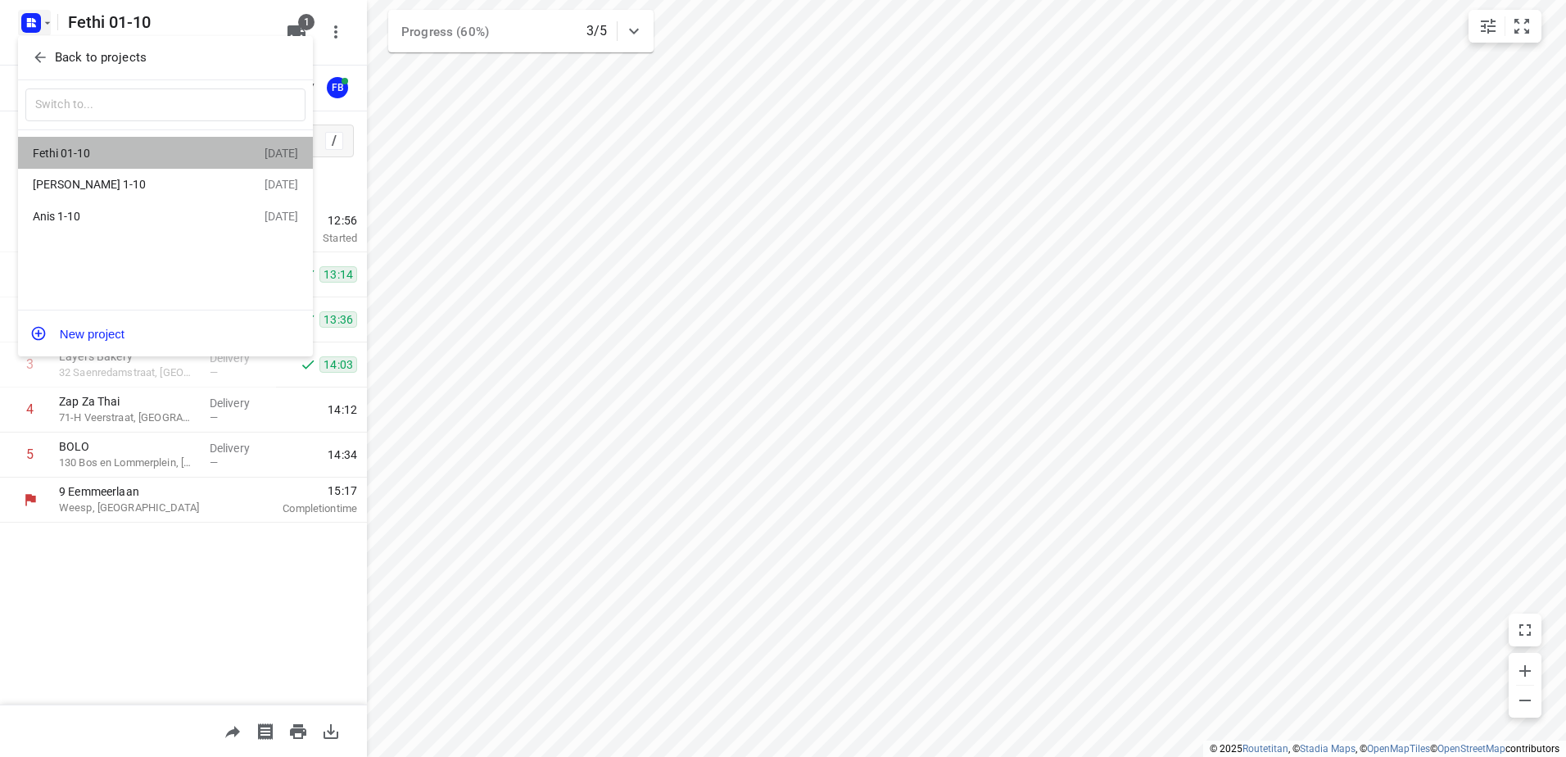
click at [75, 147] on div "Fethi 01-10" at bounding box center [127, 153] width 188 height 13
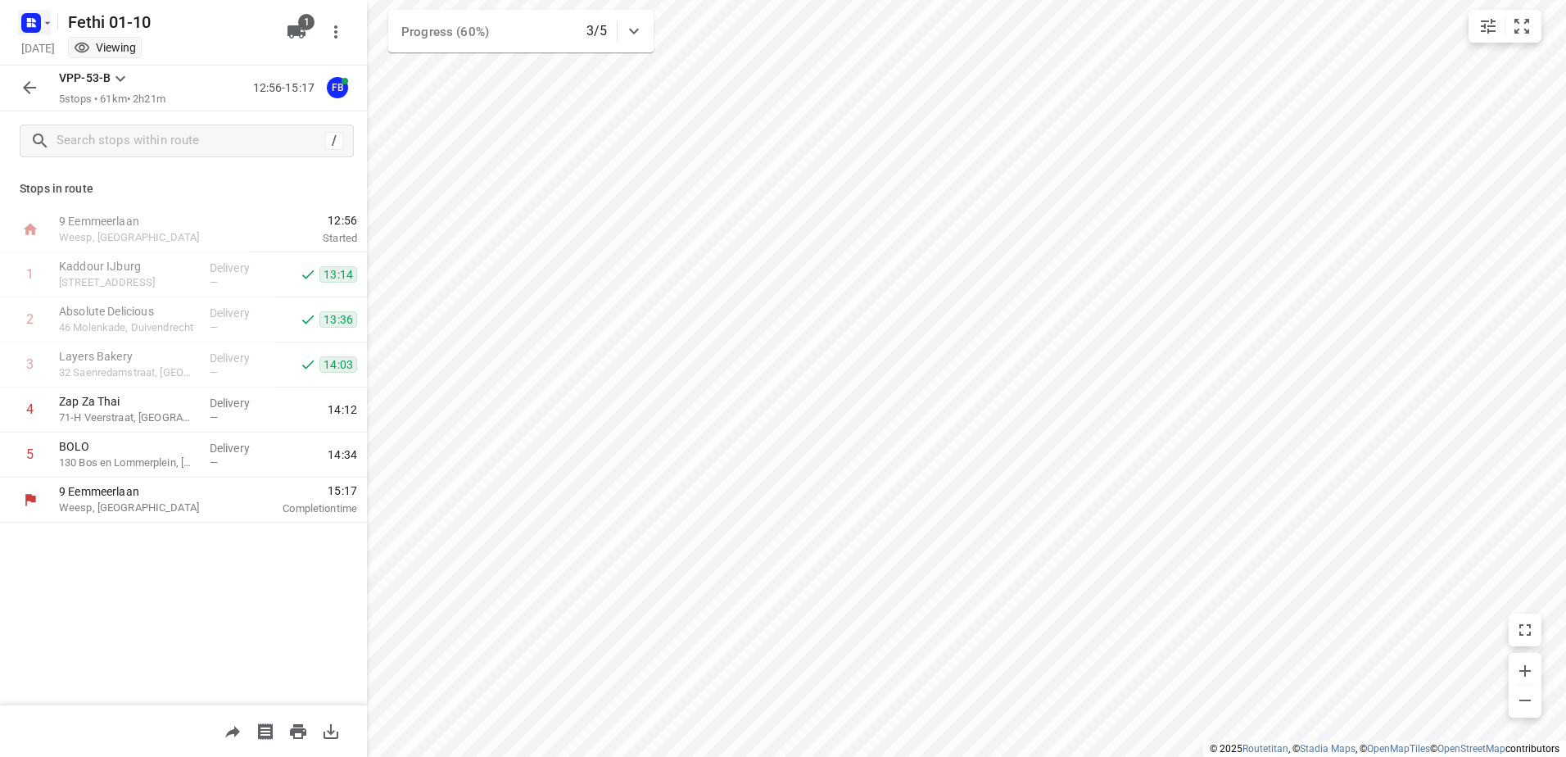
click at [28, 20] on icon "button" at bounding box center [29, 20] width 4 height 4
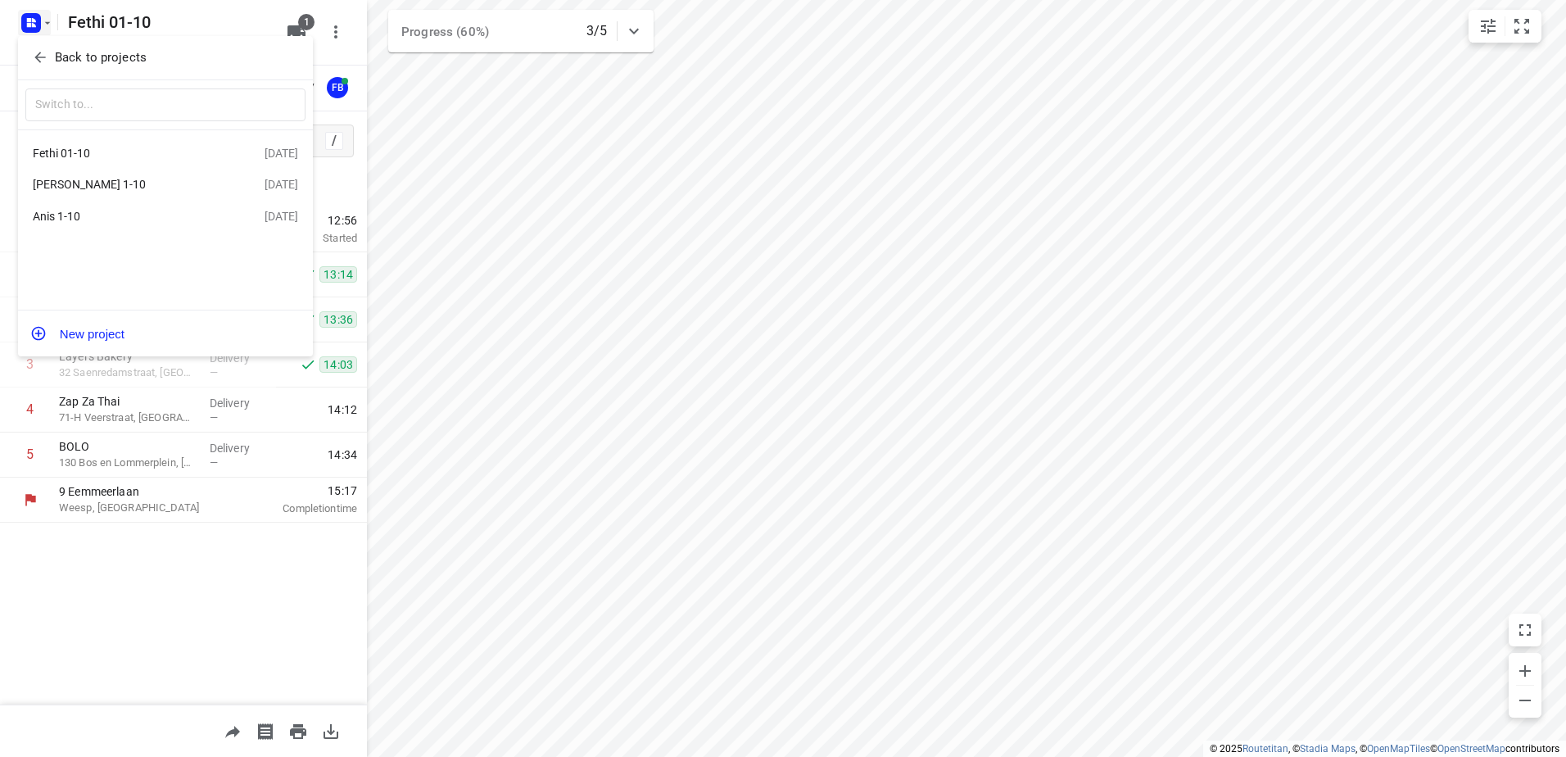
click at [93, 210] on div "Anis 1-10" at bounding box center [149, 216] width 232 height 20
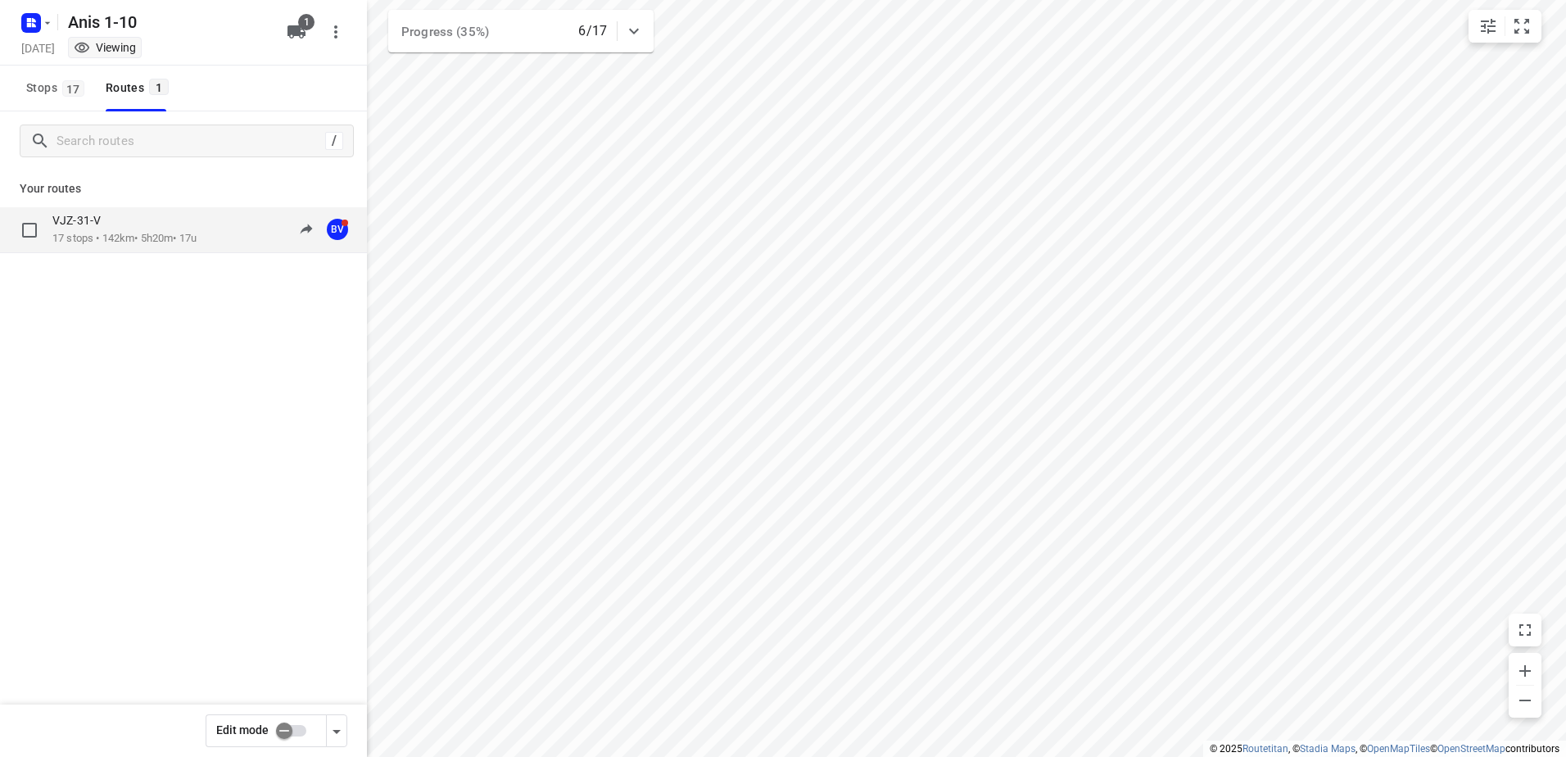
click at [106, 224] on p "VJZ-31-V" at bounding box center [81, 220] width 58 height 15
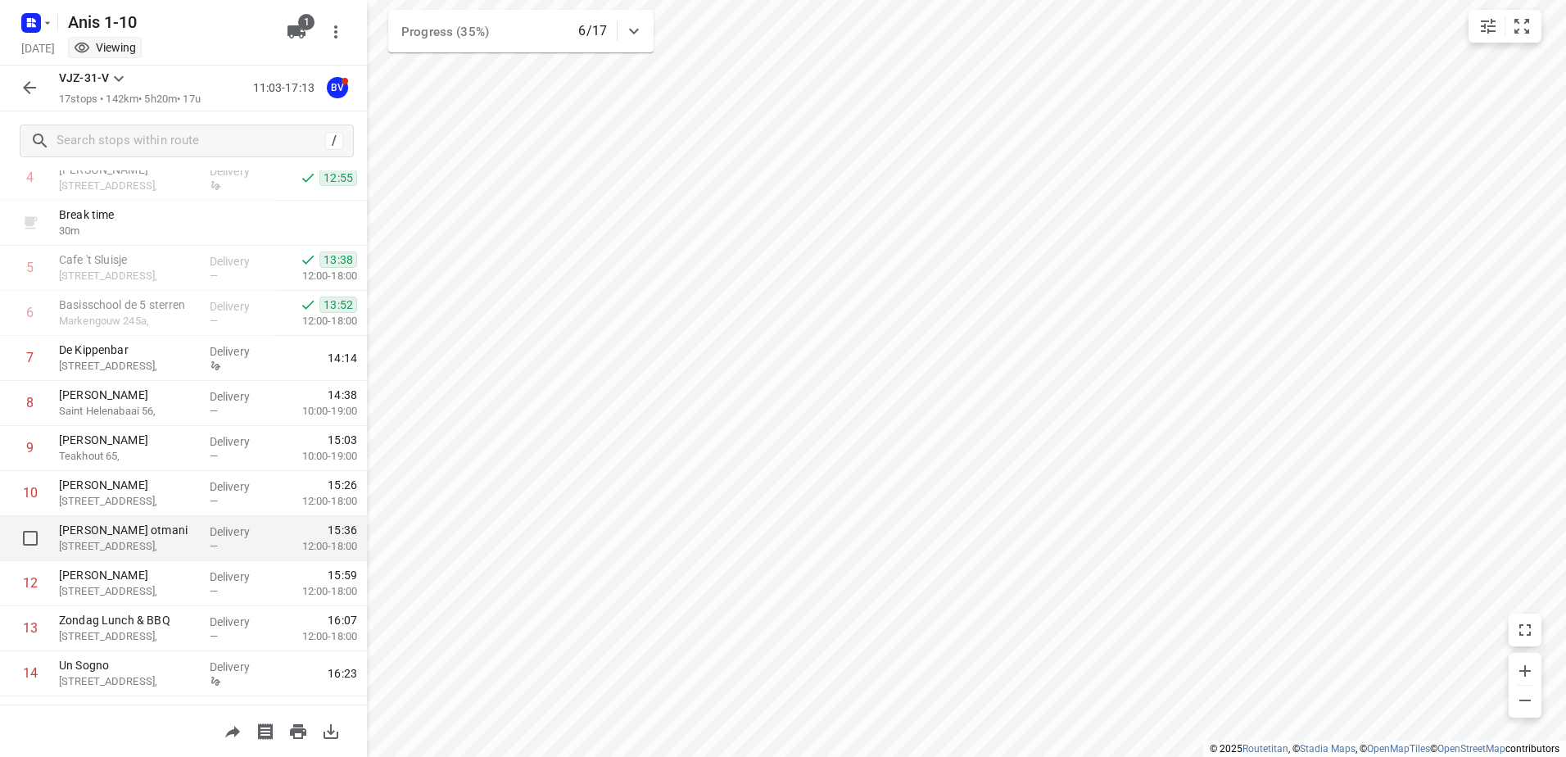
scroll to position [404, 0]
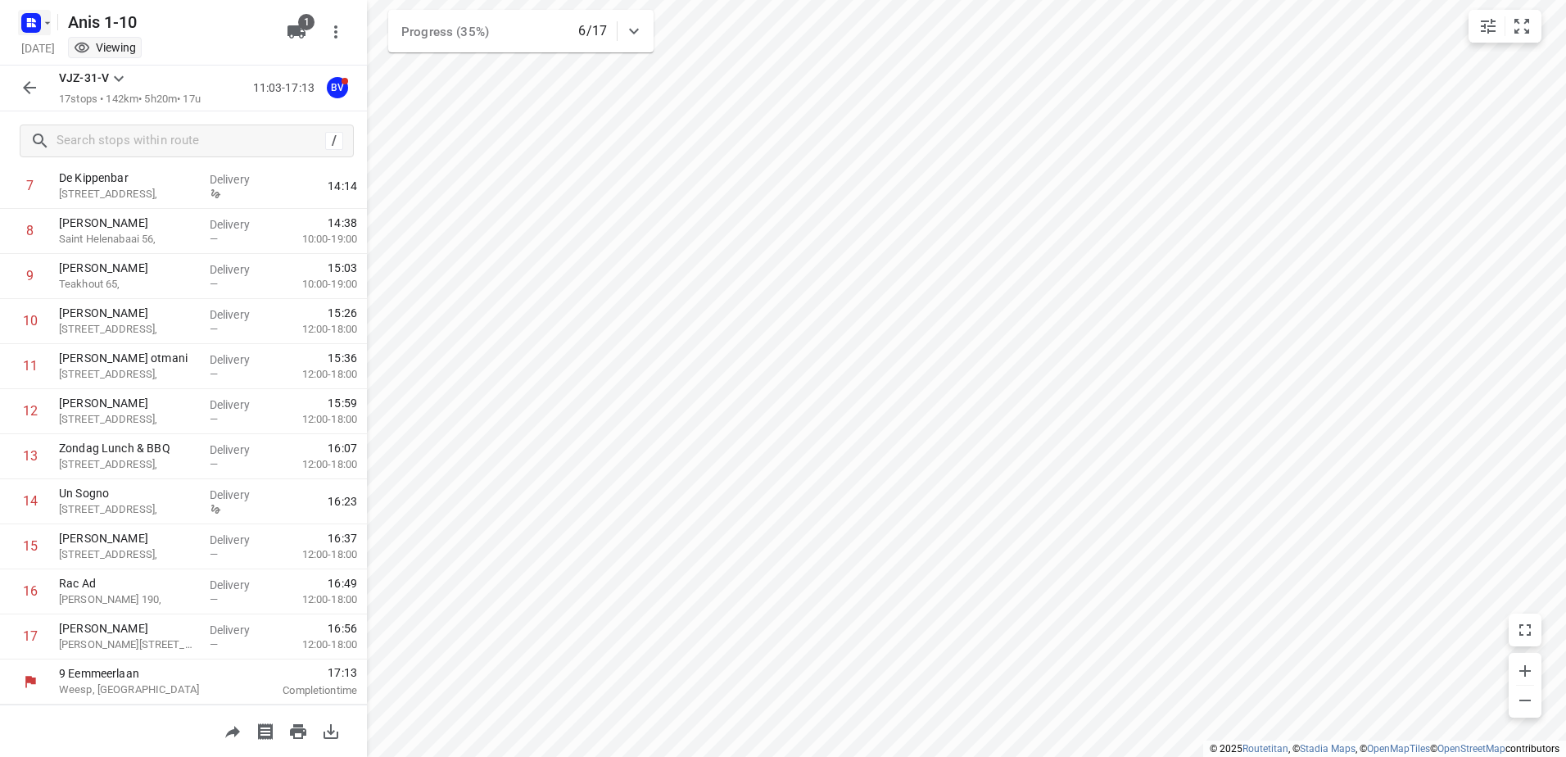
click at [38, 34] on icon "button" at bounding box center [31, 23] width 26 height 26
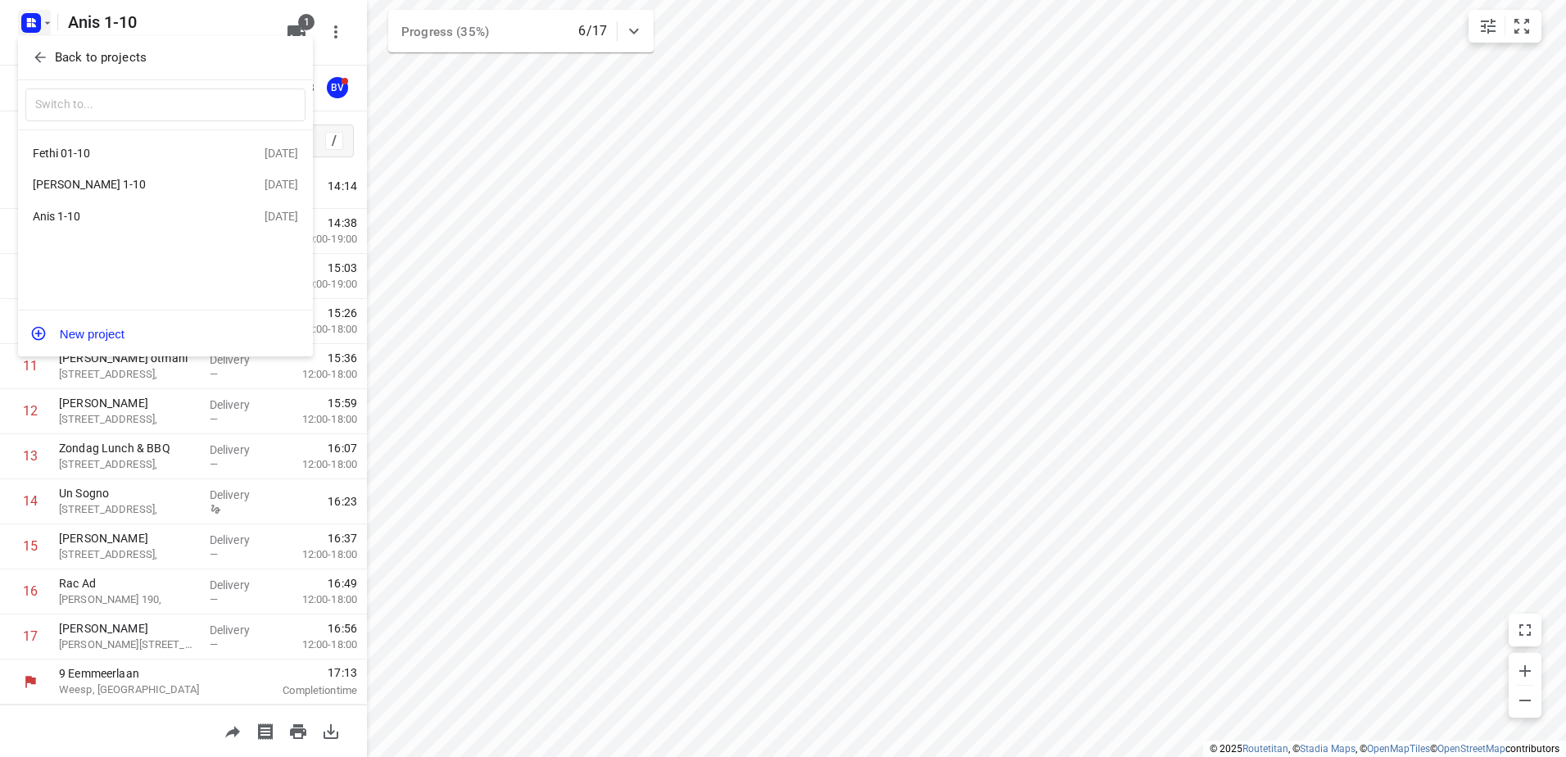
click at [106, 190] on div "[PERSON_NAME] 1-10" at bounding box center [127, 184] width 188 height 13
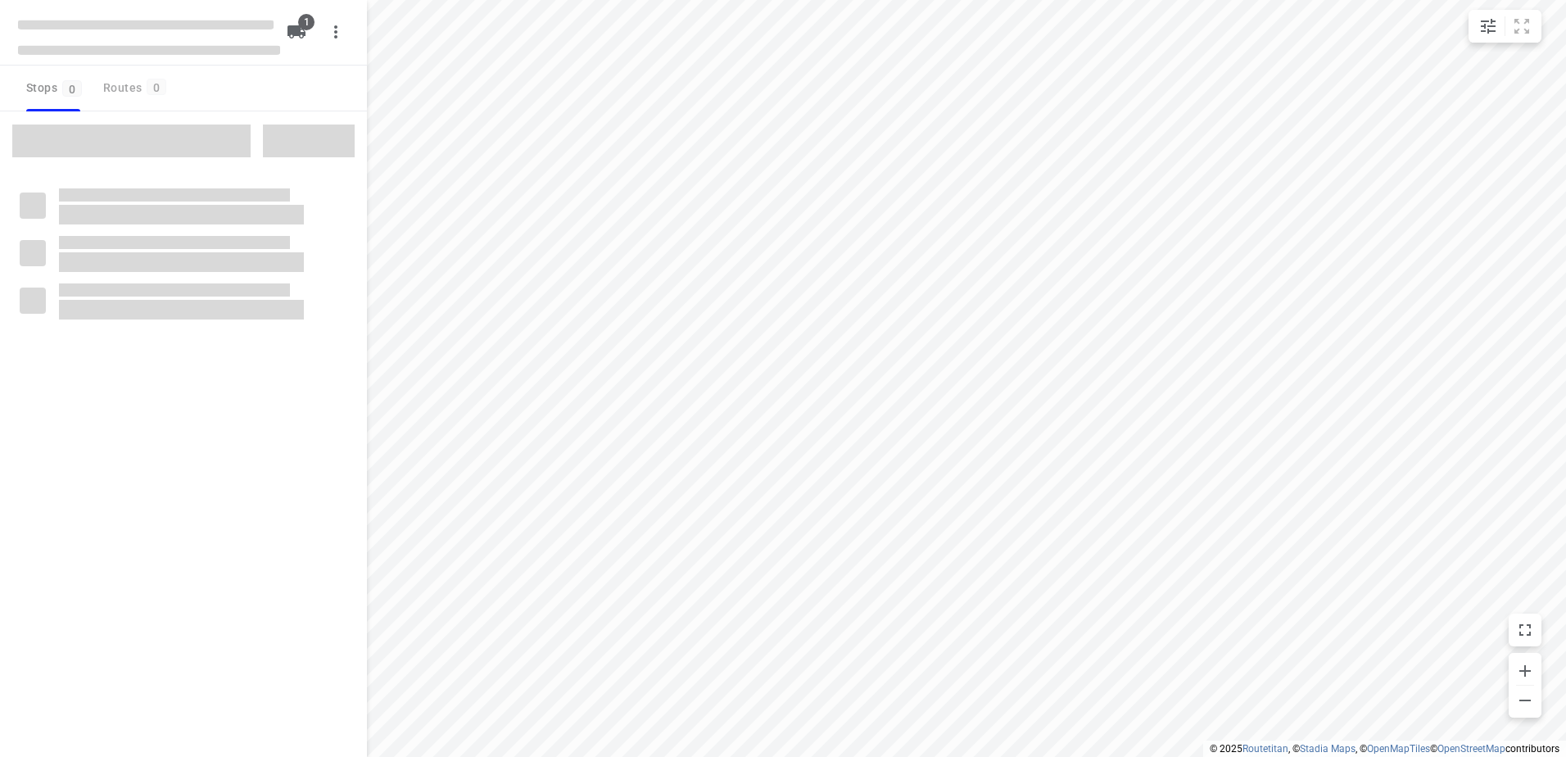
type input "distance"
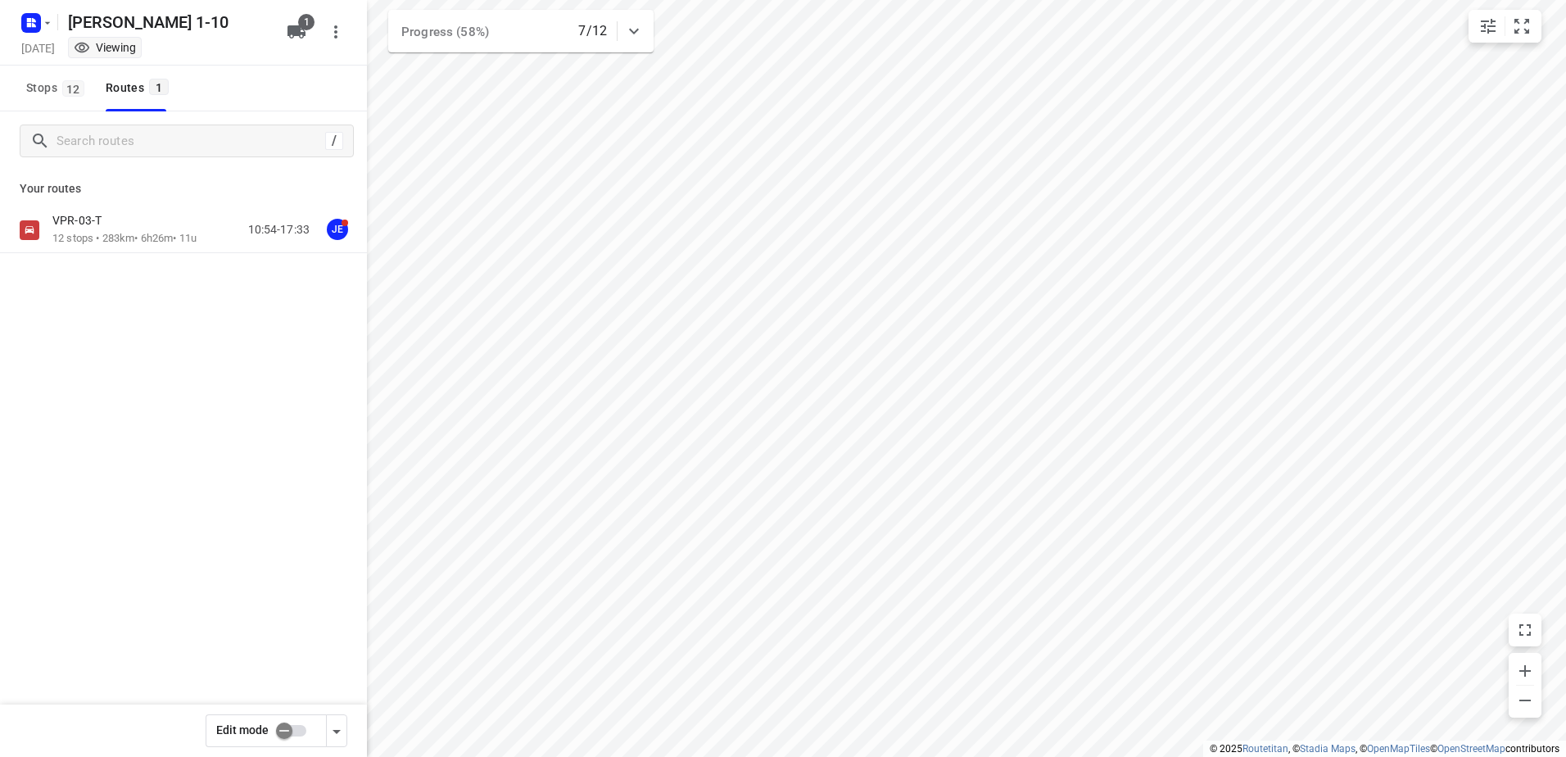
click at [144, 224] on div "VPR-03-T" at bounding box center [124, 222] width 144 height 18
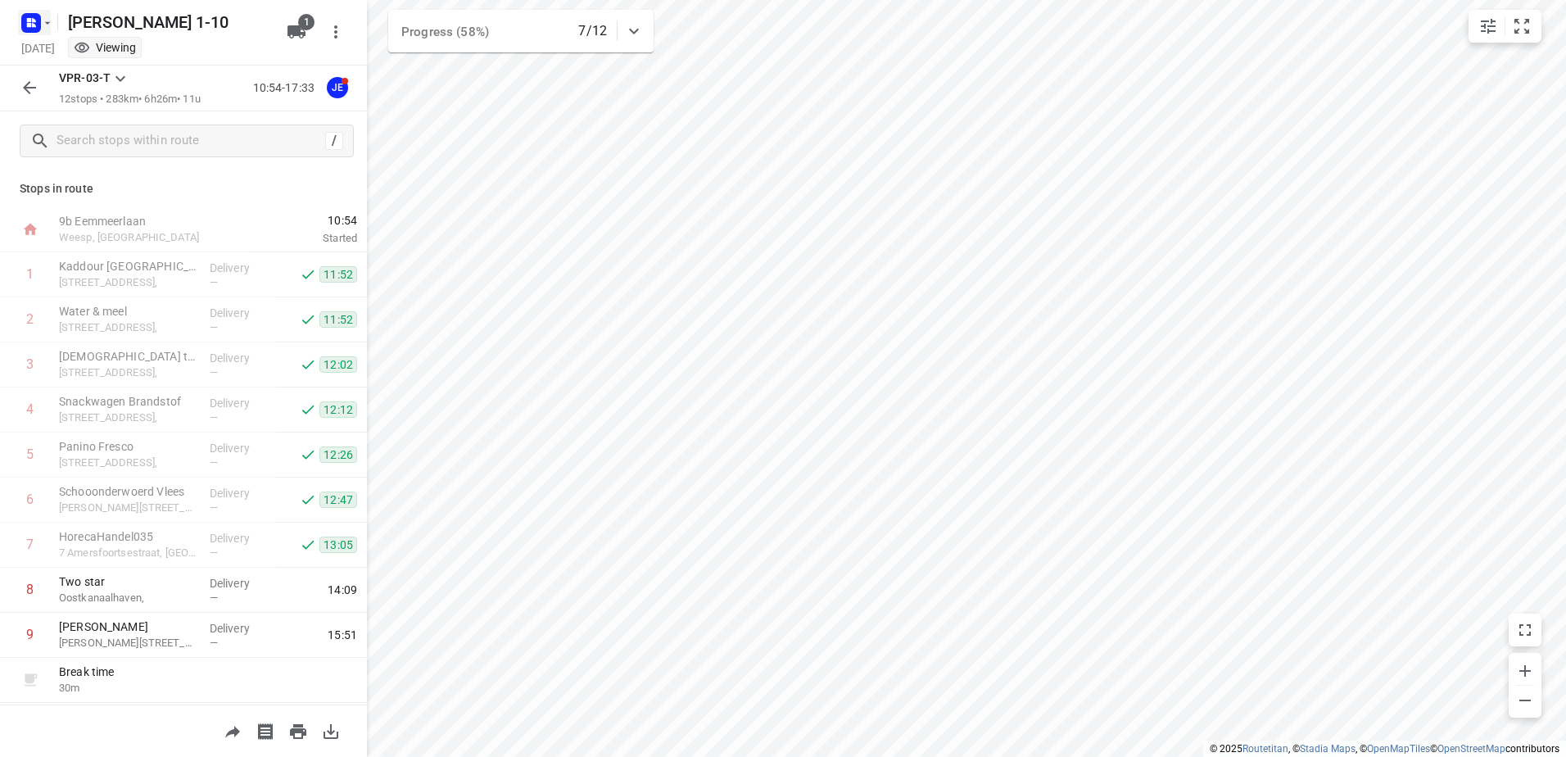
click at [19, 26] on icon "button" at bounding box center [31, 23] width 26 height 26
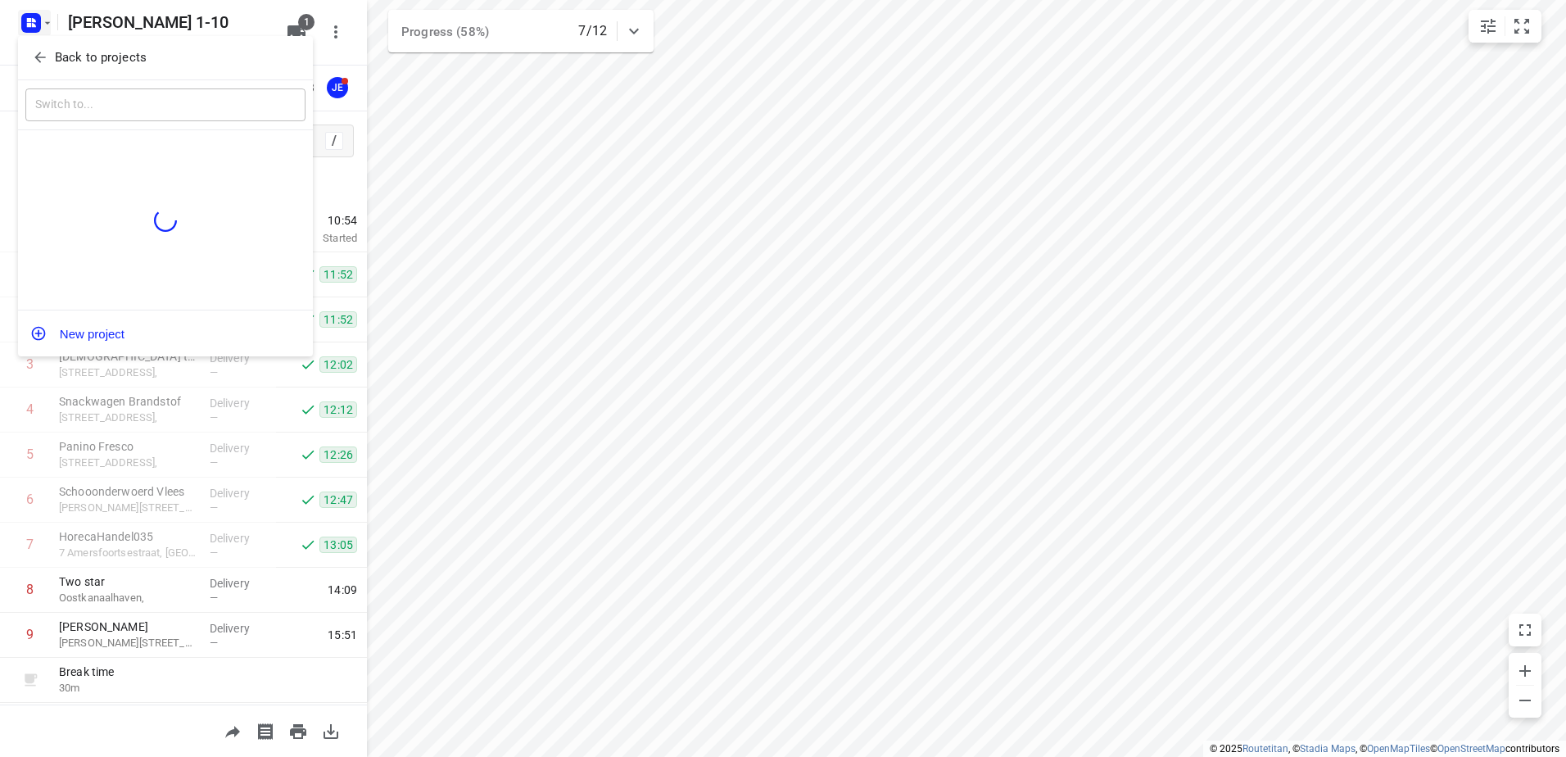
click at [102, 60] on p "Back to projects" at bounding box center [101, 57] width 92 height 19
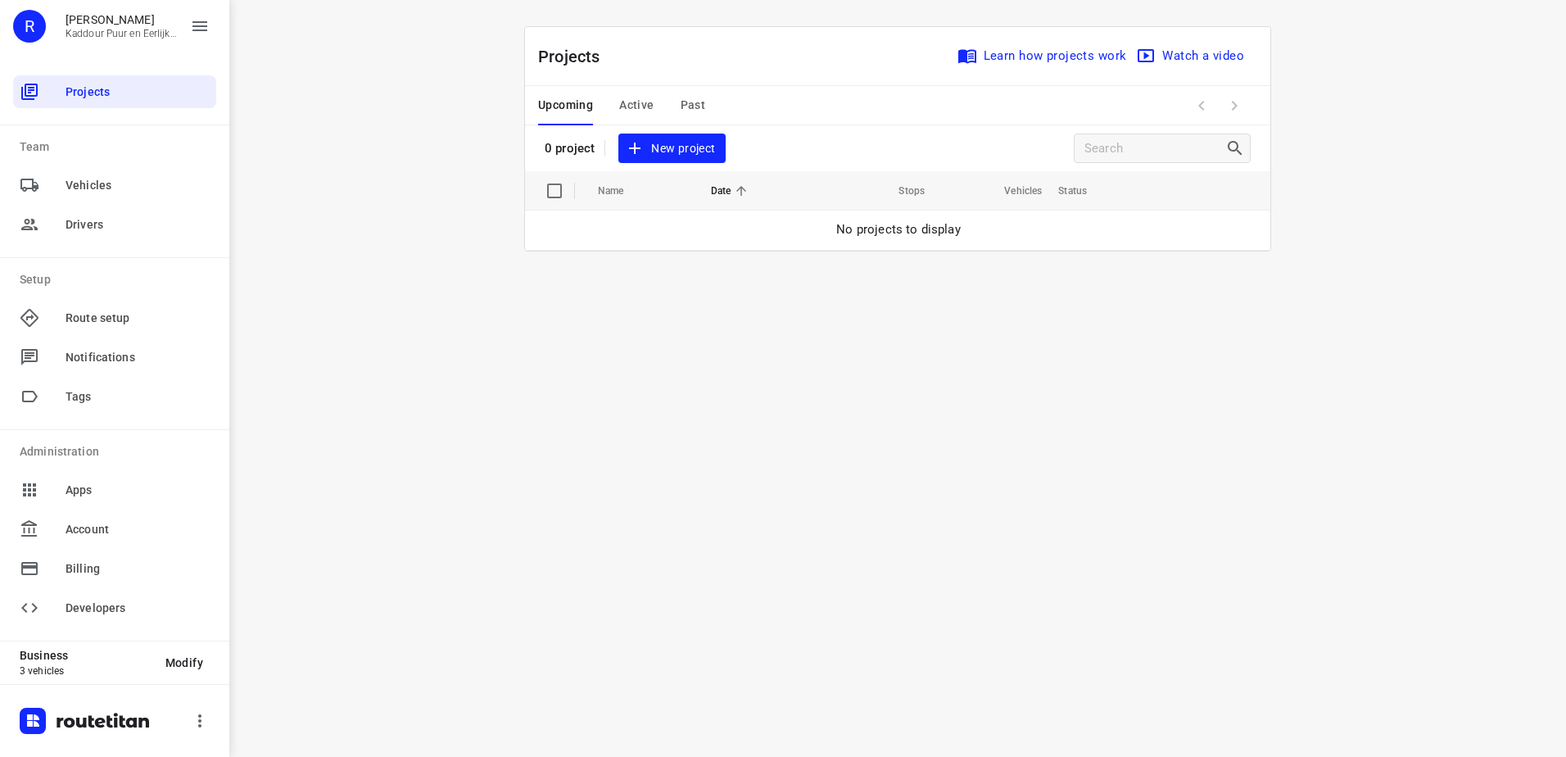
click at [622, 97] on span "Active" at bounding box center [636, 105] width 34 height 20
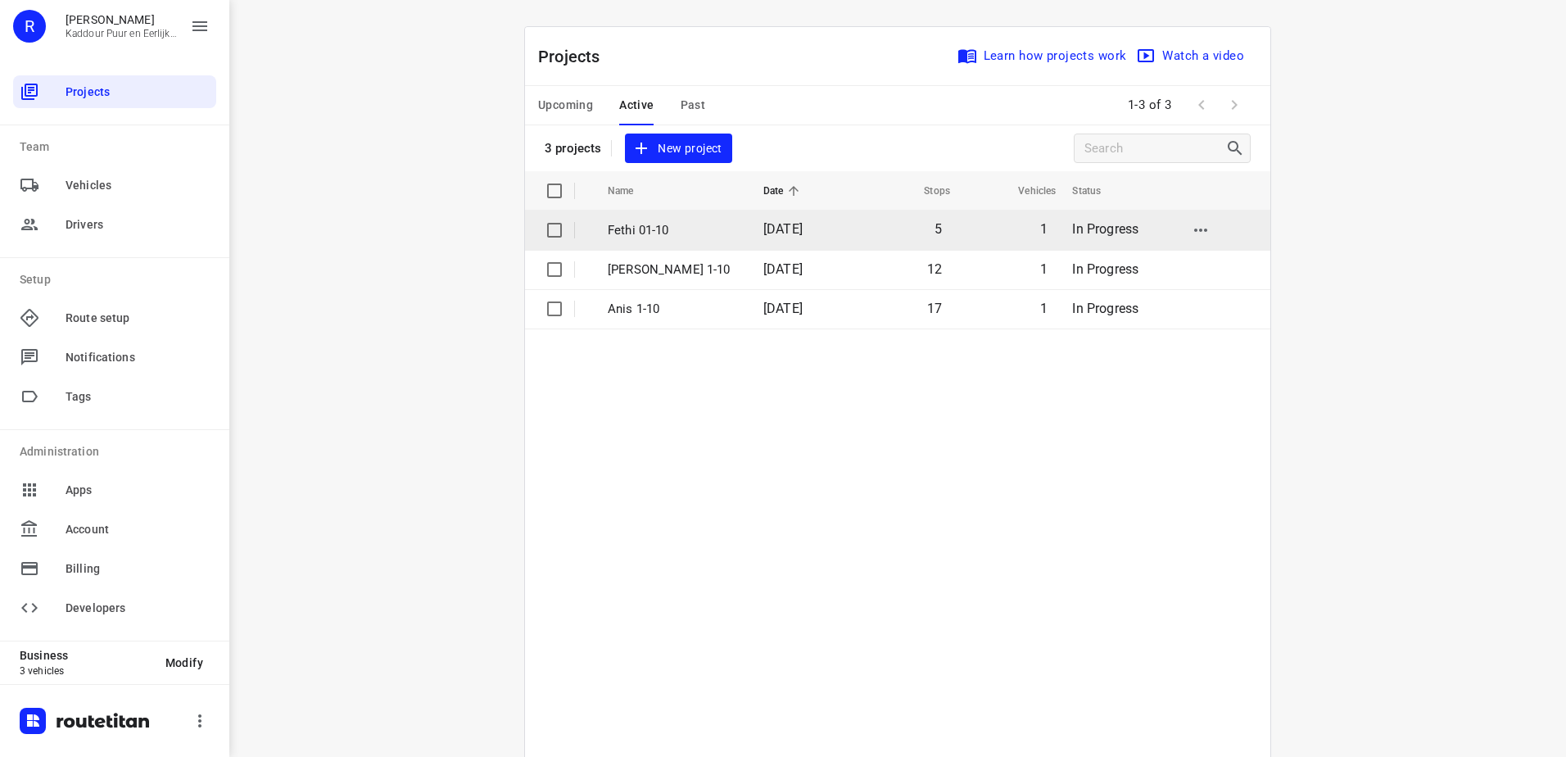
click at [690, 227] on p "Fethi 01-10" at bounding box center [673, 230] width 131 height 19
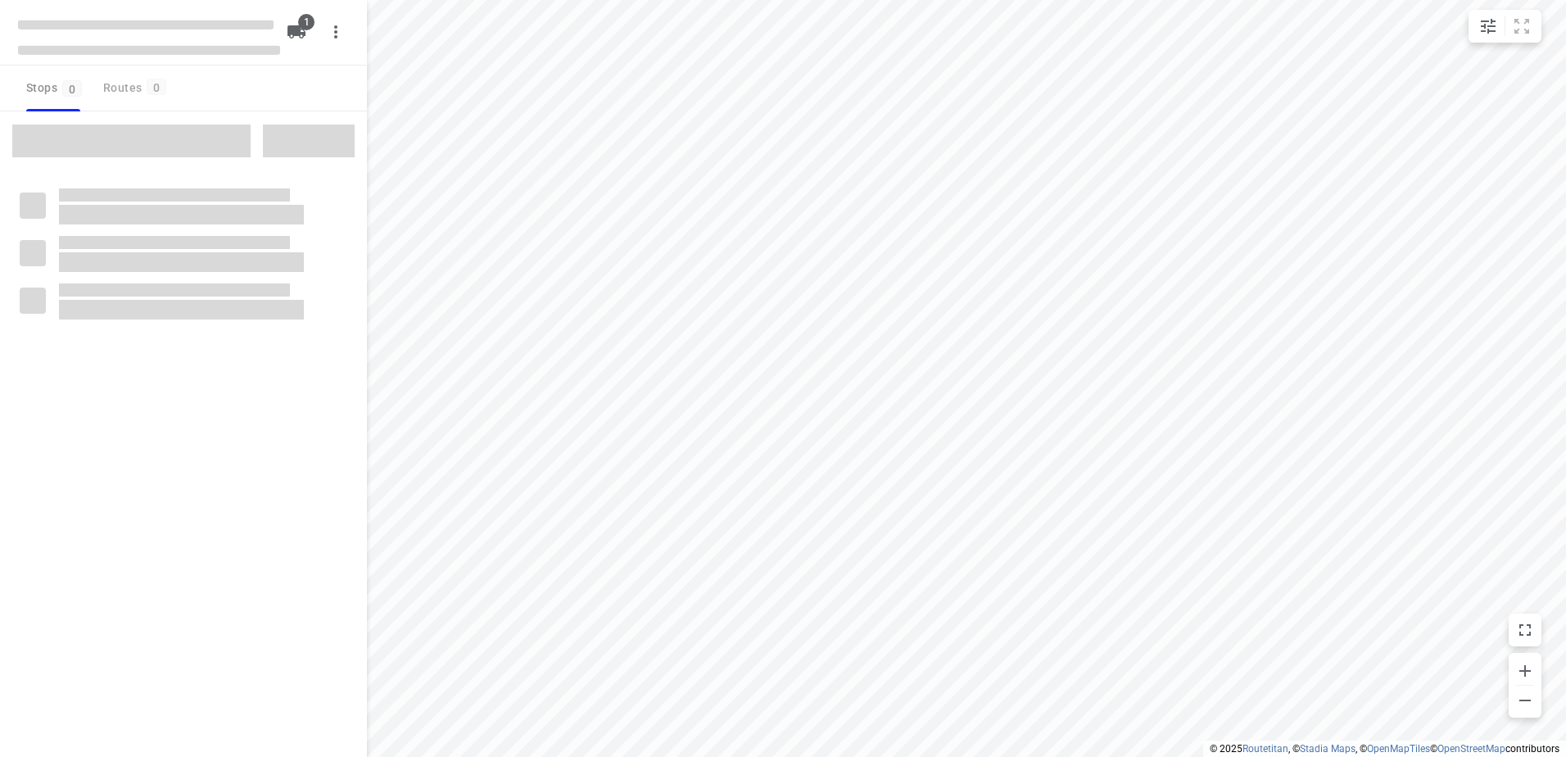
type input "distance"
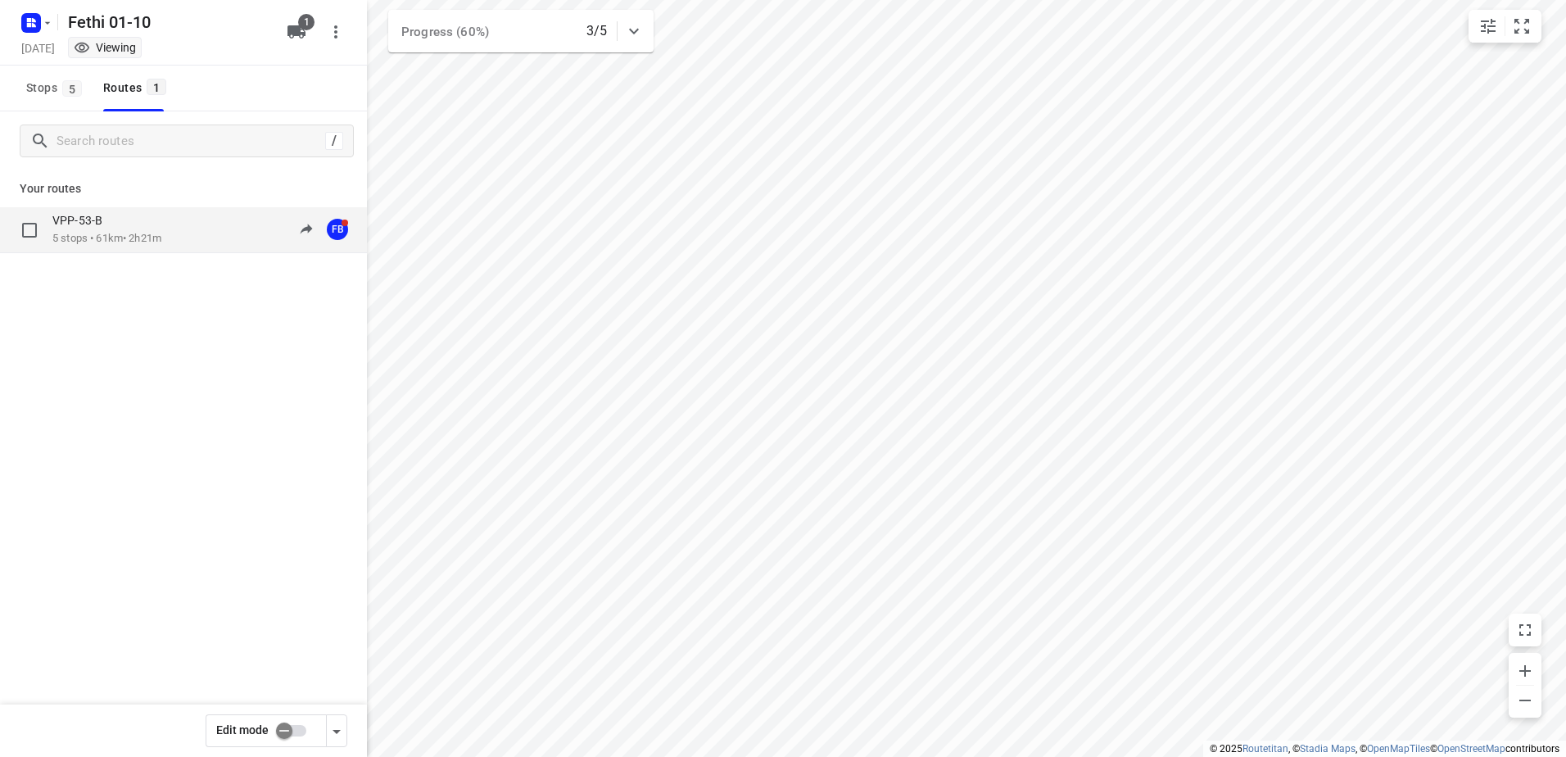
click at [142, 219] on div "VPP-53-B" at bounding box center [106, 222] width 109 height 18
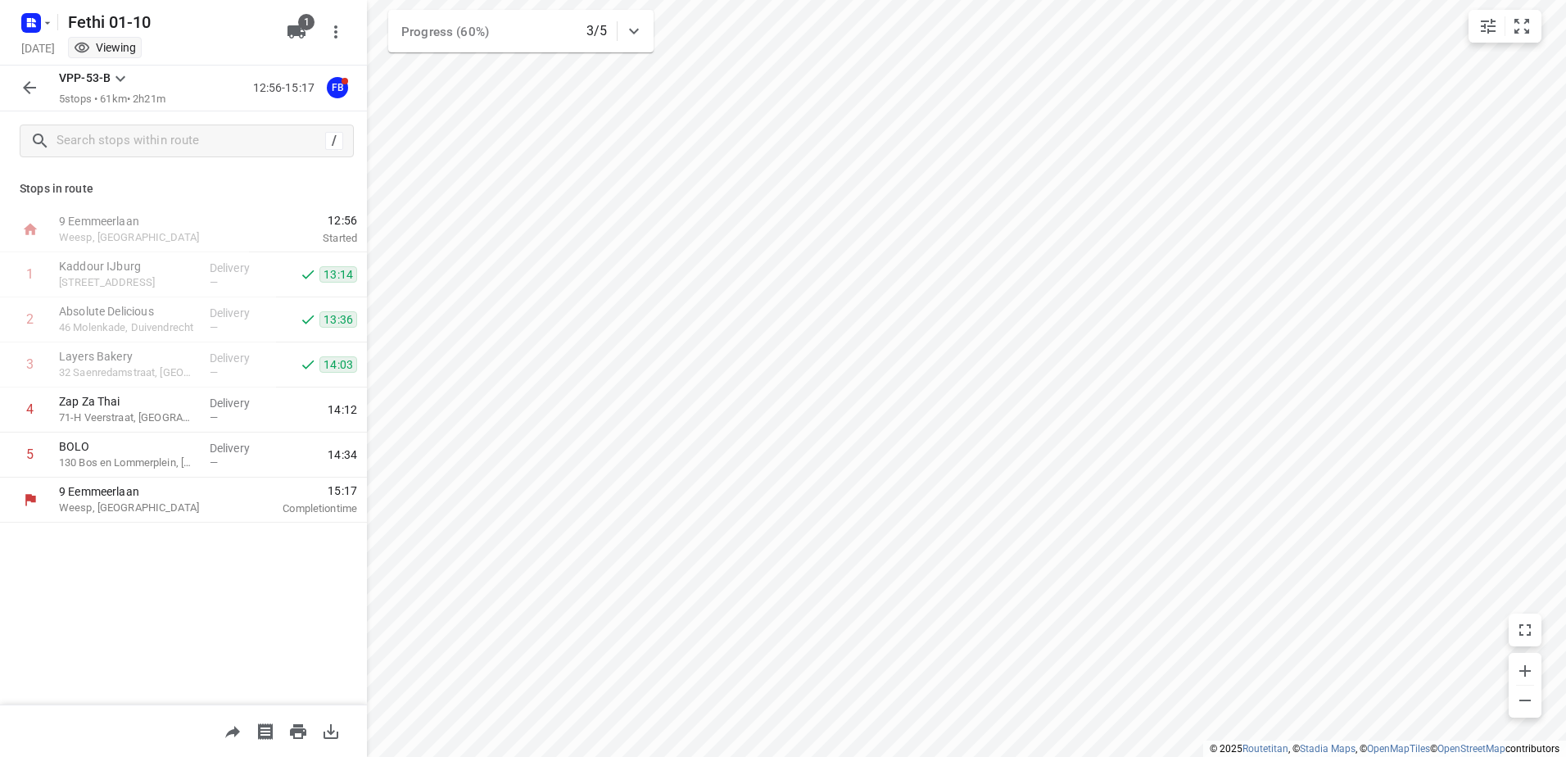
click at [33, 92] on icon "button" at bounding box center [30, 88] width 20 height 20
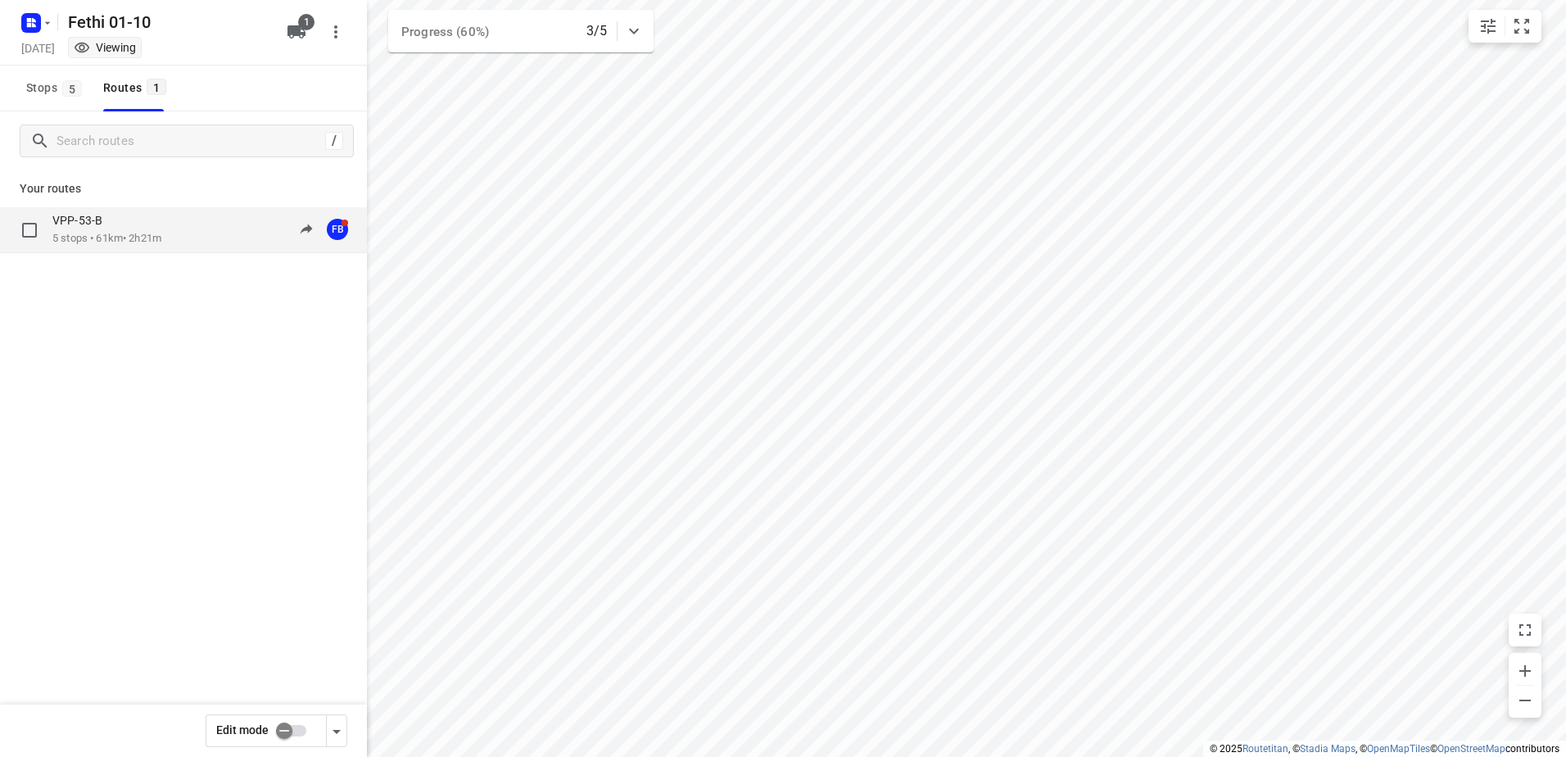
click at [147, 228] on div "VPP-53-B" at bounding box center [106, 222] width 109 height 18
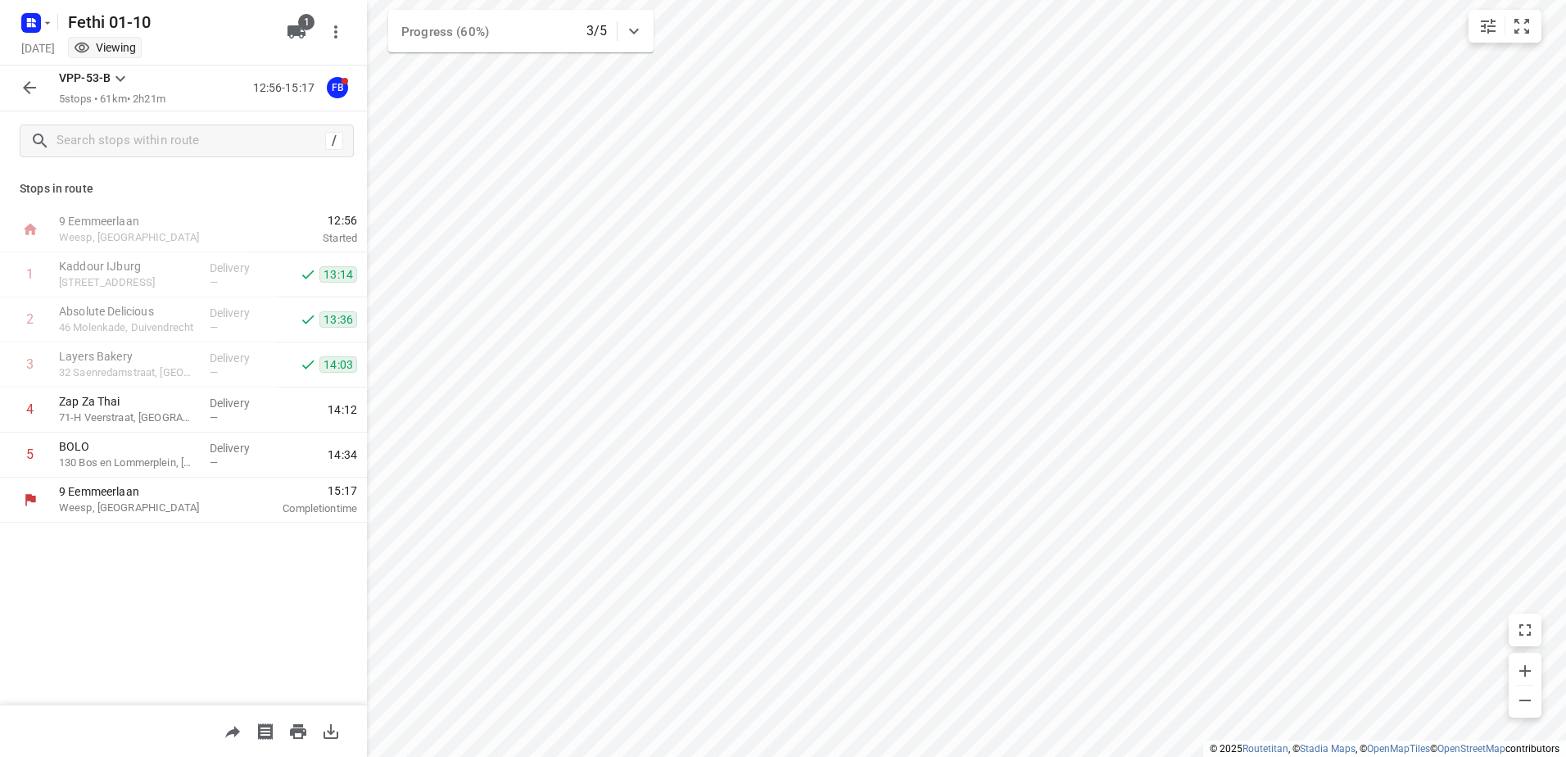
click at [20, 7] on div at bounding box center [34, 23] width 39 height 32
click at [42, 29] on icon "button" at bounding box center [47, 22] width 13 height 13
click at [73, 59] on p "Back to projects" at bounding box center [101, 57] width 92 height 19
